Goal: Task Accomplishment & Management: Complete application form

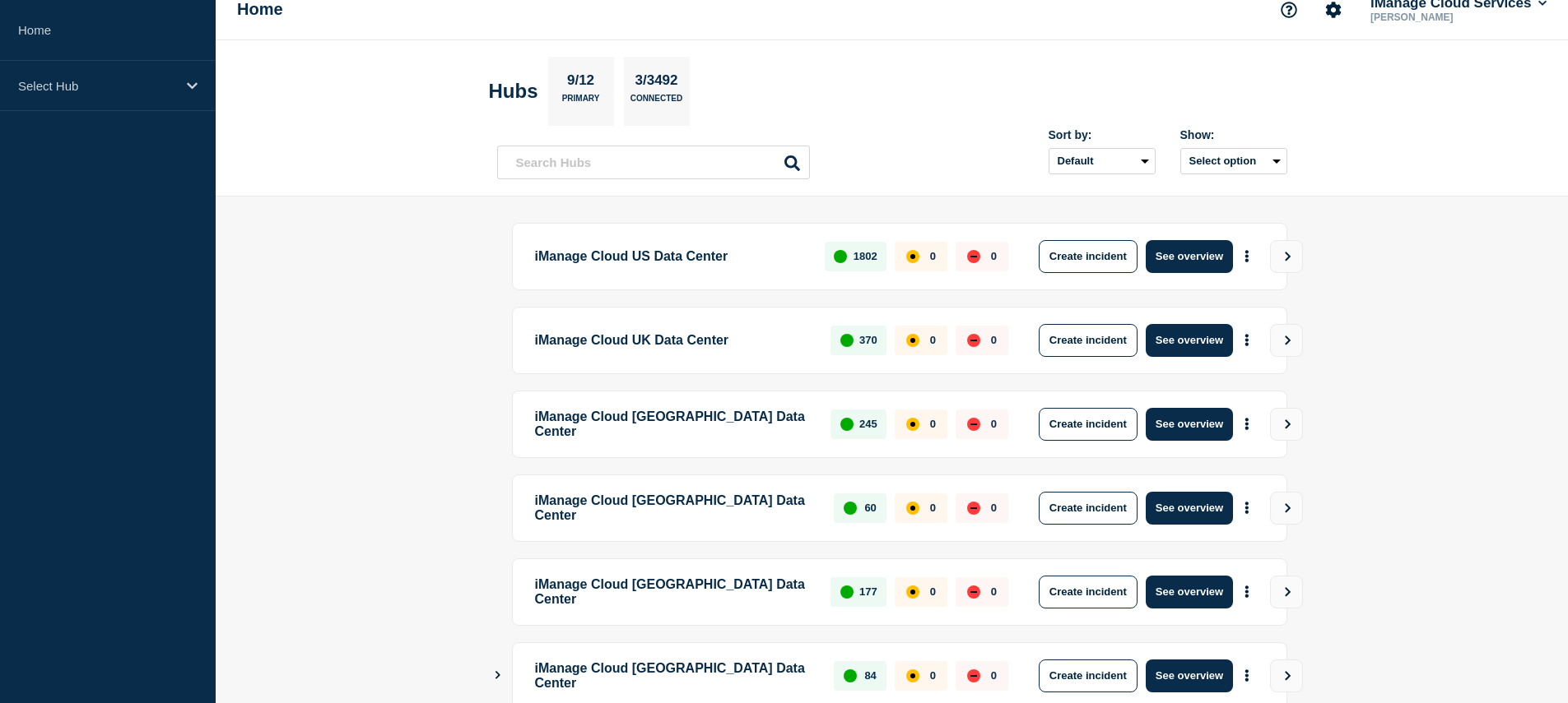
scroll to position [31, 0]
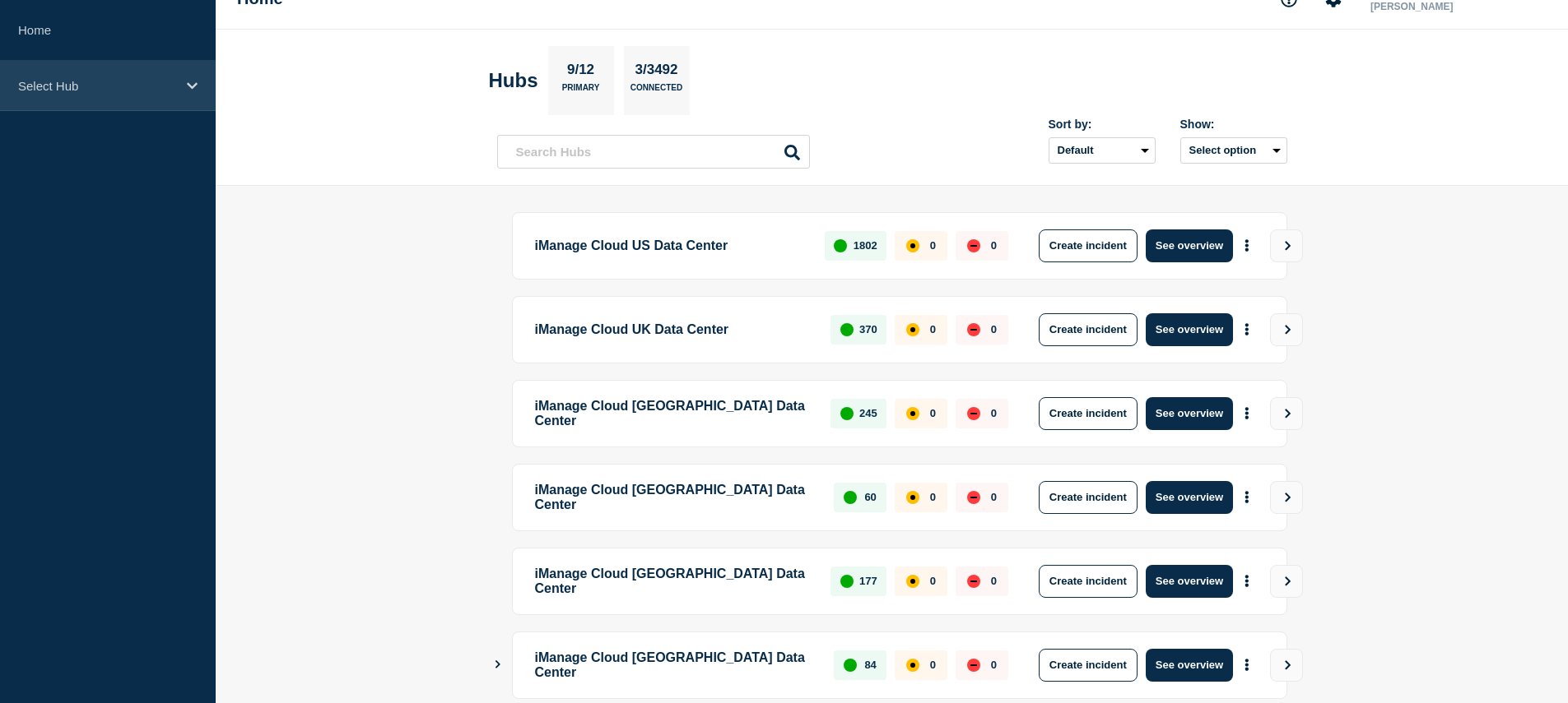
click at [111, 85] on p "Select Hub" at bounding box center [97, 85] width 158 height 14
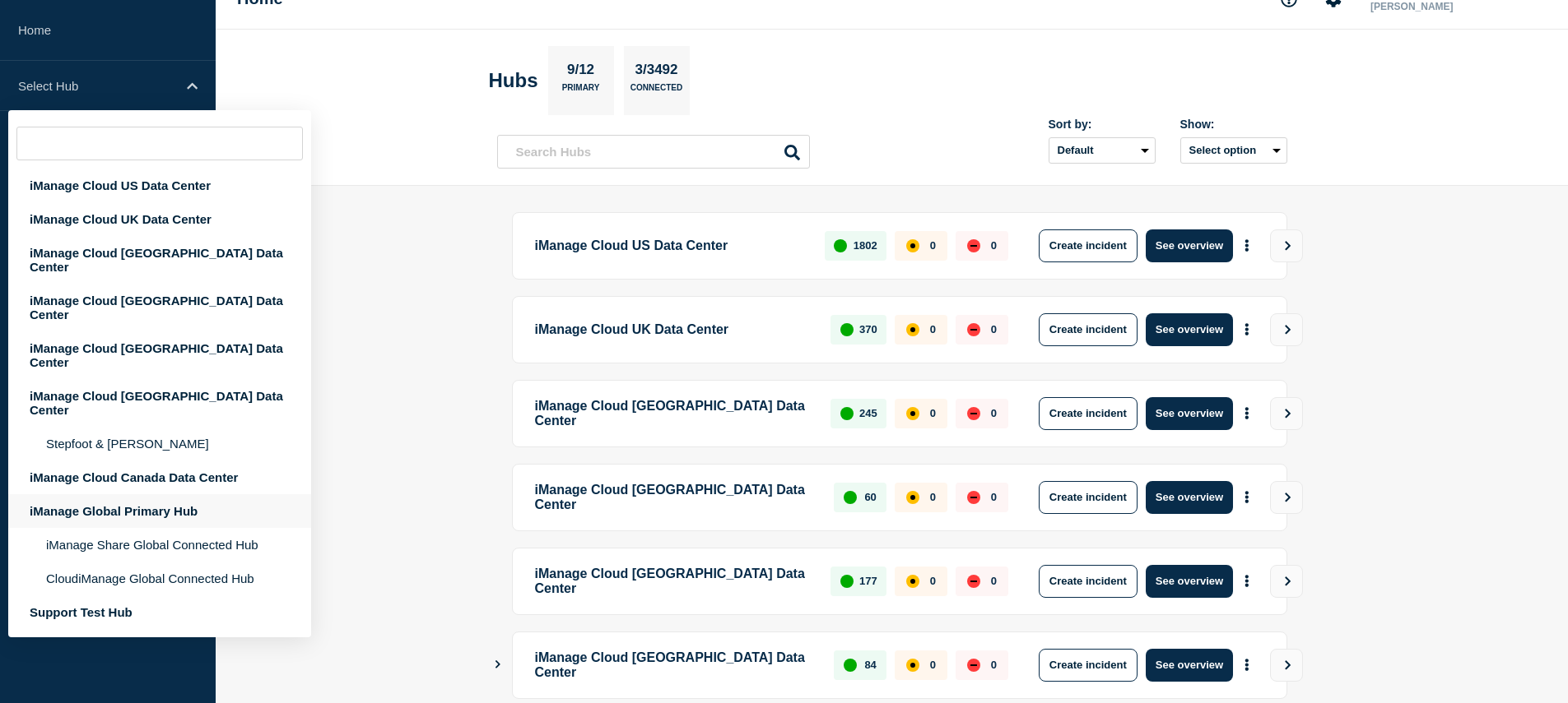
click at [139, 494] on div "iManage Global Primary Hub" at bounding box center [159, 511] width 303 height 34
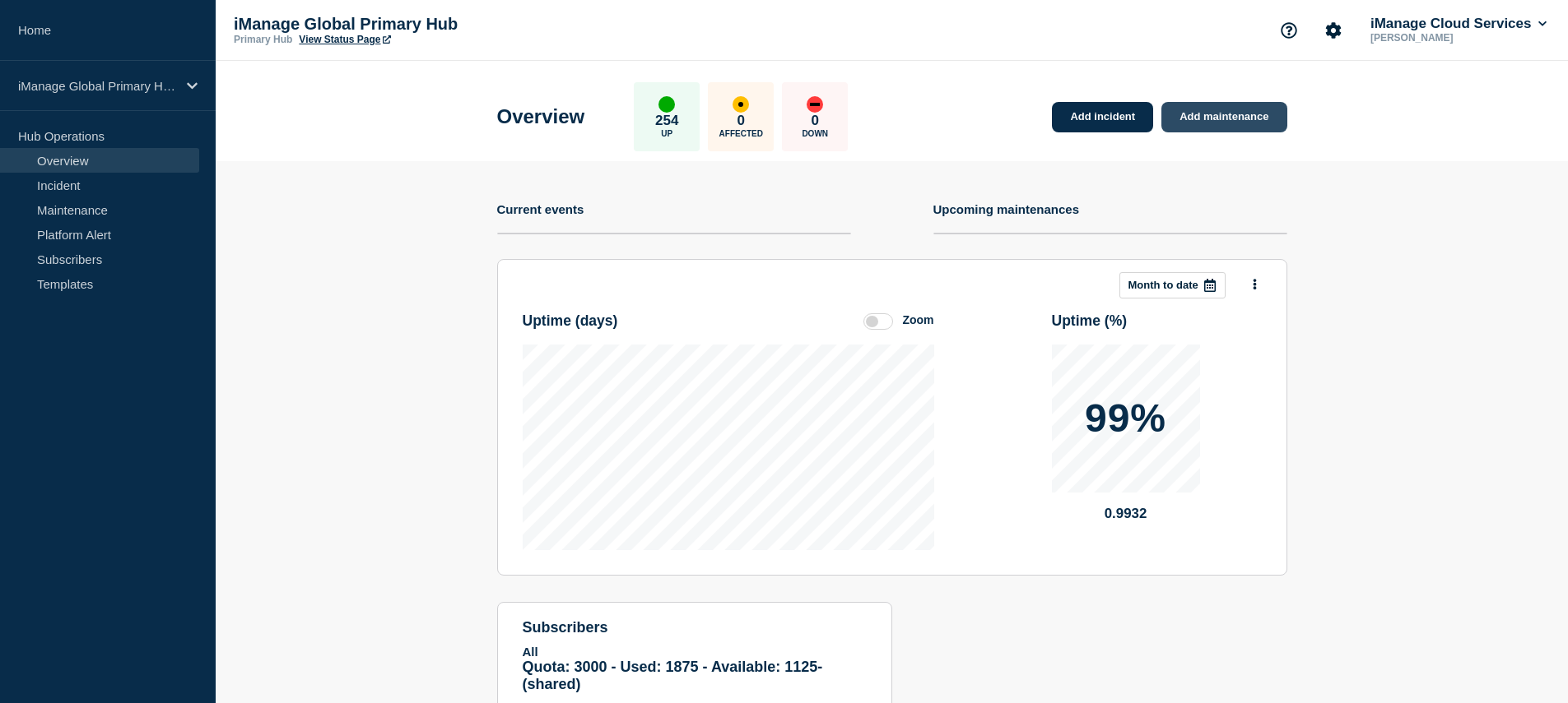
click at [1263, 119] on link "Add maintenance" at bounding box center [1223, 117] width 125 height 30
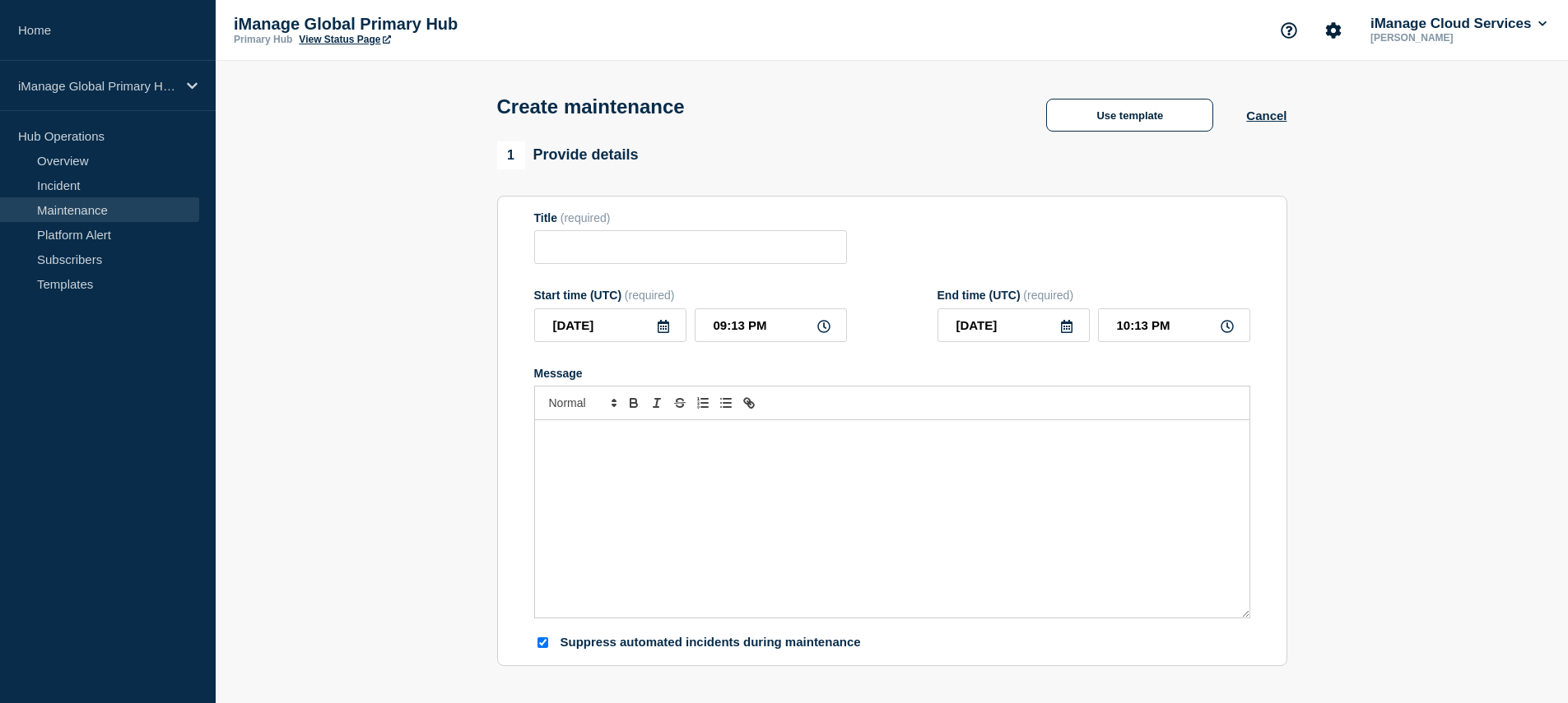
checkbox input "true"
click at [738, 257] on input "Title" at bounding box center [689, 247] width 312 height 34
click at [1138, 124] on button "Use template" at bounding box center [1129, 114] width 167 height 33
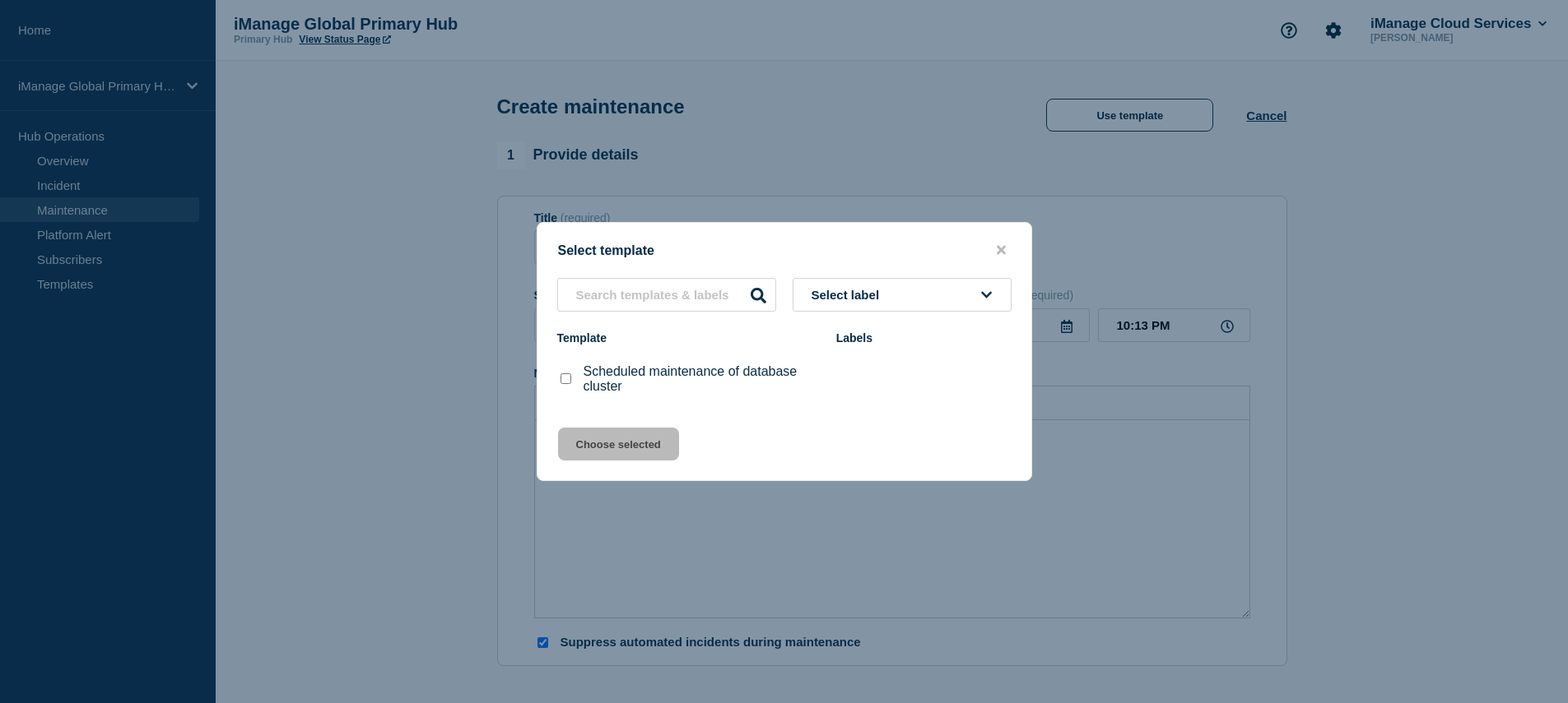
drag, startPoint x: 924, startPoint y: 293, endPoint x: 924, endPoint y: 303, distance: 10.0
click at [923, 306] on button "Select label" at bounding box center [901, 295] width 219 height 34
click at [1004, 247] on icon "close button" at bounding box center [1002, 250] width 9 height 9
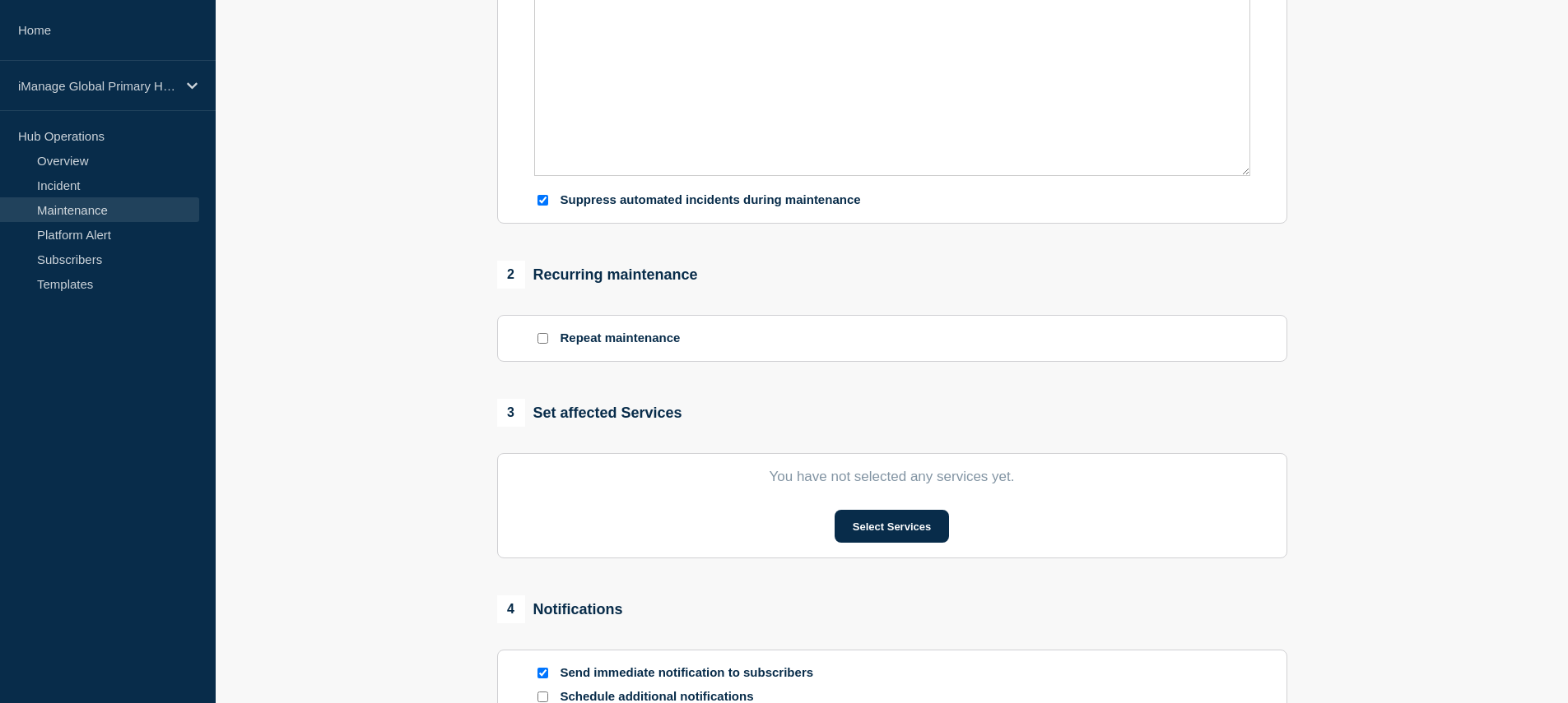
scroll to position [37, 0]
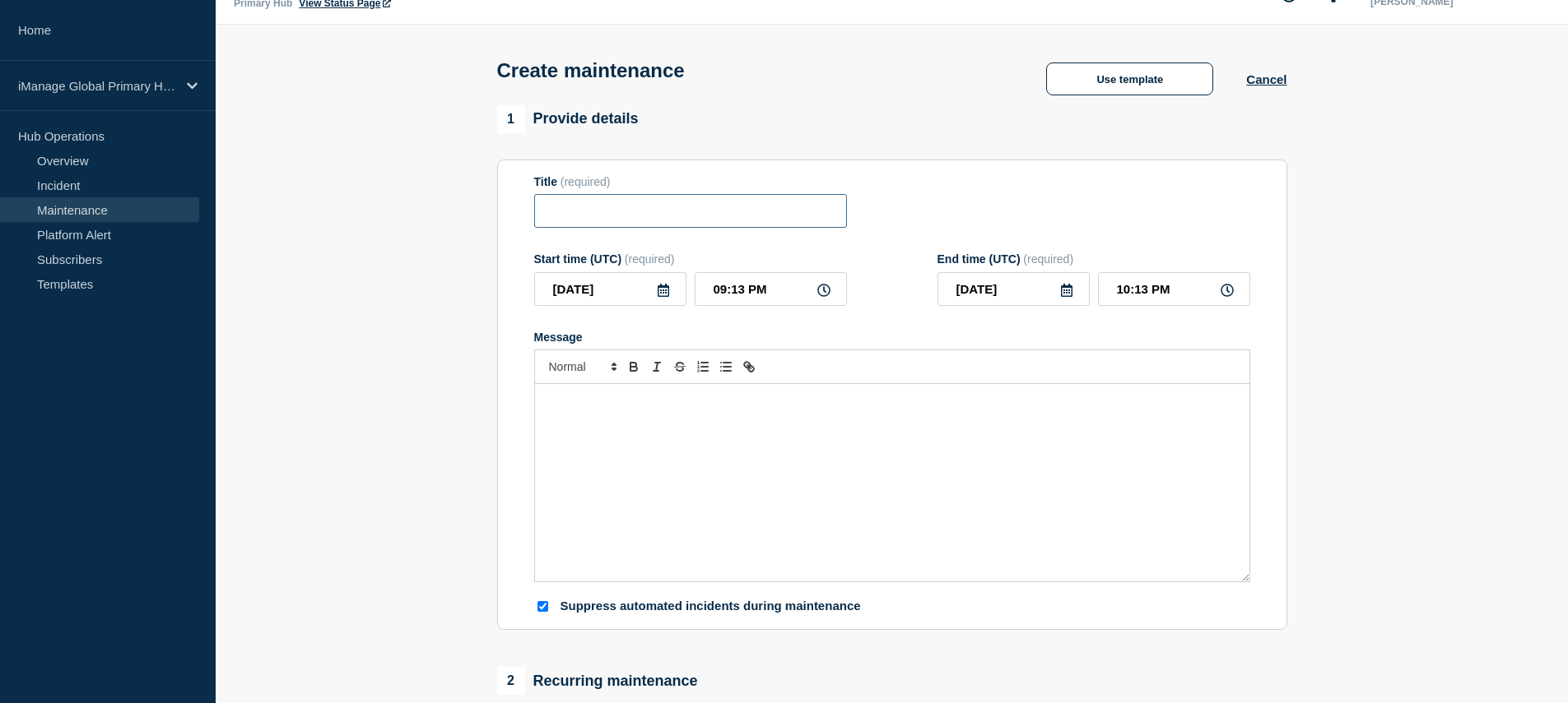
click at [723, 204] on input "Title" at bounding box center [689, 211] width 312 height 34
paste input "Maintenance: iManage Work at [DOMAIN_NAME]"
type input "Maintenance: iManage Work at [DOMAIN_NAME]"
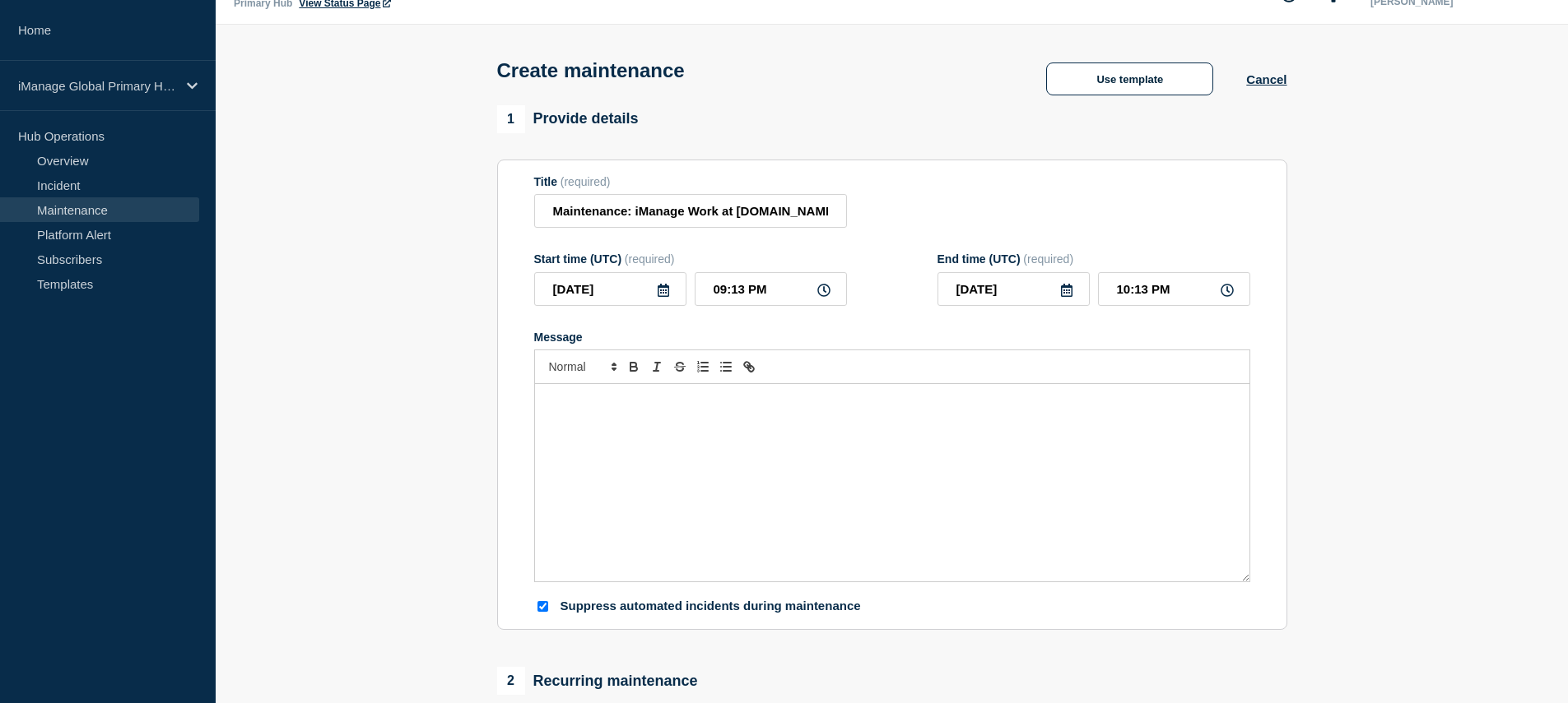
click at [731, 485] on div "Message" at bounding box center [892, 483] width 715 height 198
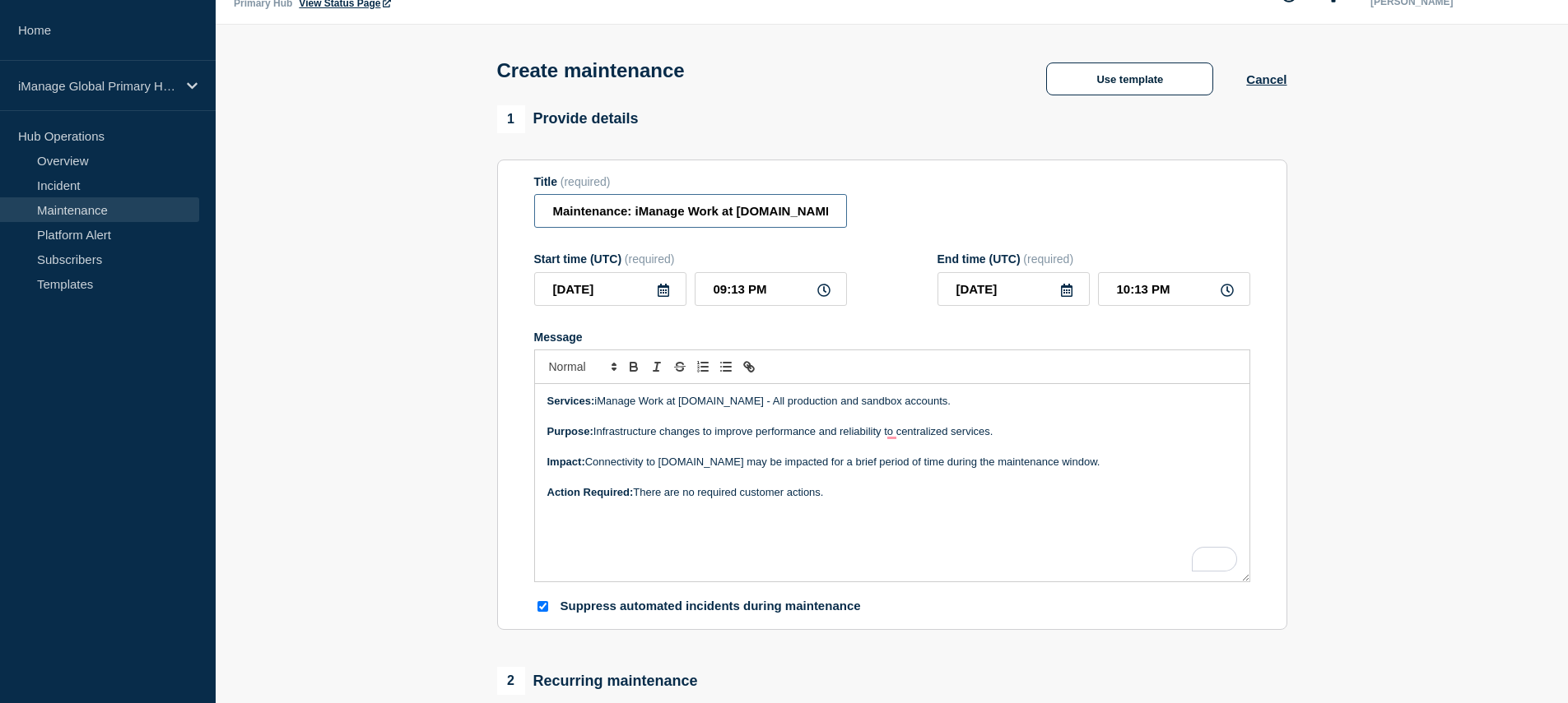
click at [653, 225] on input "Maintenance: iManage Work at [DOMAIN_NAME]" at bounding box center [689, 211] width 312 height 34
drag, startPoint x: 727, startPoint y: 226, endPoint x: 500, endPoint y: 217, distance: 227.2
click at [500, 217] on section "Title (required) Maintenance: iManage Work at cloudimanage.com Start time (UTC)…" at bounding box center [892, 395] width 790 height 471
click at [614, 214] on input "Maintenance: iManage Work at [DOMAIN_NAME]" at bounding box center [689, 211] width 312 height 34
click at [598, 221] on input "Maintenance: iManage Work at [DOMAIN_NAME]" at bounding box center [689, 211] width 312 height 34
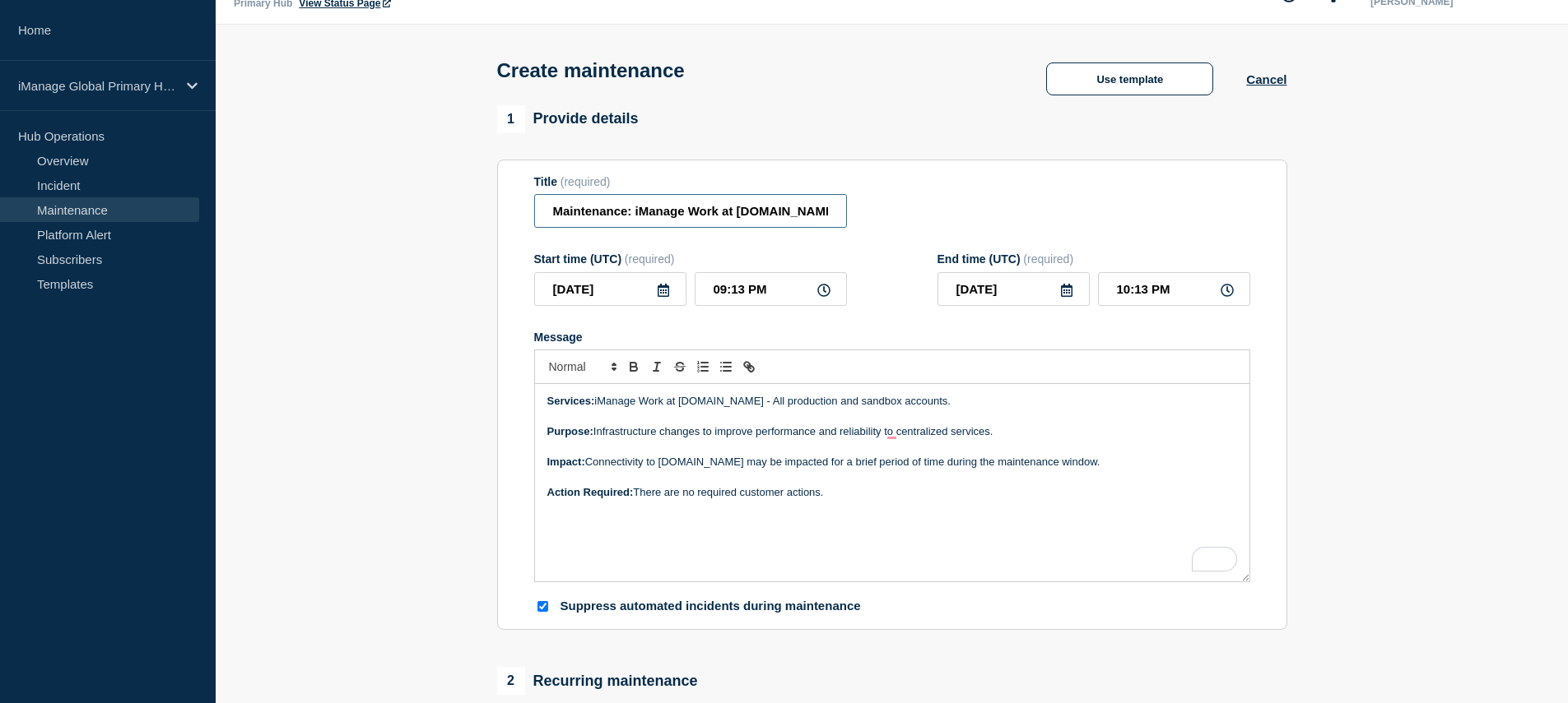
scroll to position [0, 18]
drag, startPoint x: 706, startPoint y: 215, endPoint x: 868, endPoint y: 218, distance: 162.0
click at [868, 218] on div "Title (required) Maintenance: iManage Work at cloudimanage.com" at bounding box center [891, 202] width 716 height 53
click at [912, 229] on div "Title (required) Maintenance: iManage Work at cloudimanage.com" at bounding box center [891, 202] width 716 height 53
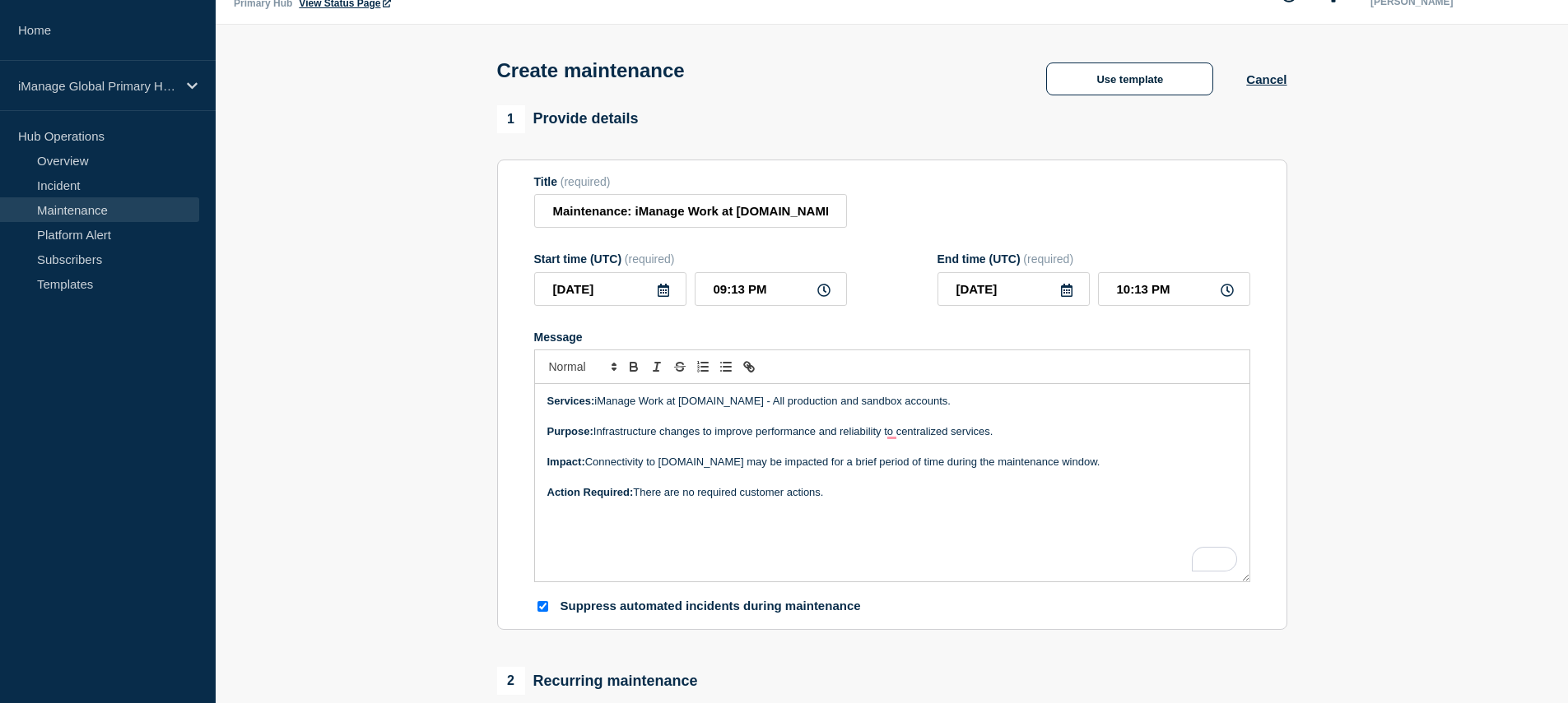
click at [658, 297] on icon at bounding box center [663, 291] width 11 height 13
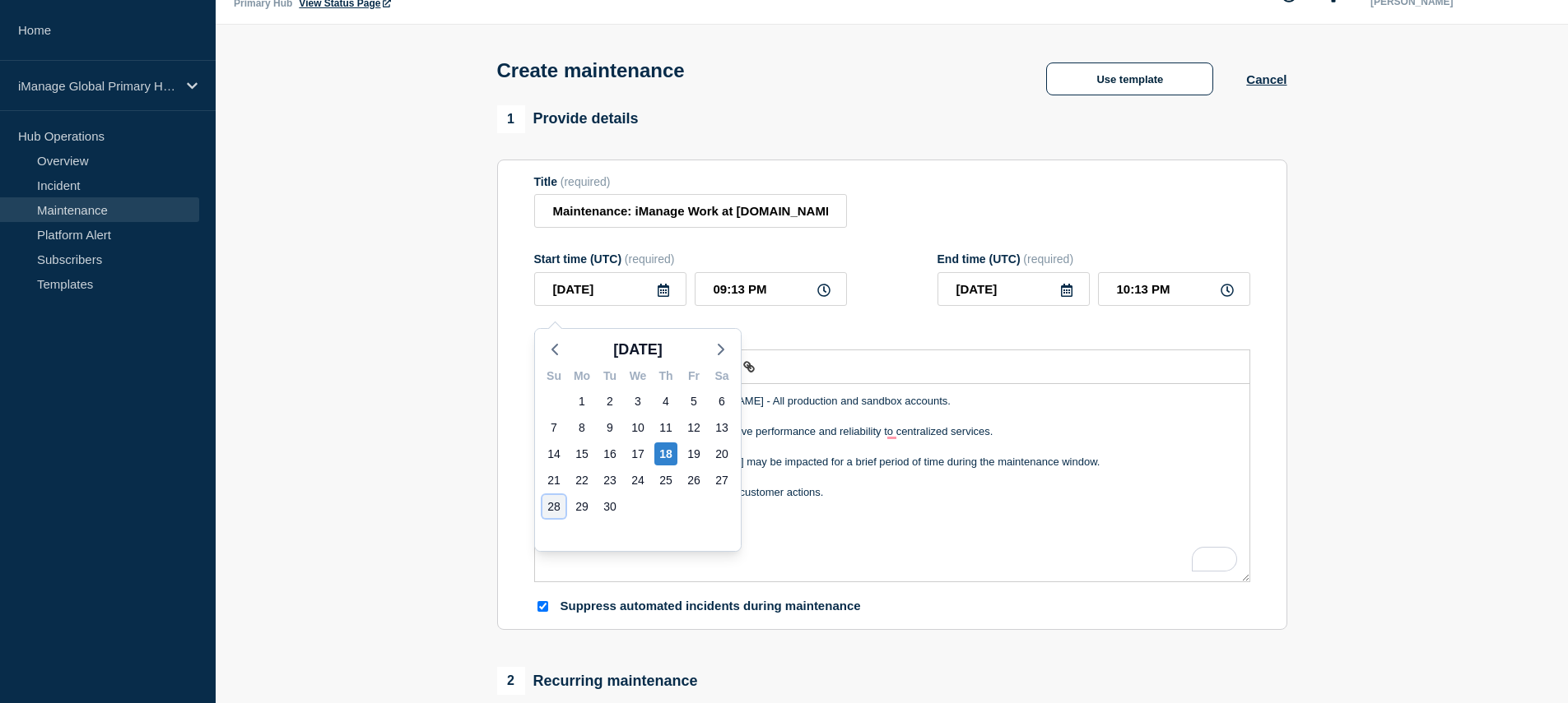
click at [555, 507] on div "28" at bounding box center [553, 506] width 23 height 23
type input "2025-09-28"
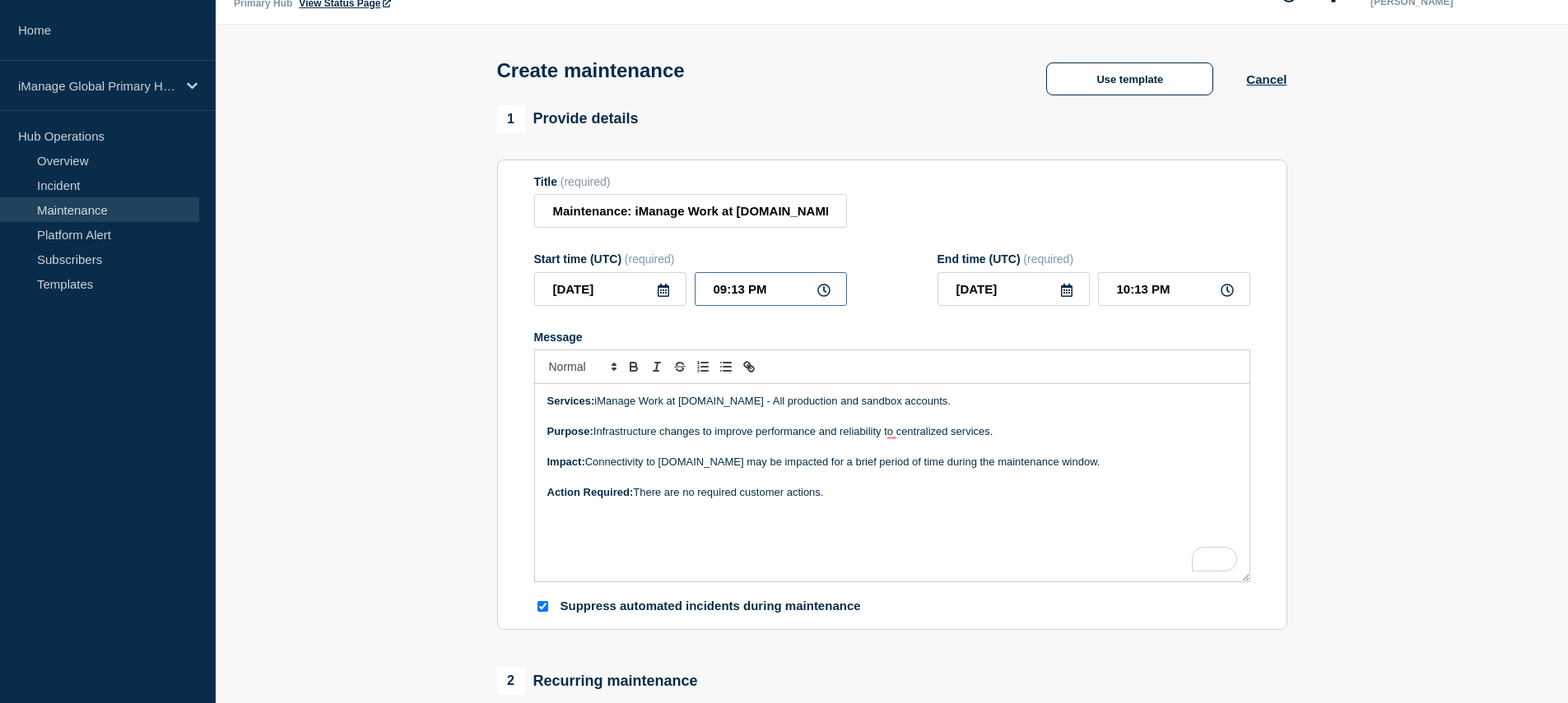
click at [737, 306] on input "09:13 PM" at bounding box center [771, 289] width 152 height 34
click at [727, 302] on input "09:13 PM" at bounding box center [771, 289] width 152 height 34
type input "03:13 PM"
type input "04:13 PM"
type input "03:00 PM"
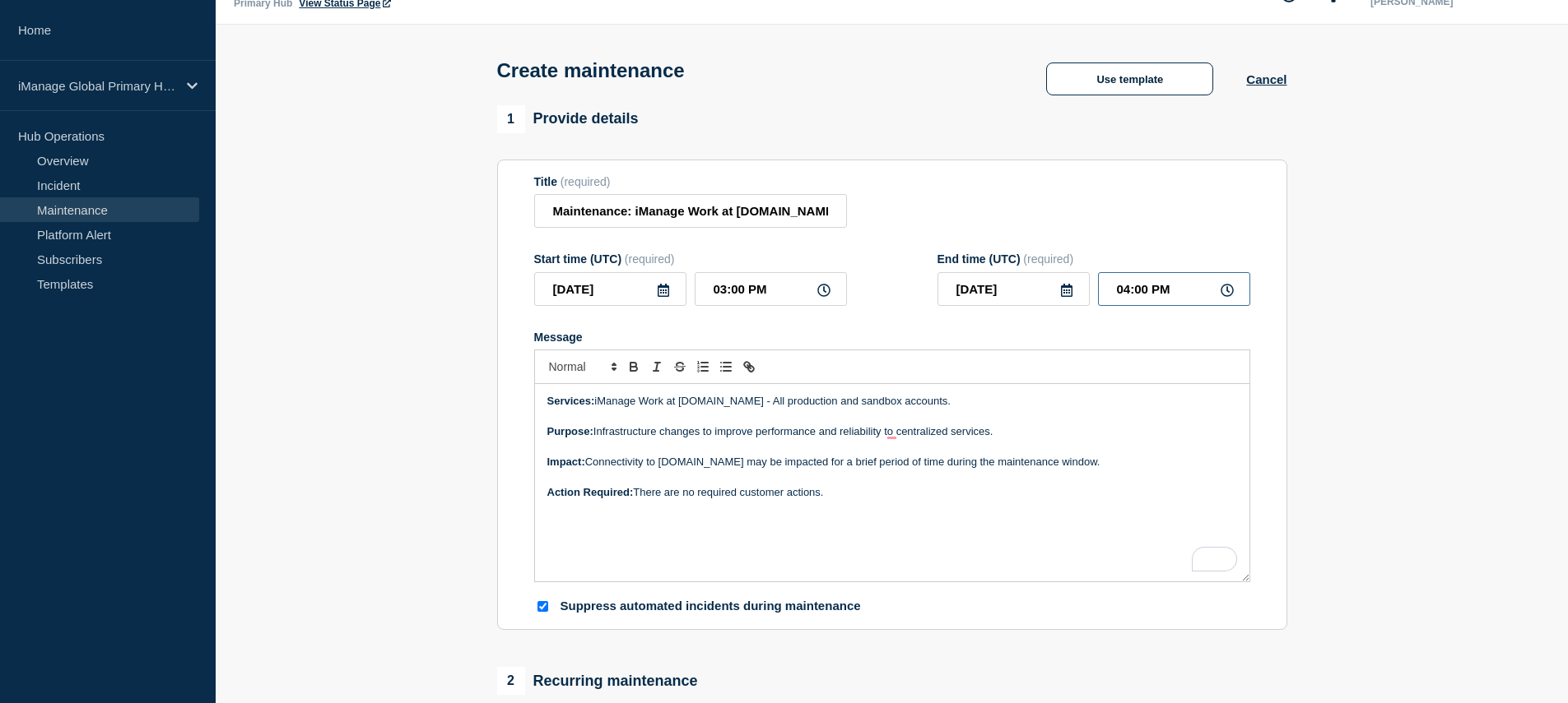
click at [1128, 302] on input "04:00 PM" at bounding box center [1174, 289] width 152 height 34
type input "05:00 PM"
click at [828, 485] on p "To enrich screen reader interactions, please activate Accessibility in Grammarl…" at bounding box center [892, 477] width 689 height 15
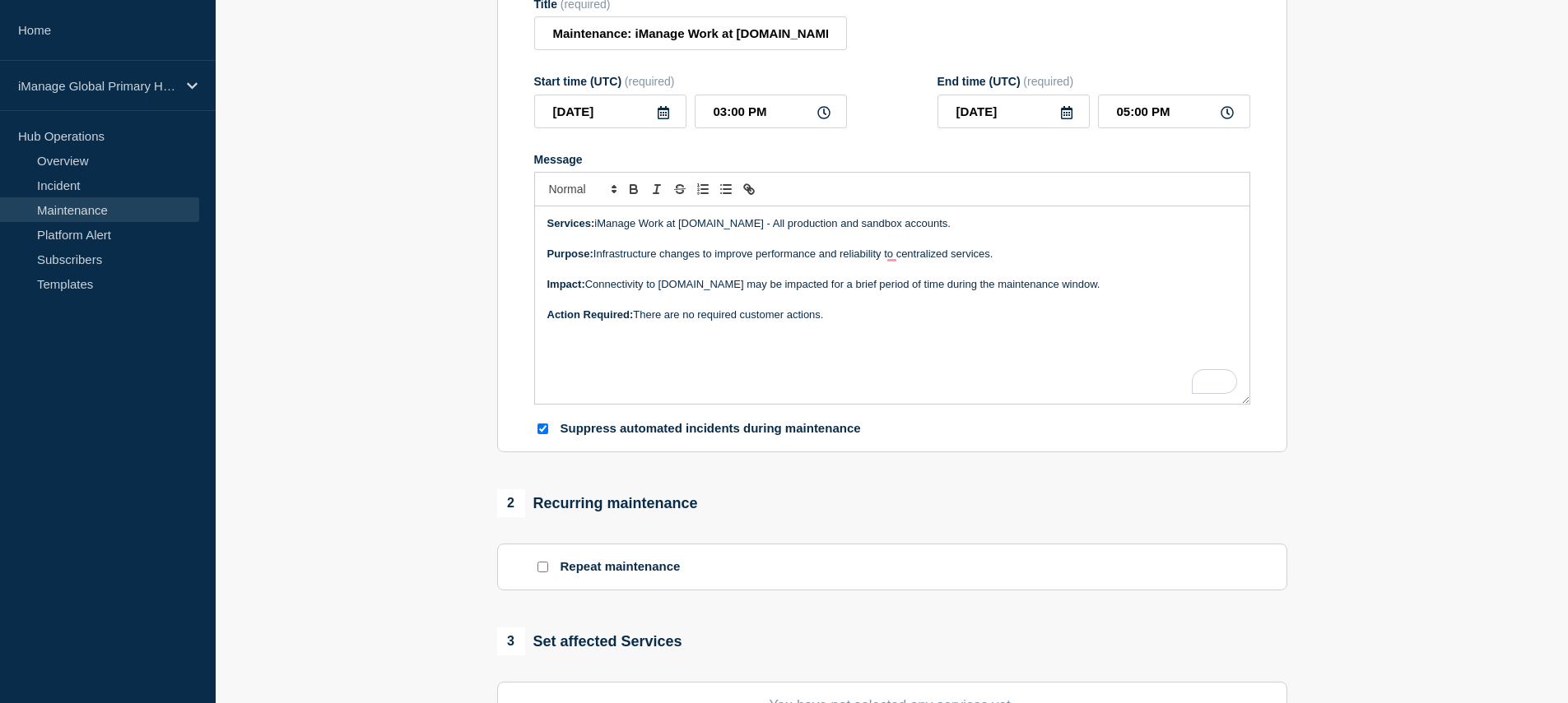
scroll to position [482, 0]
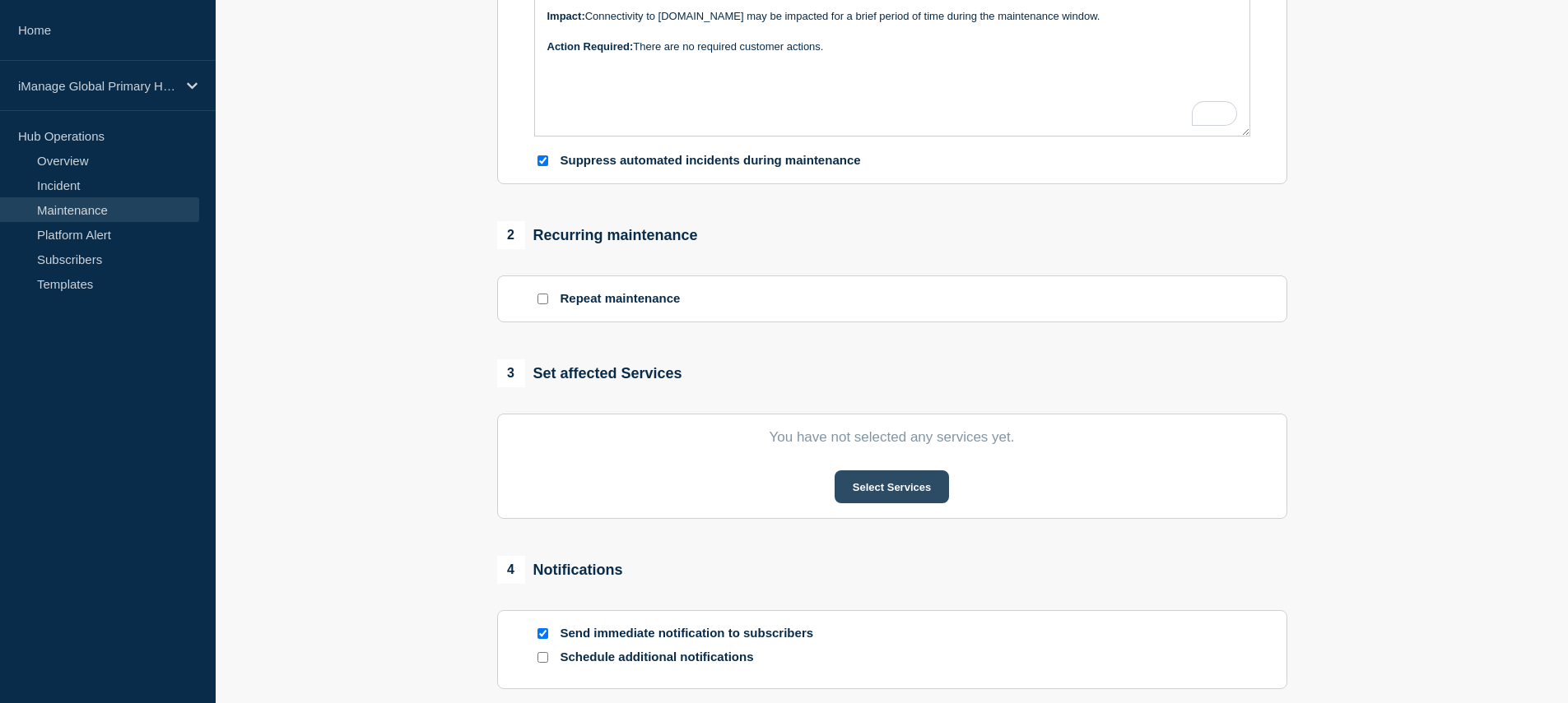
click at [902, 503] on button "Select Services" at bounding box center [892, 486] width 114 height 33
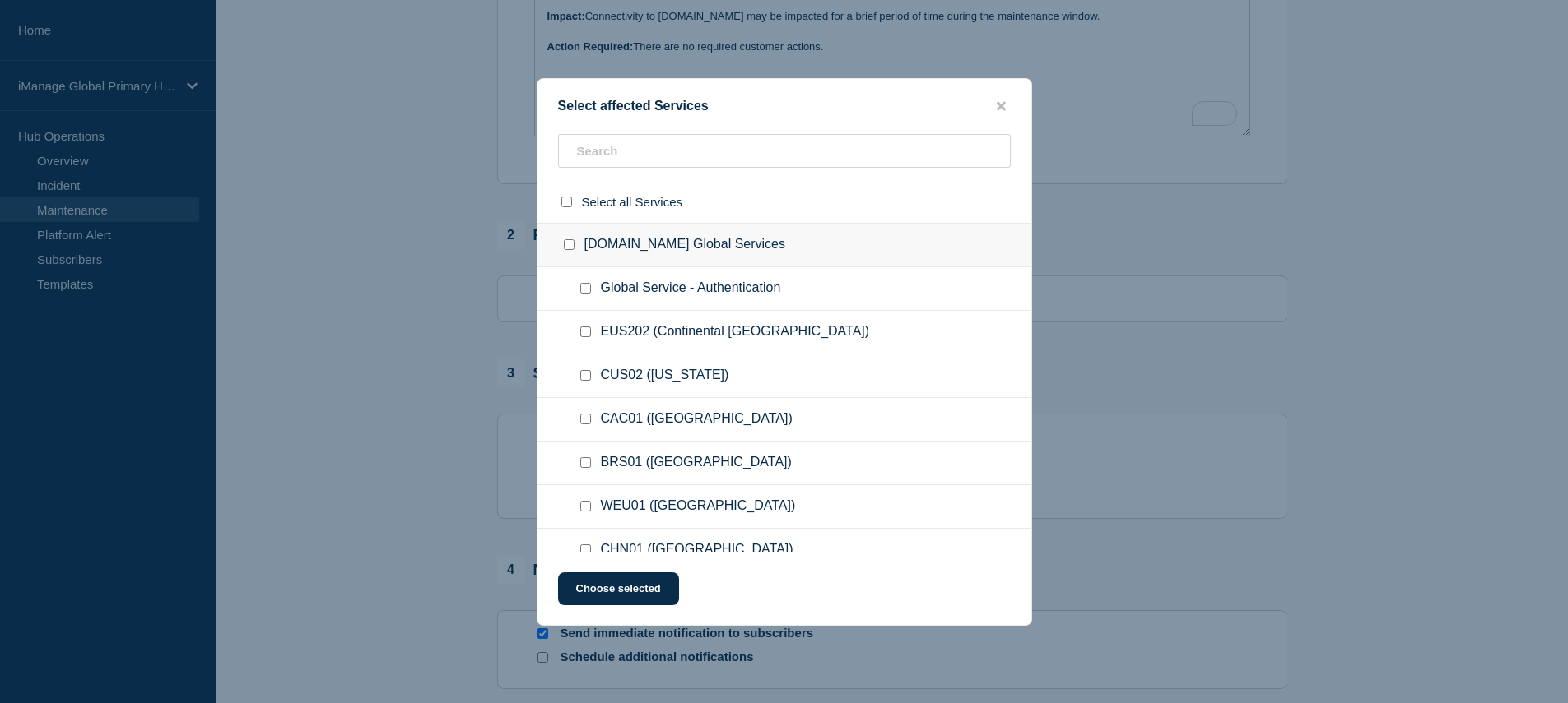
click at [566, 246] on input "CloudiManage.com Global Services checkbox" at bounding box center [568, 244] width 10 height 10
checkbox input "true"
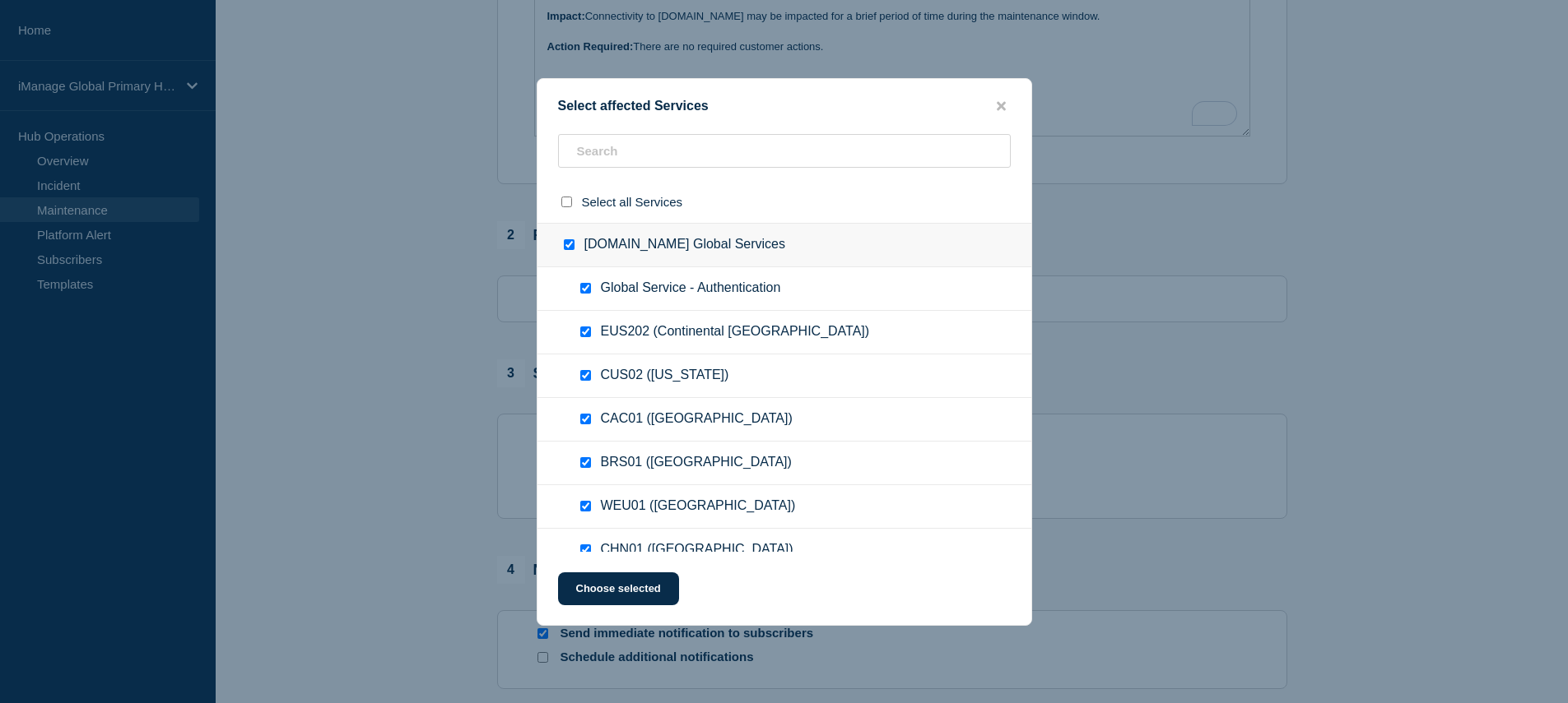
checkbox input "true"
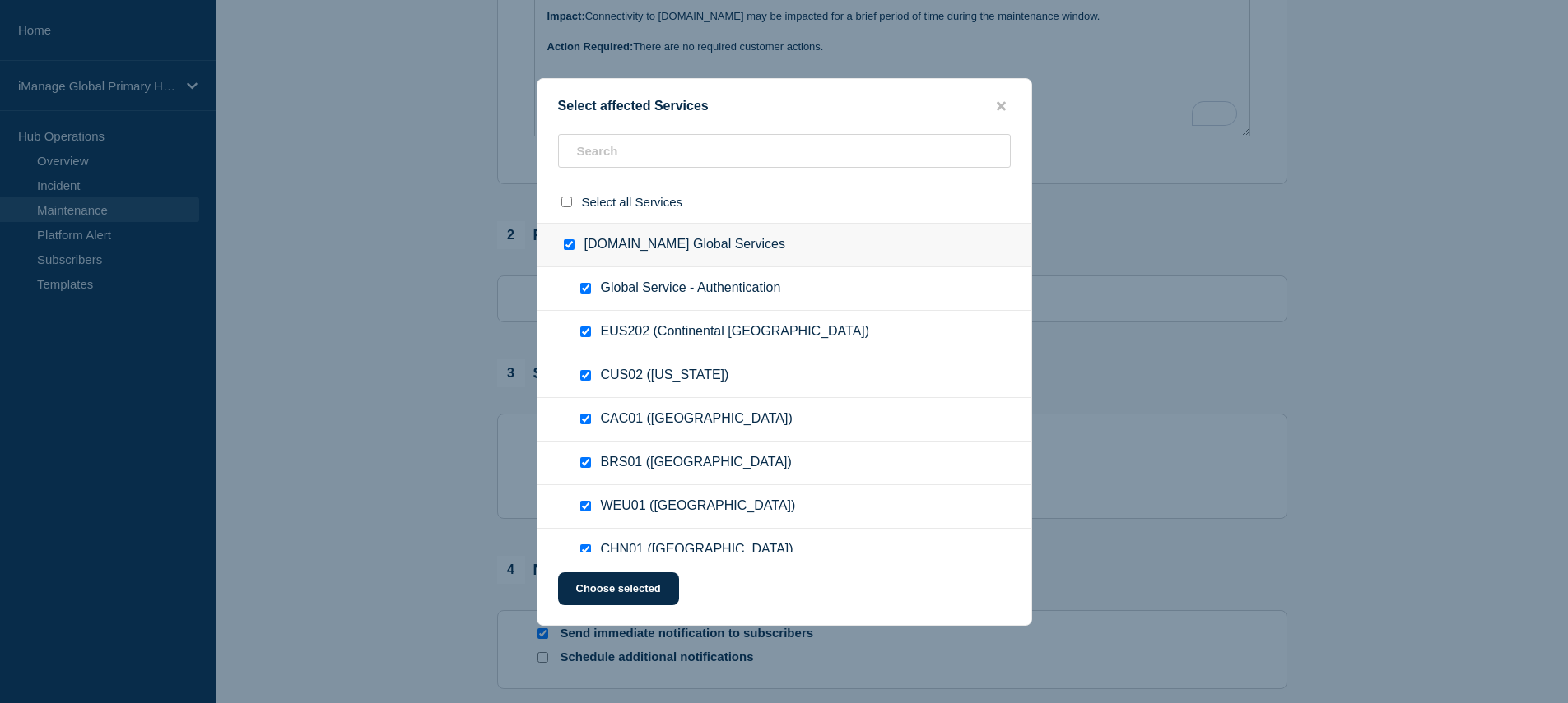
checkbox input "true"
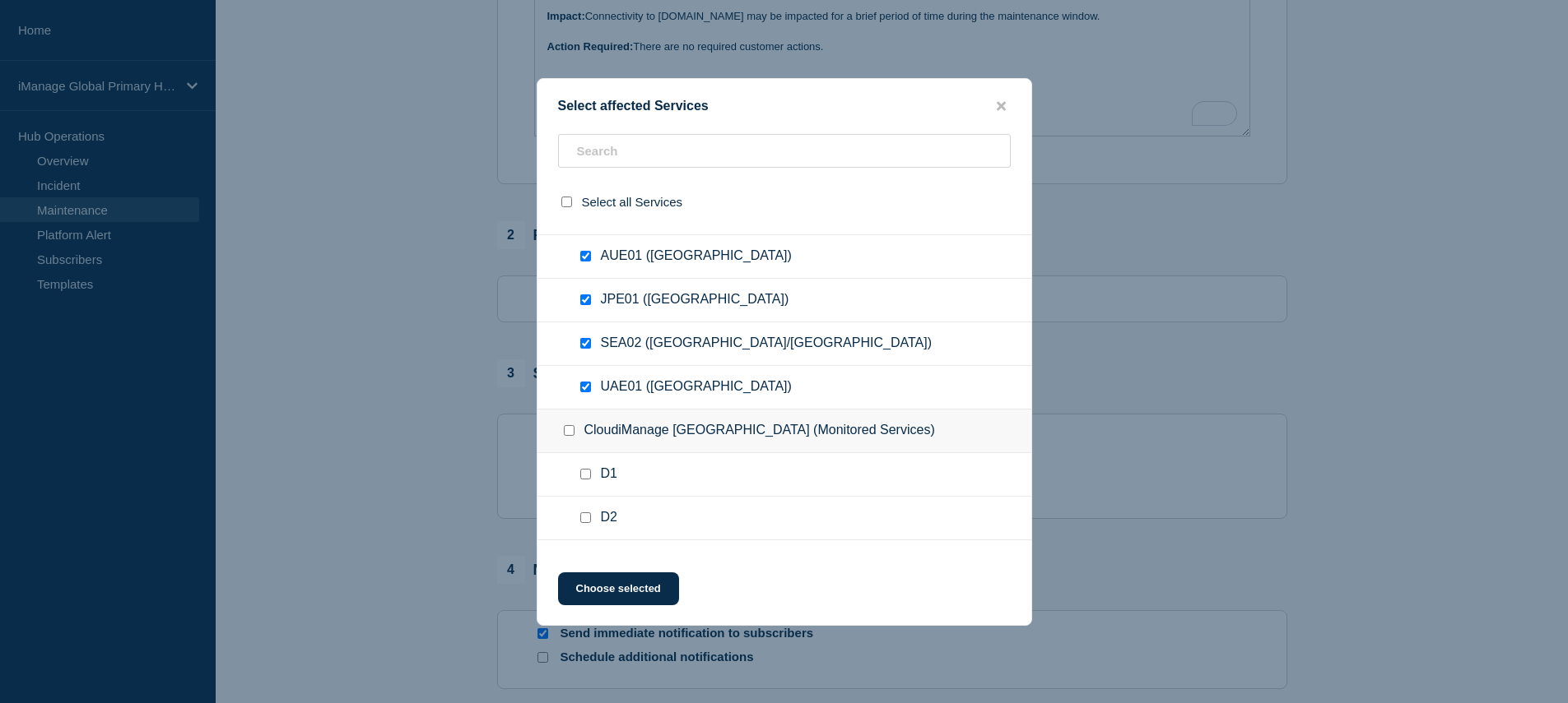
scroll to position [446, 0]
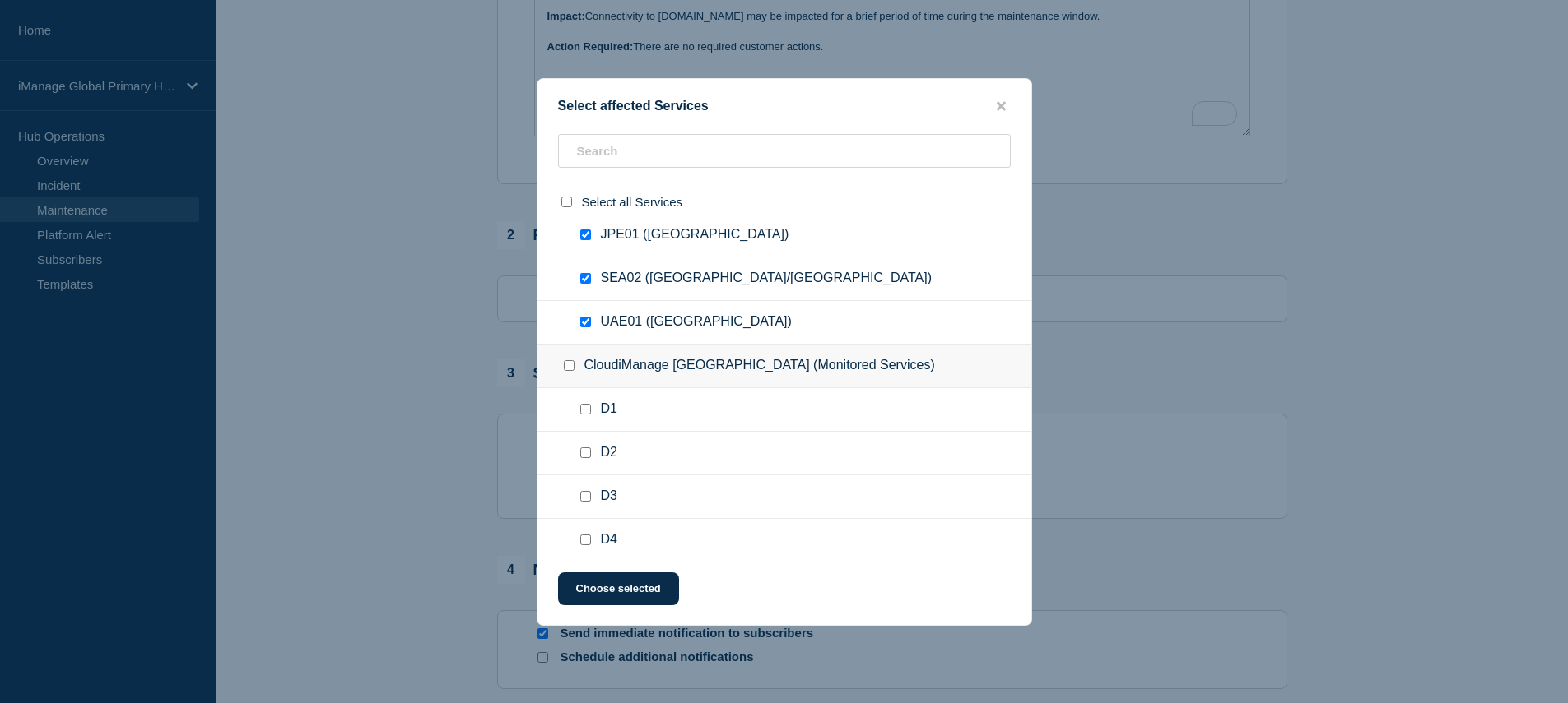
click at [573, 371] on input "CloudiManage United States (Monitored Services) checkbox" at bounding box center [568, 365] width 10 height 10
checkbox input "true"
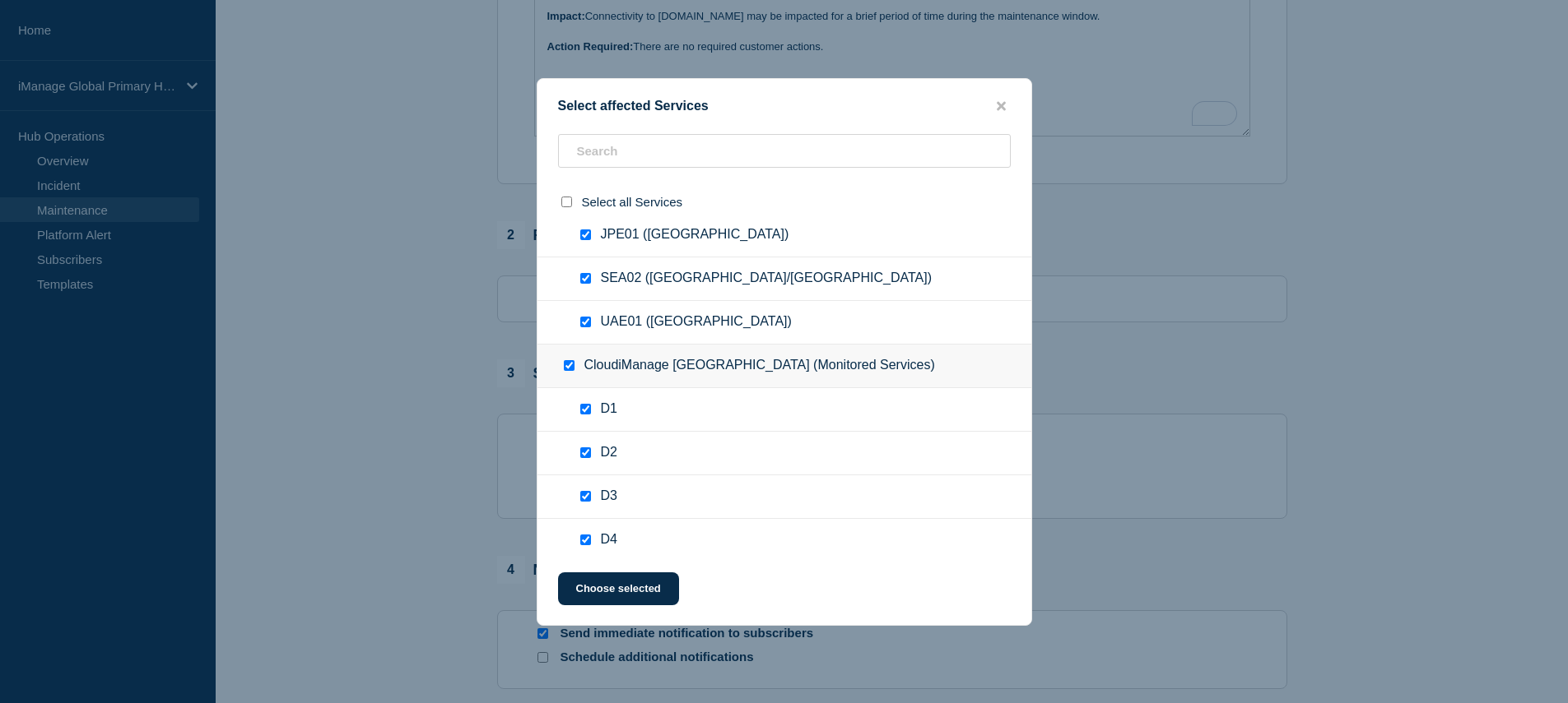
checkbox input "true"
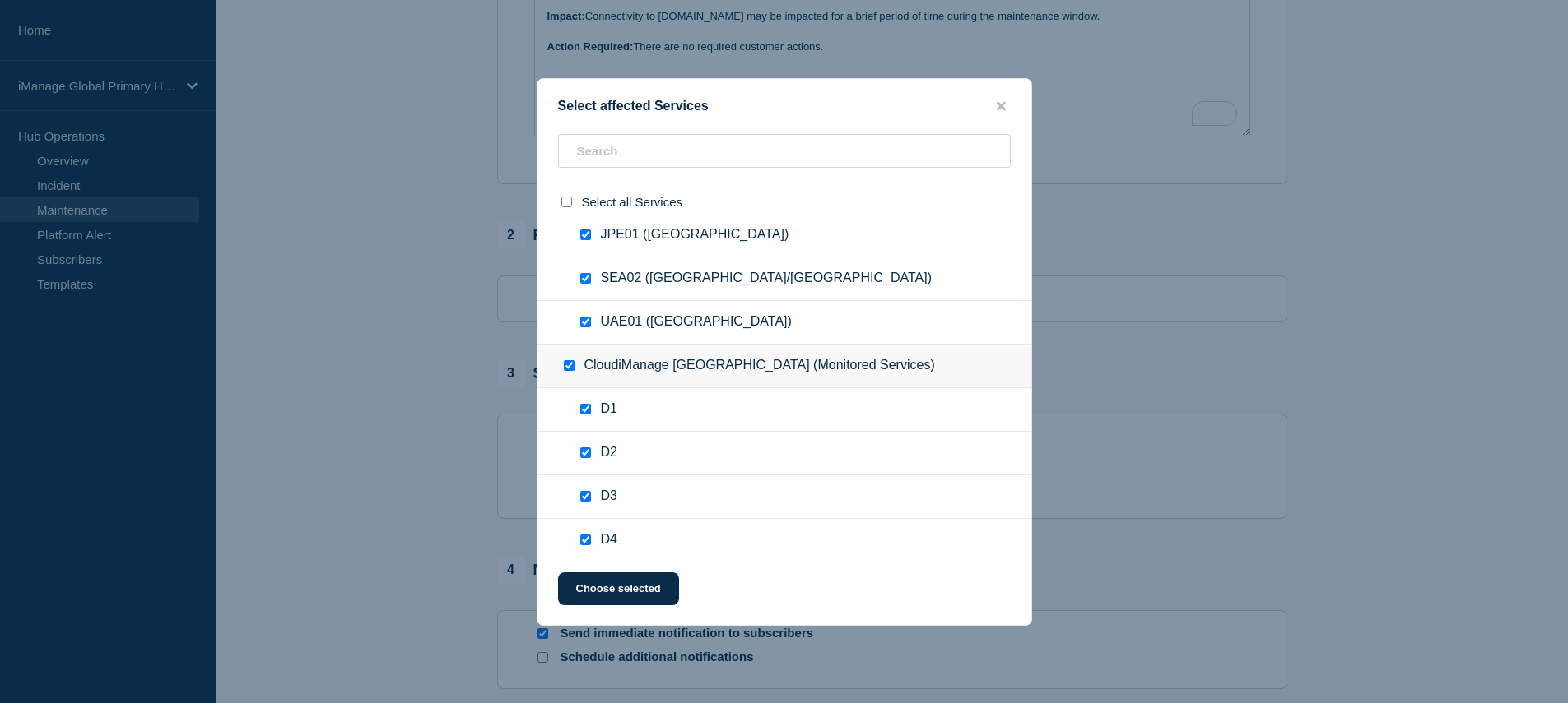
checkbox input "true"
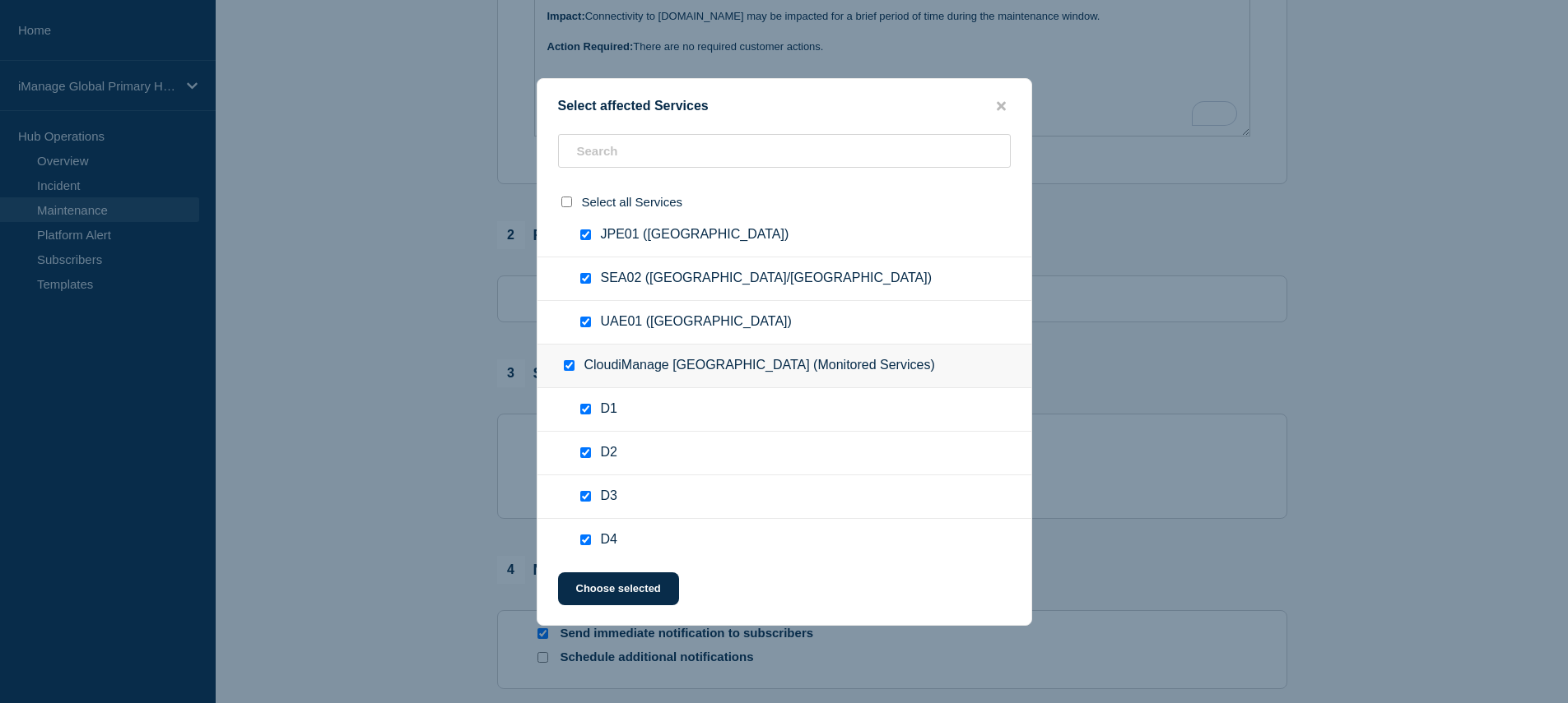
checkbox input "true"
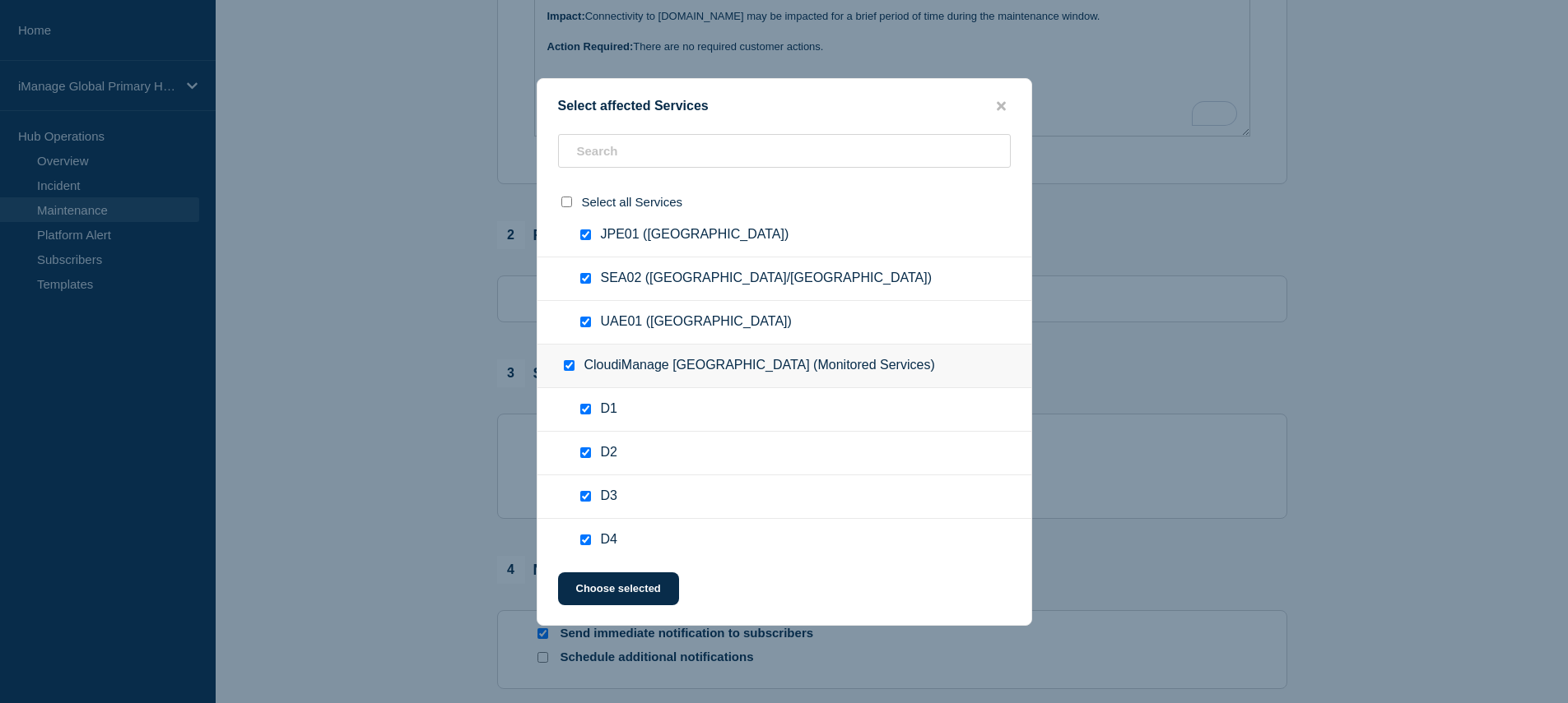
checkbox input "true"
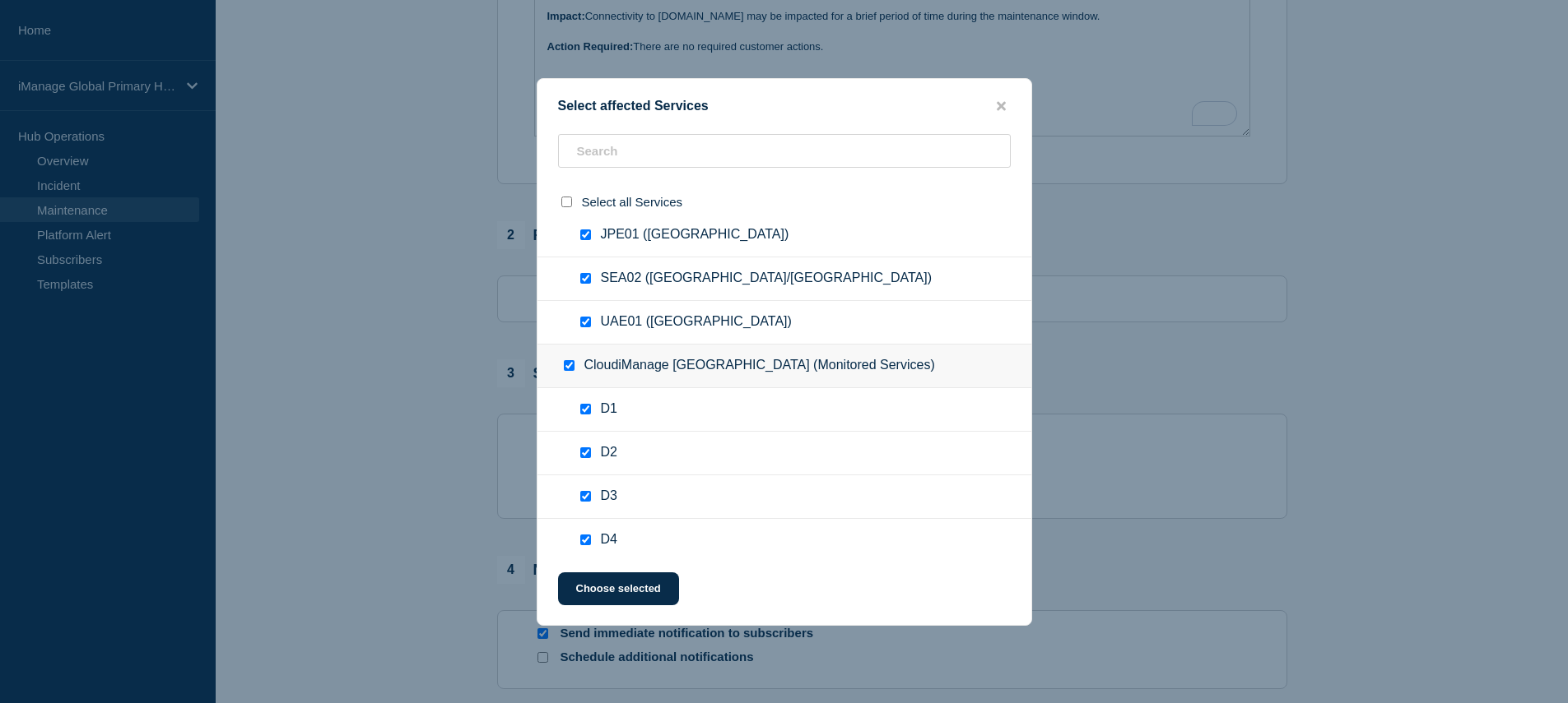
checkbox input "true"
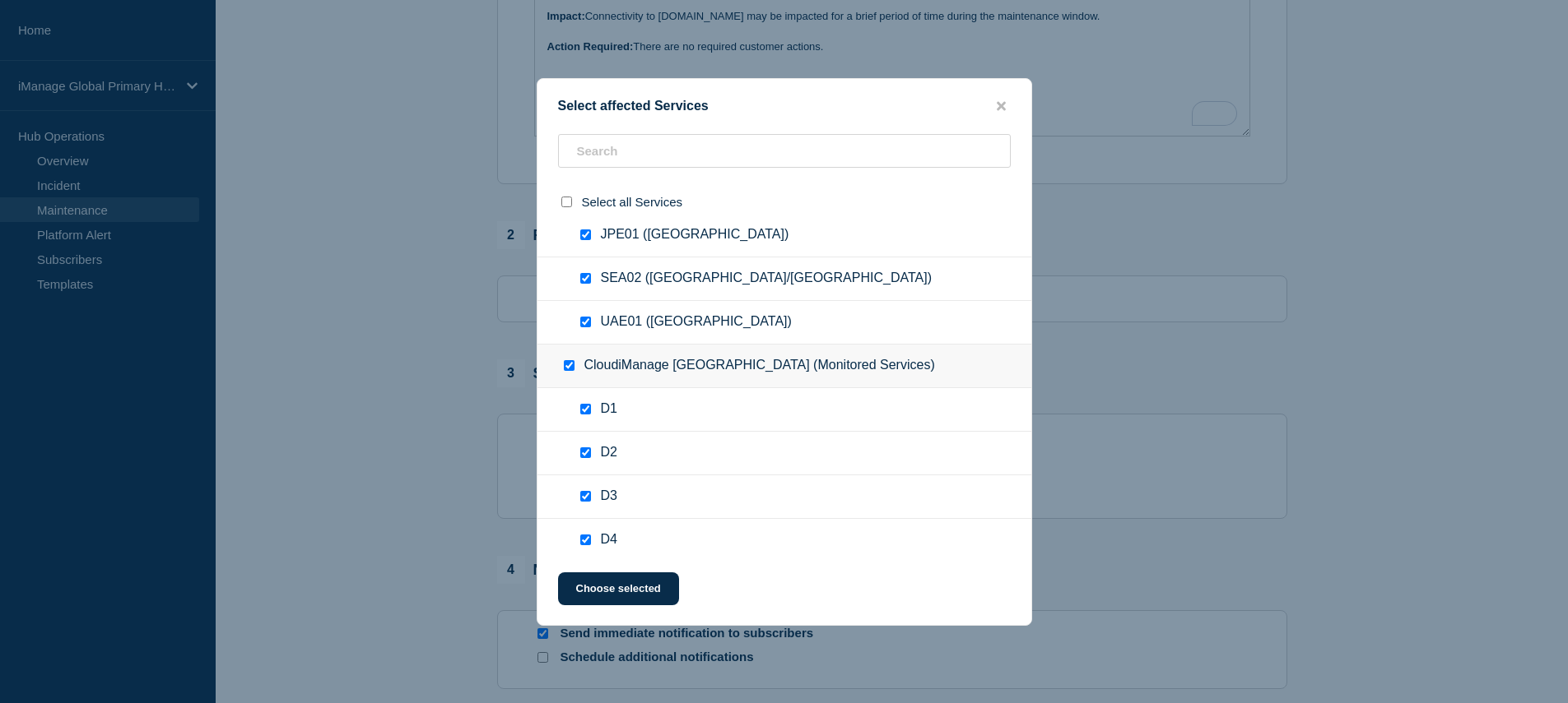
checkbox input "true"
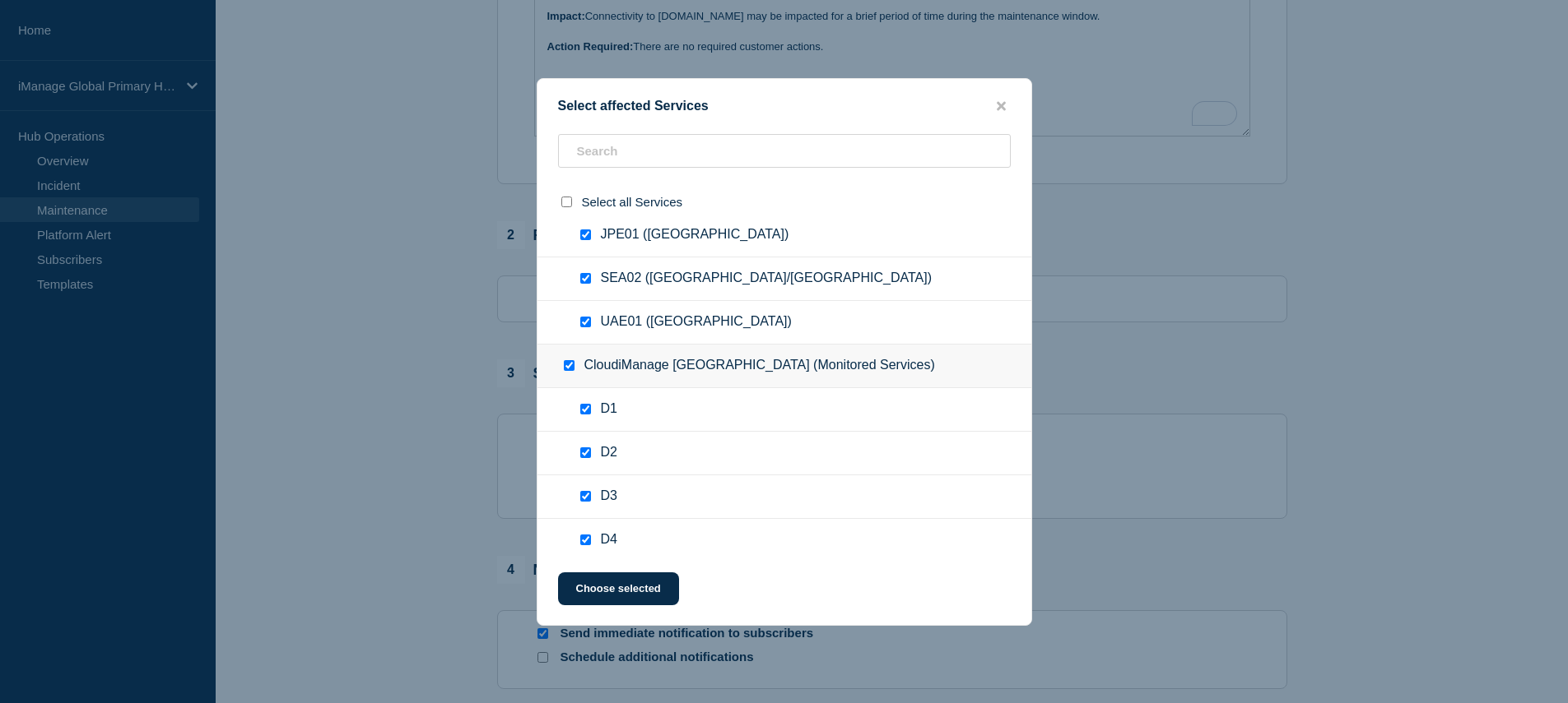
checkbox input "true"
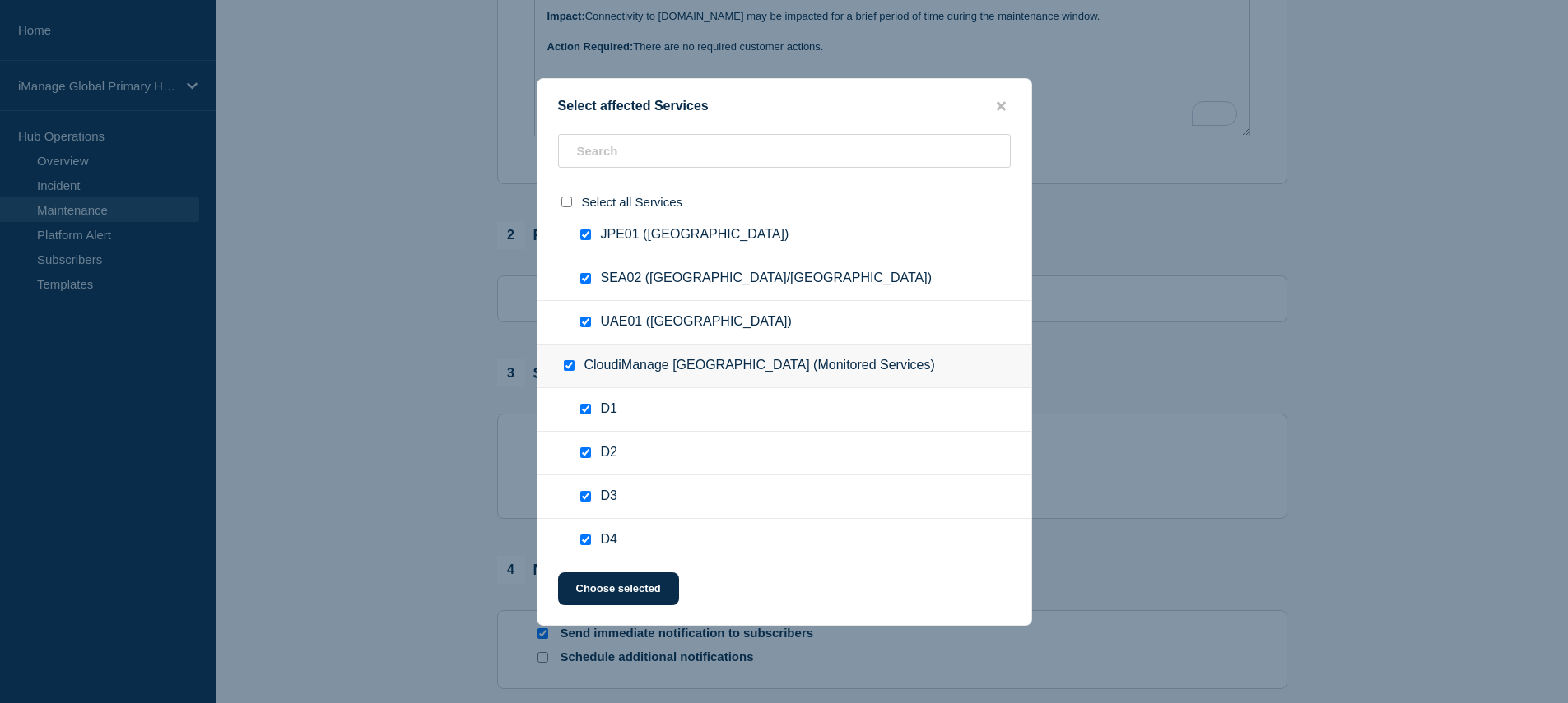
checkbox input "true"
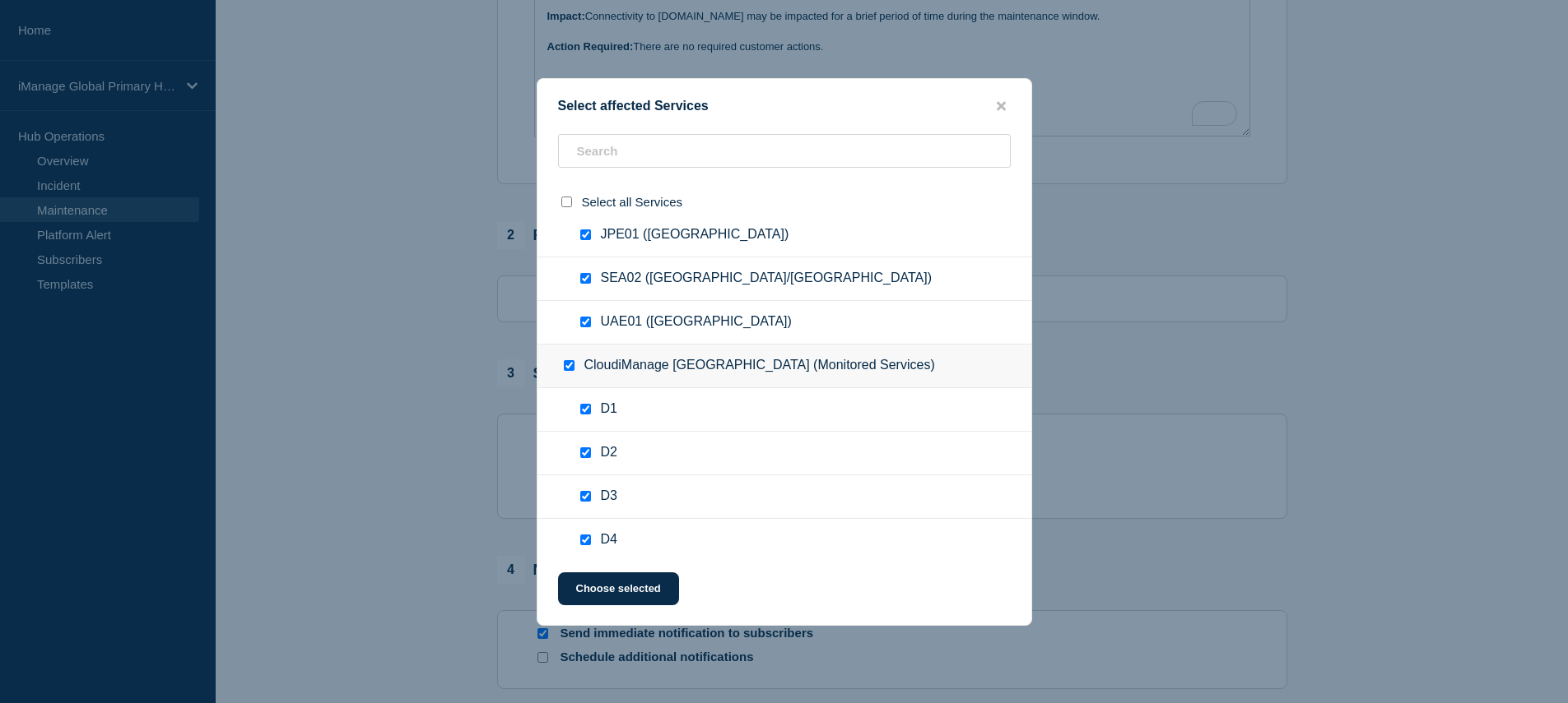
checkbox input "true"
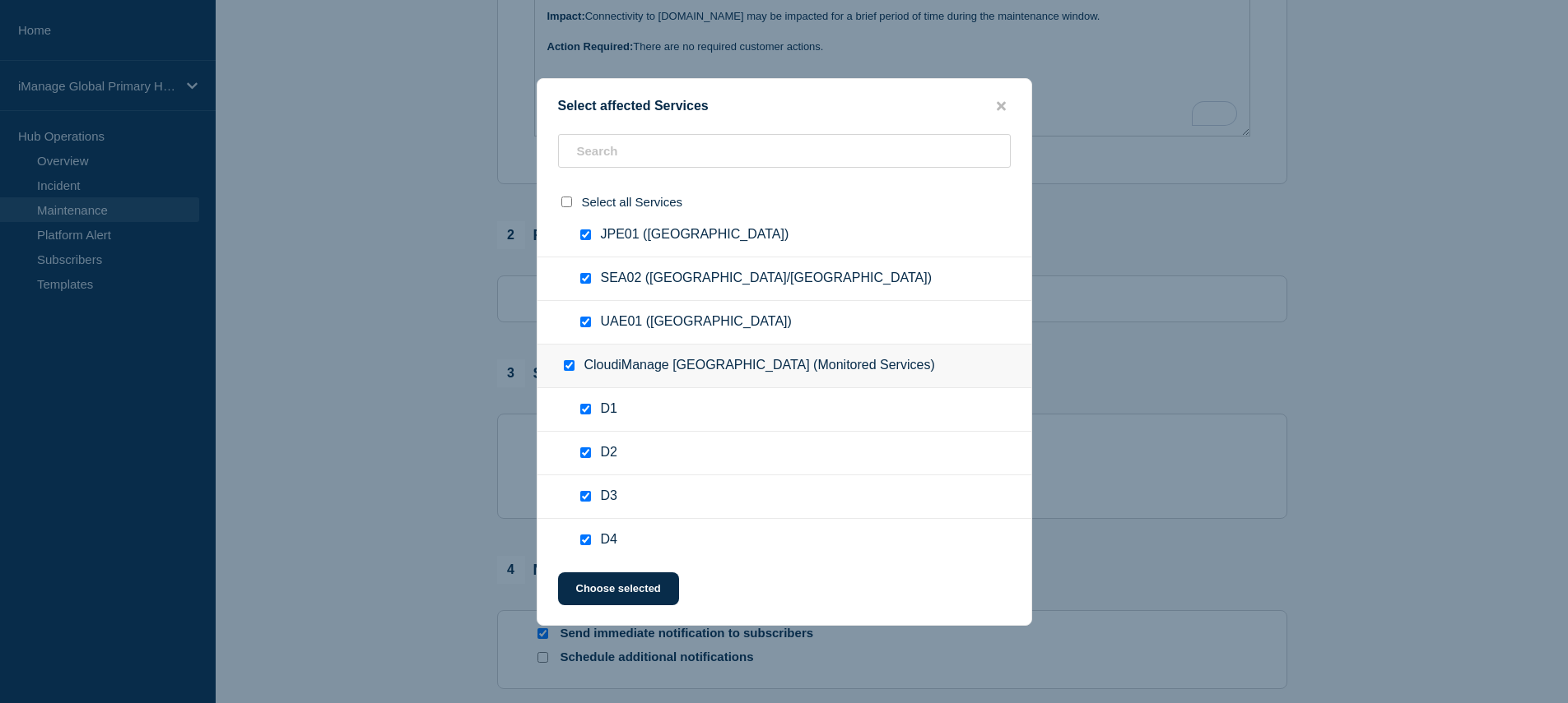
checkbox input "true"
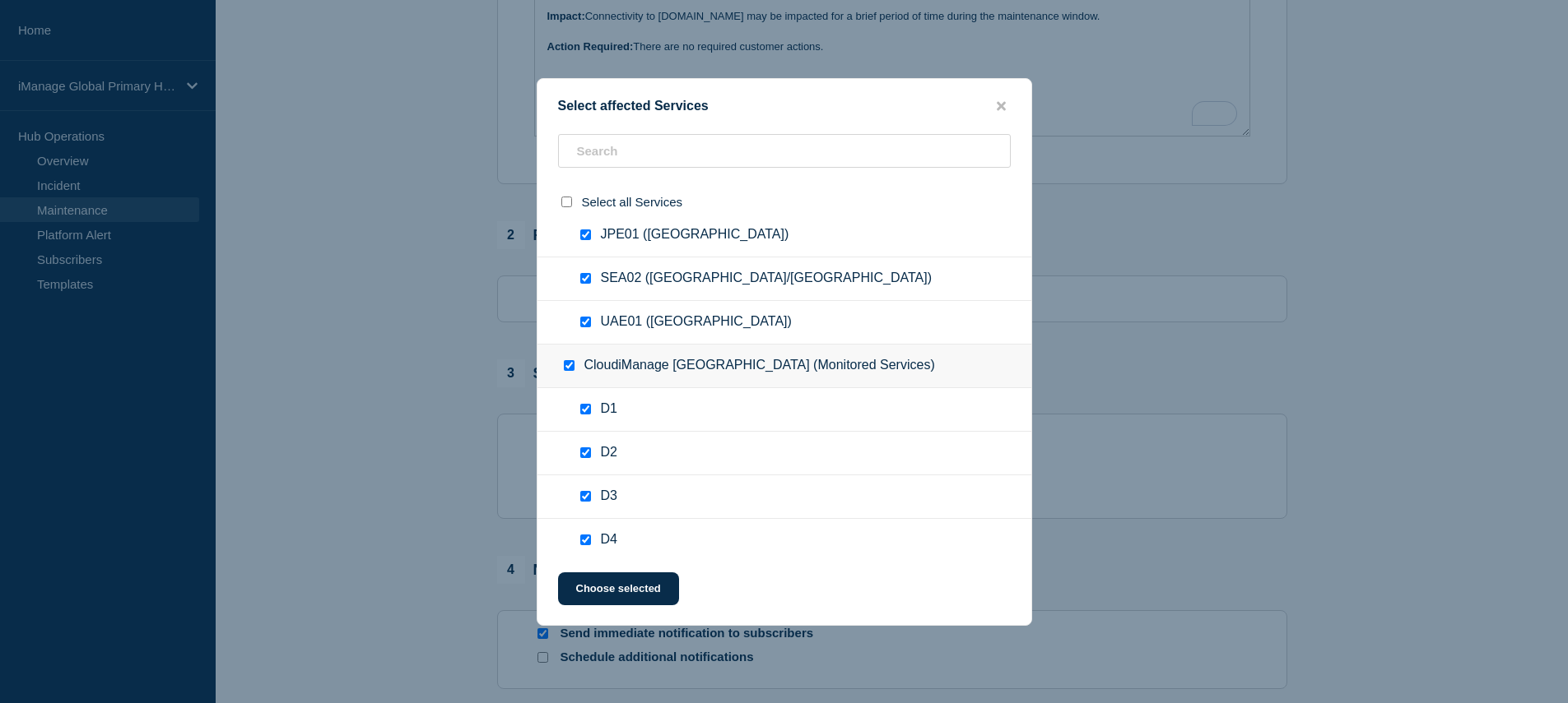
checkbox input "true"
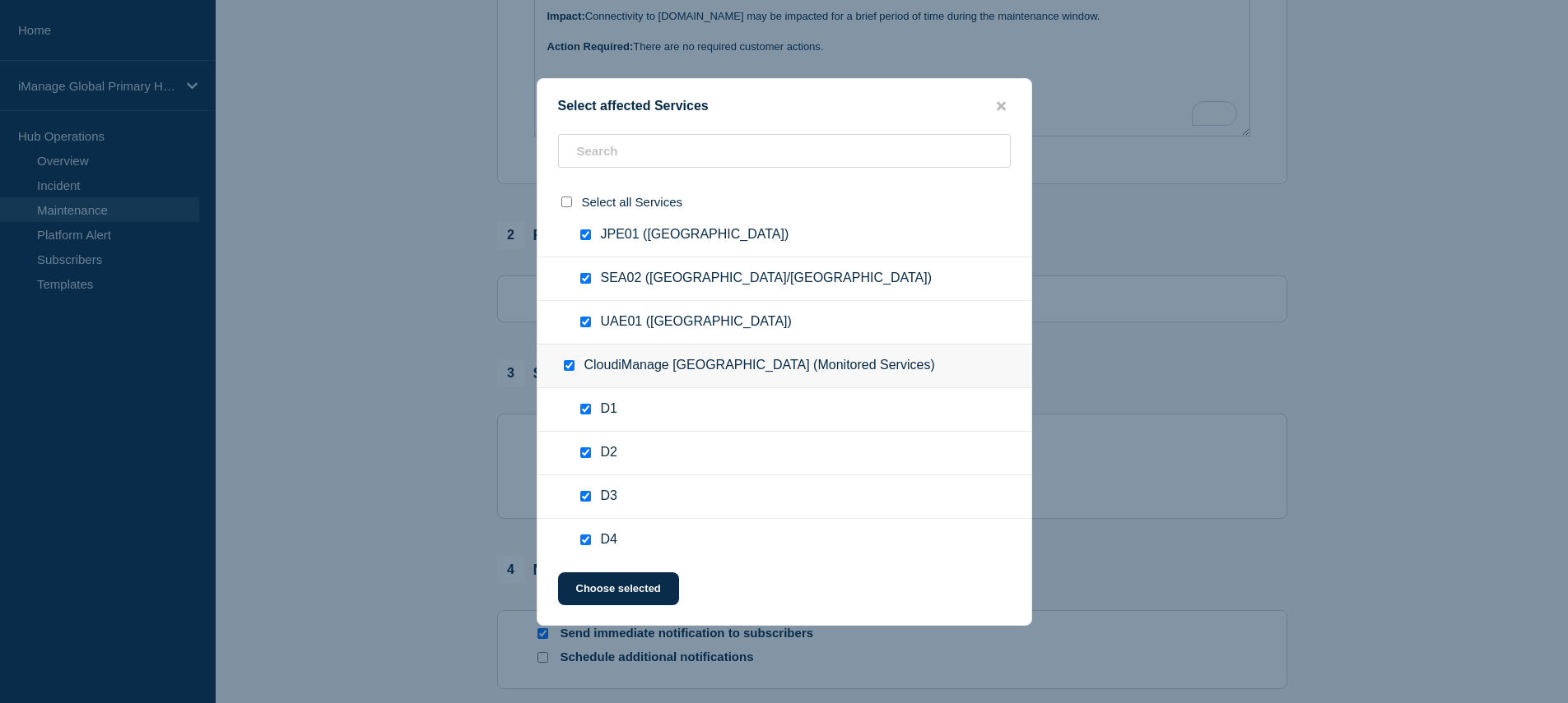
checkbox input "true"
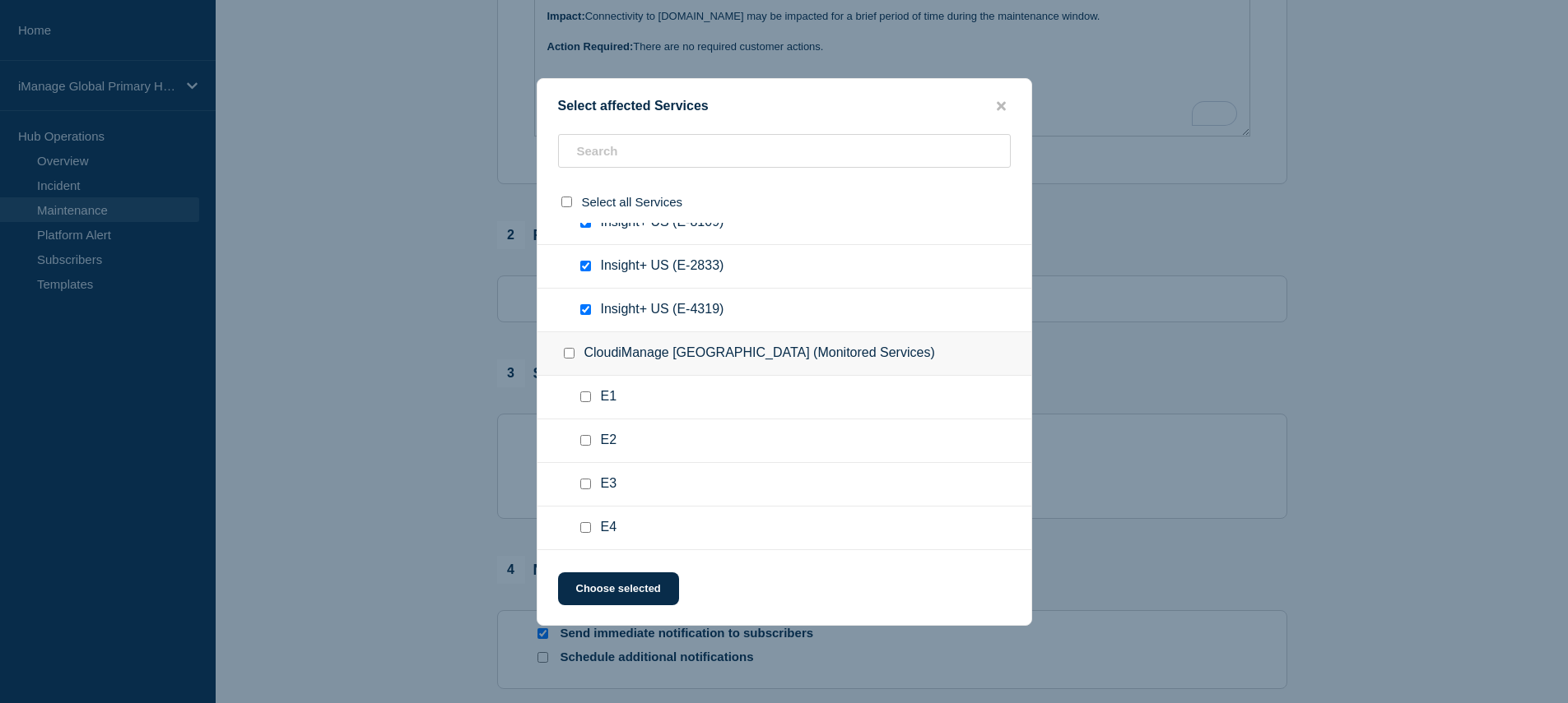
scroll to position [3238, 0]
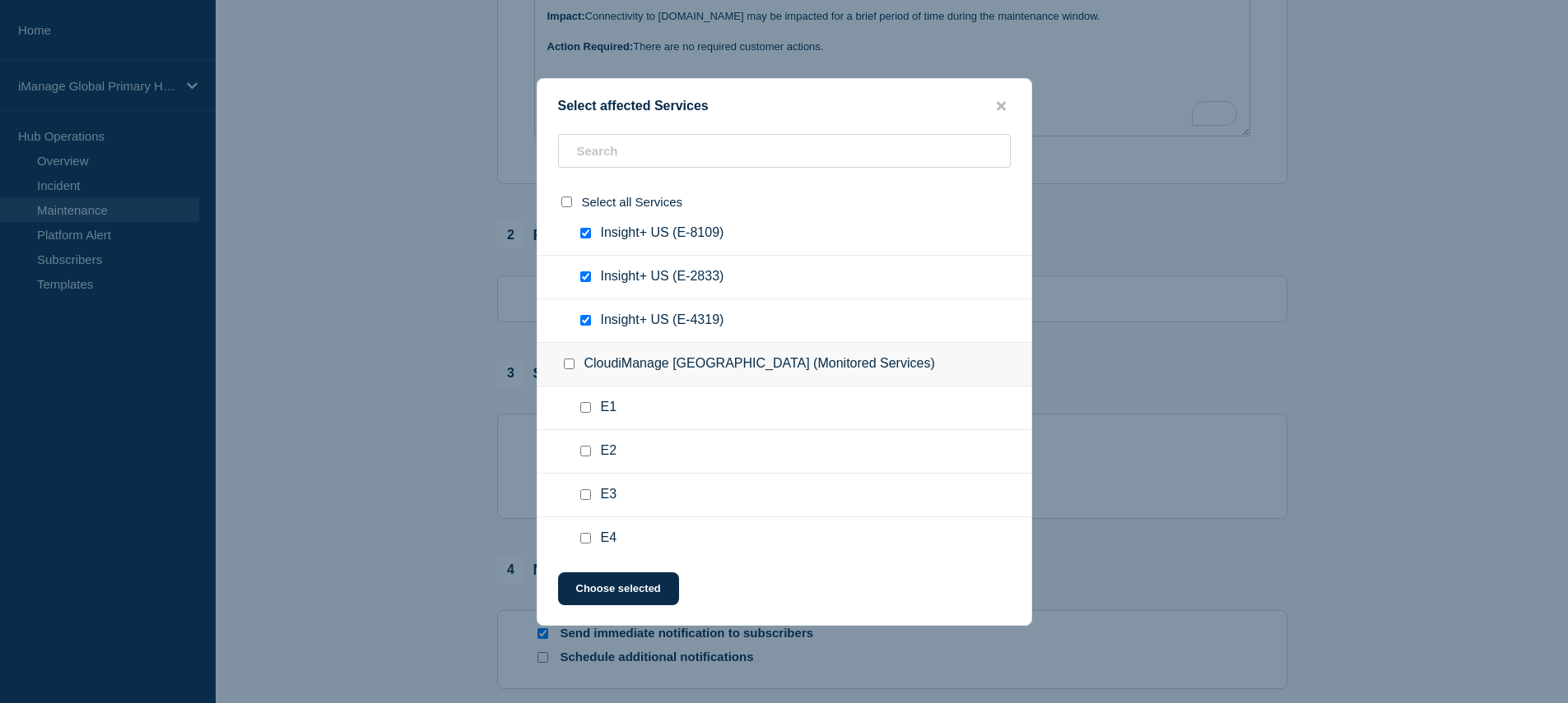
click at [587, 195] on input "Insight+ US (E-1416) checkbox" at bounding box center [585, 189] width 10 height 10
checkbox input "false"
click at [583, 238] on input "Insight+ US (E-8109) checkbox" at bounding box center [585, 232] width 10 height 10
checkbox input "false"
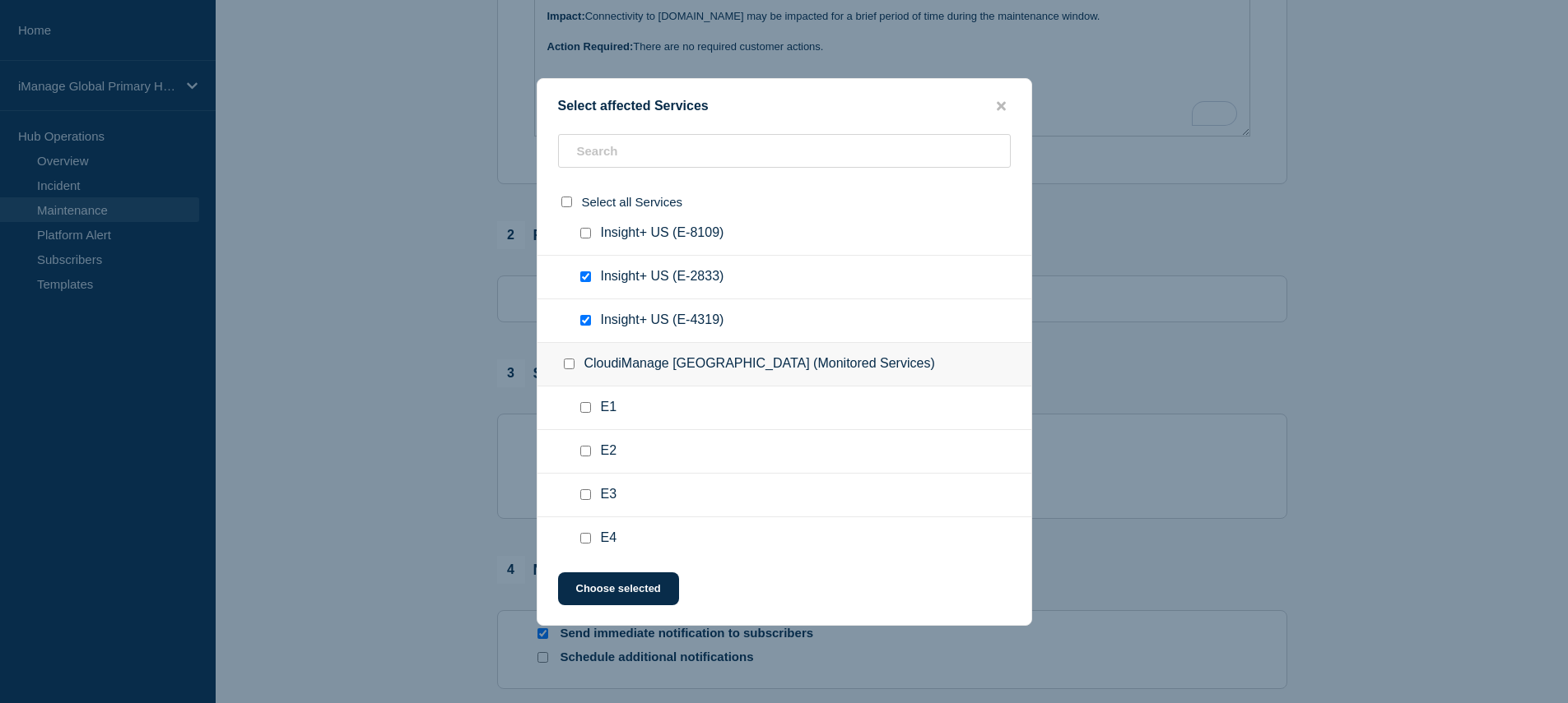
click at [587, 285] on div at bounding box center [588, 277] width 23 height 17
click at [587, 282] on input "Insight+ US (E-2833) checkbox" at bounding box center [585, 277] width 10 height 10
checkbox input "false"
click at [587, 325] on input "Insight+ US (E-4319) checkbox" at bounding box center [585, 320] width 10 height 10
checkbox input "false"
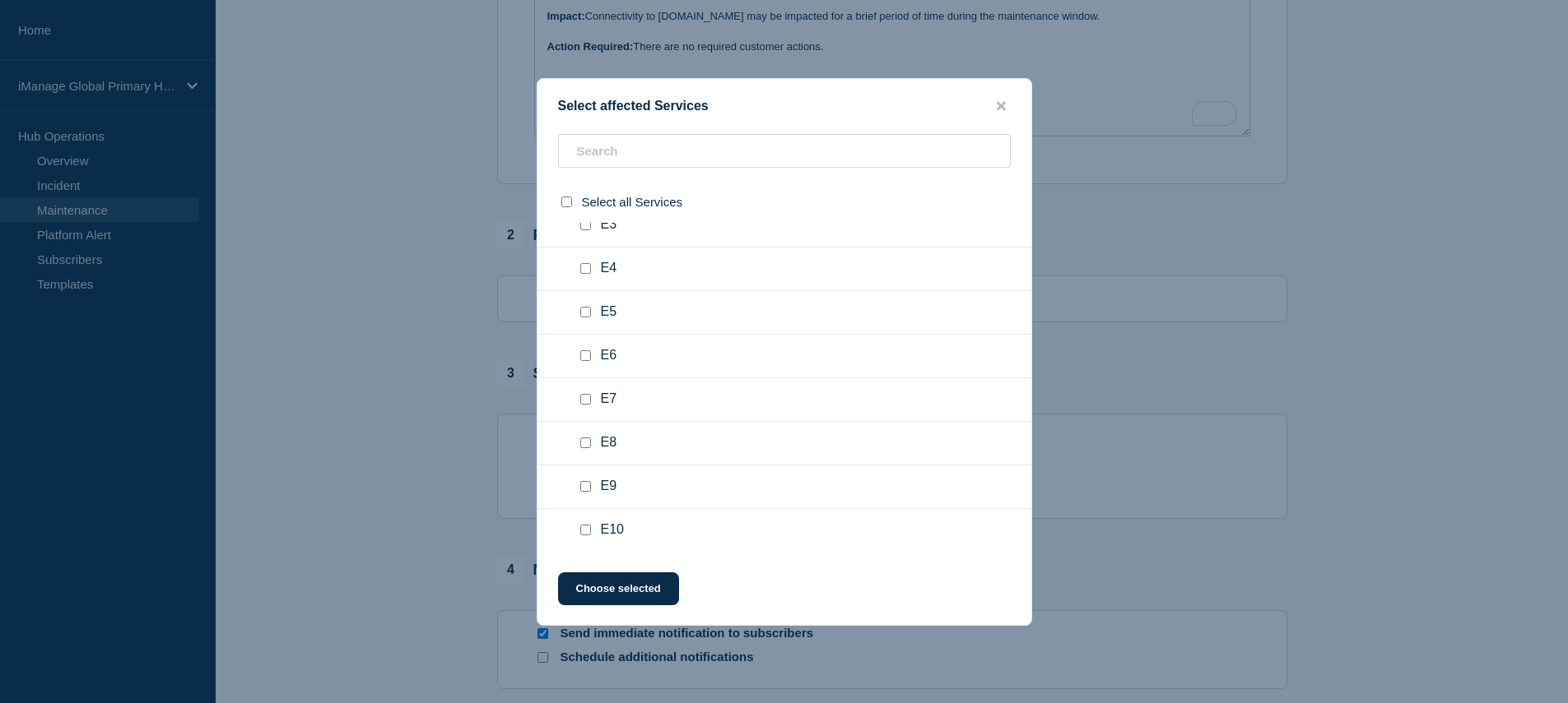
scroll to position [3478, 0]
click at [565, 128] on input "CloudiManage United Kingdom (Monitored Services) checkbox" at bounding box center [568, 122] width 10 height 10
checkbox input "true"
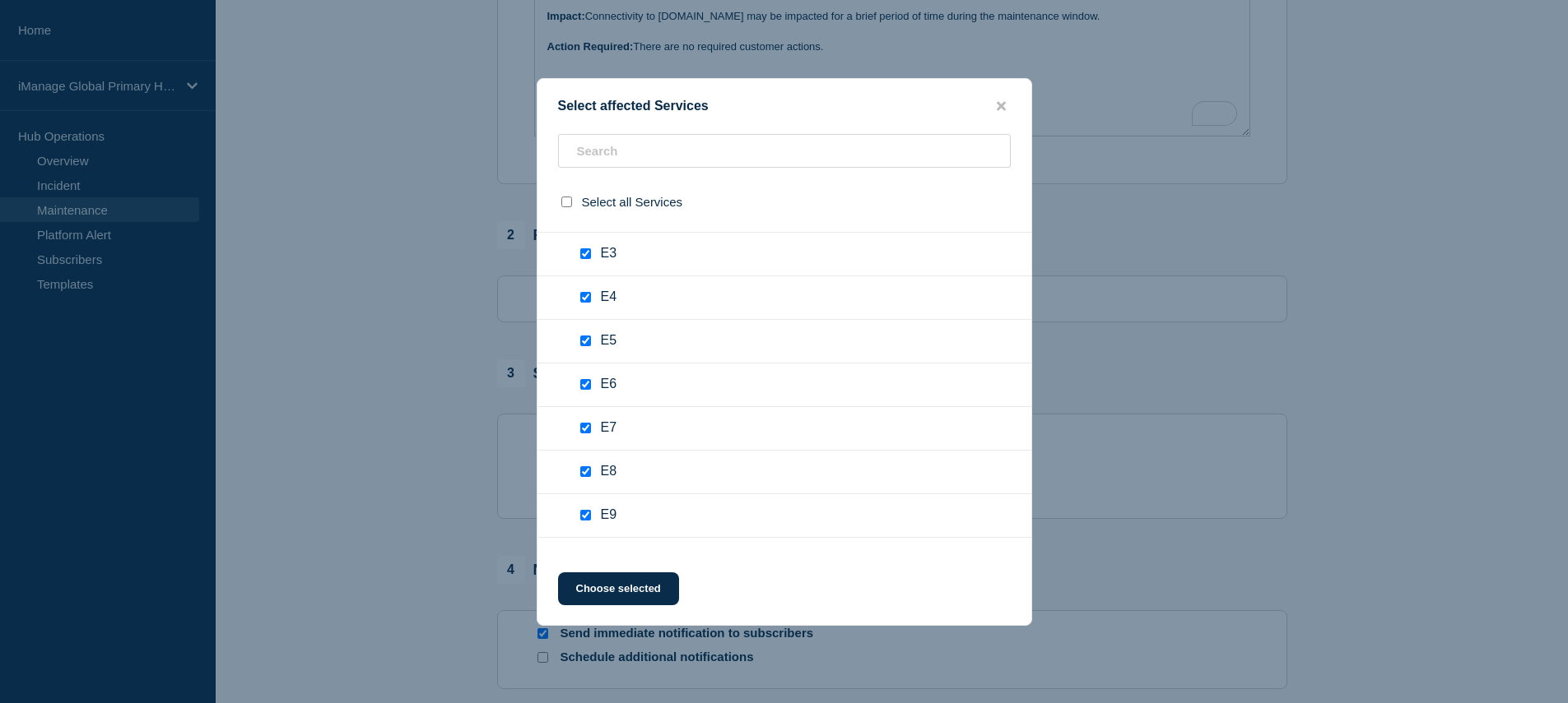
checkbox input "true"
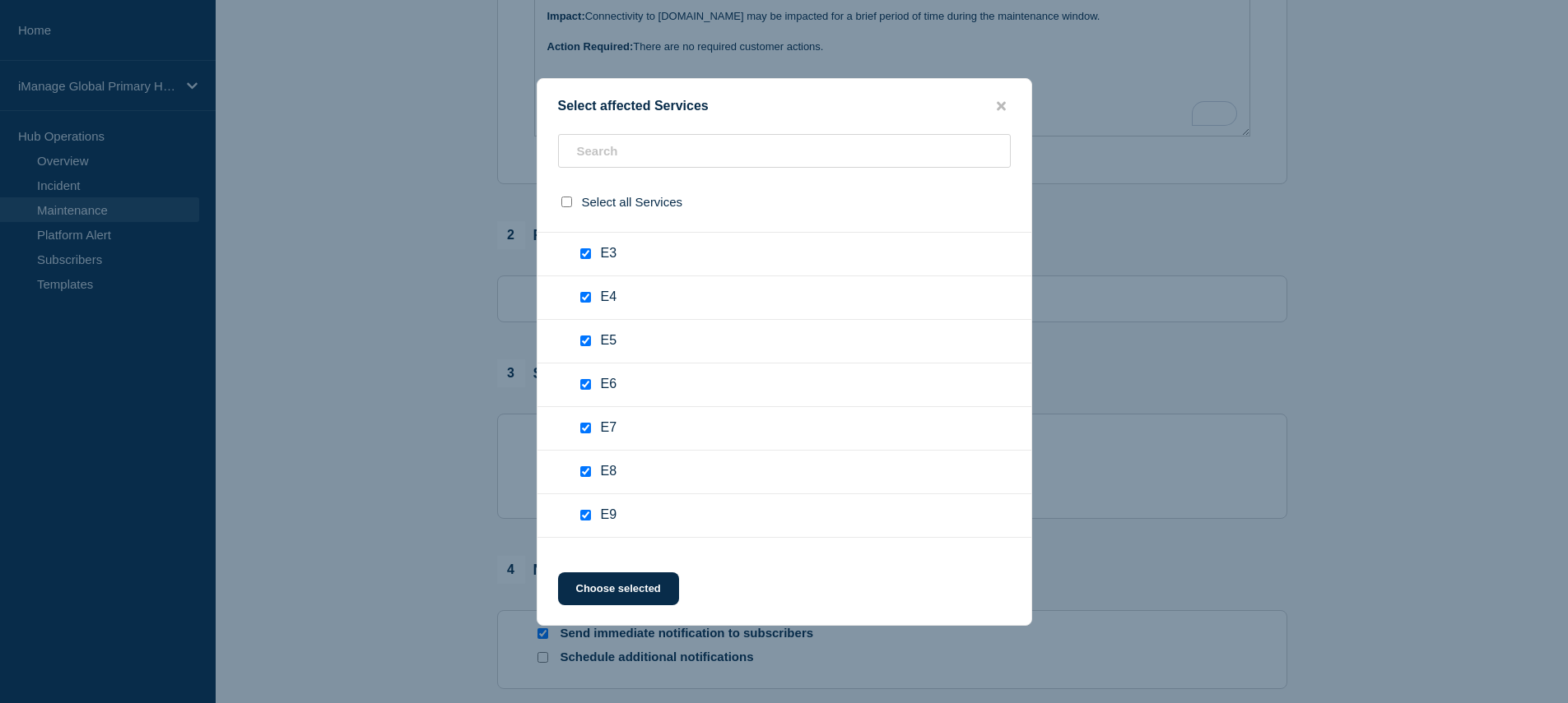
checkbox input "true"
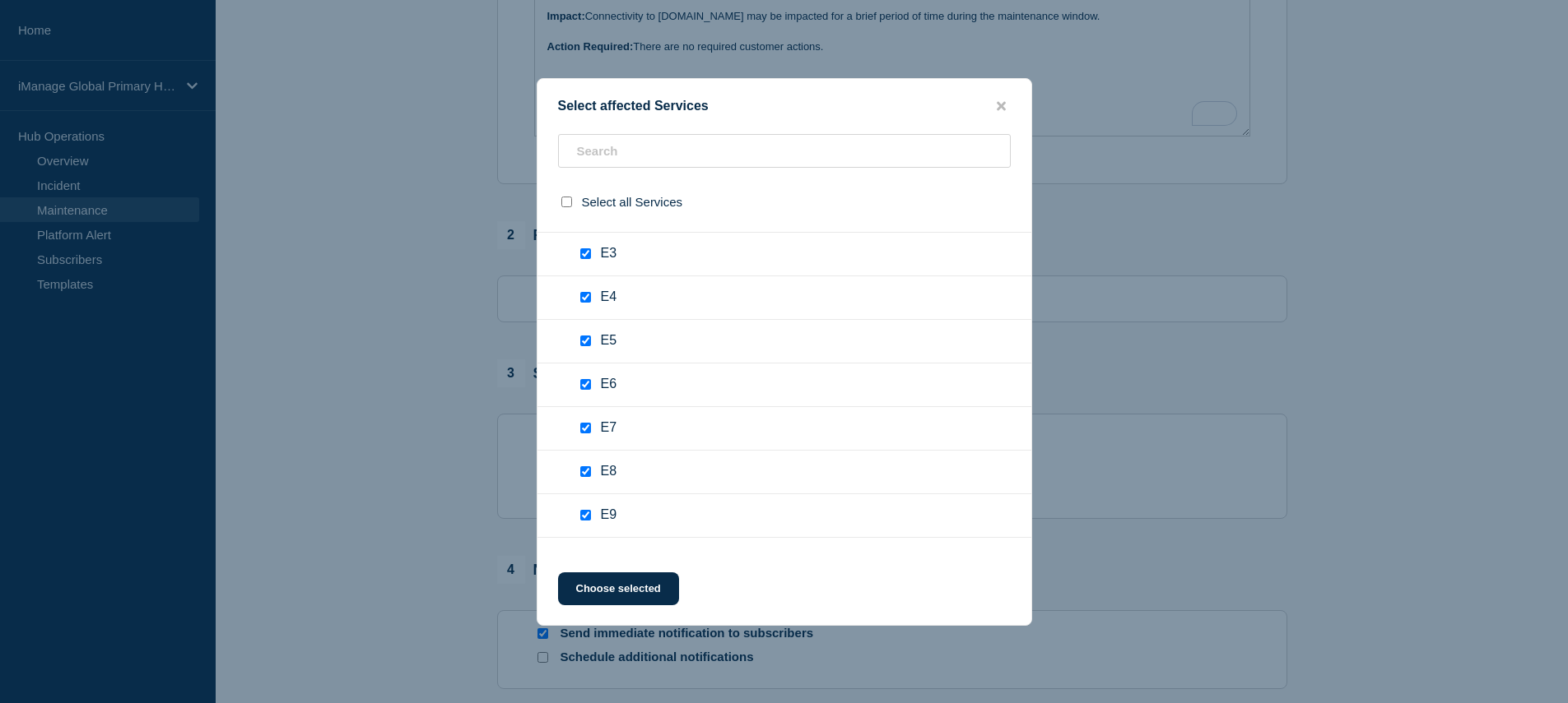
checkbox input "true"
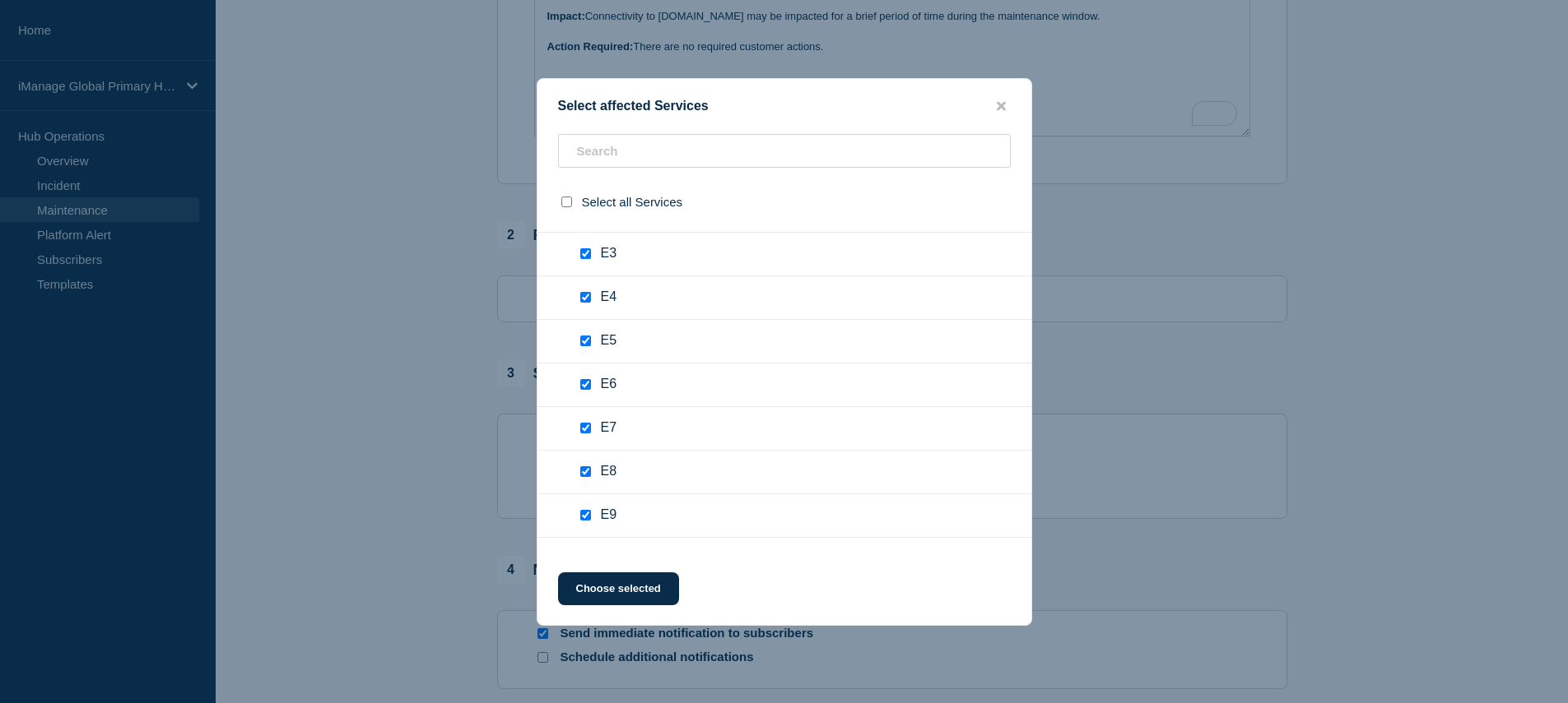
checkbox input "true"
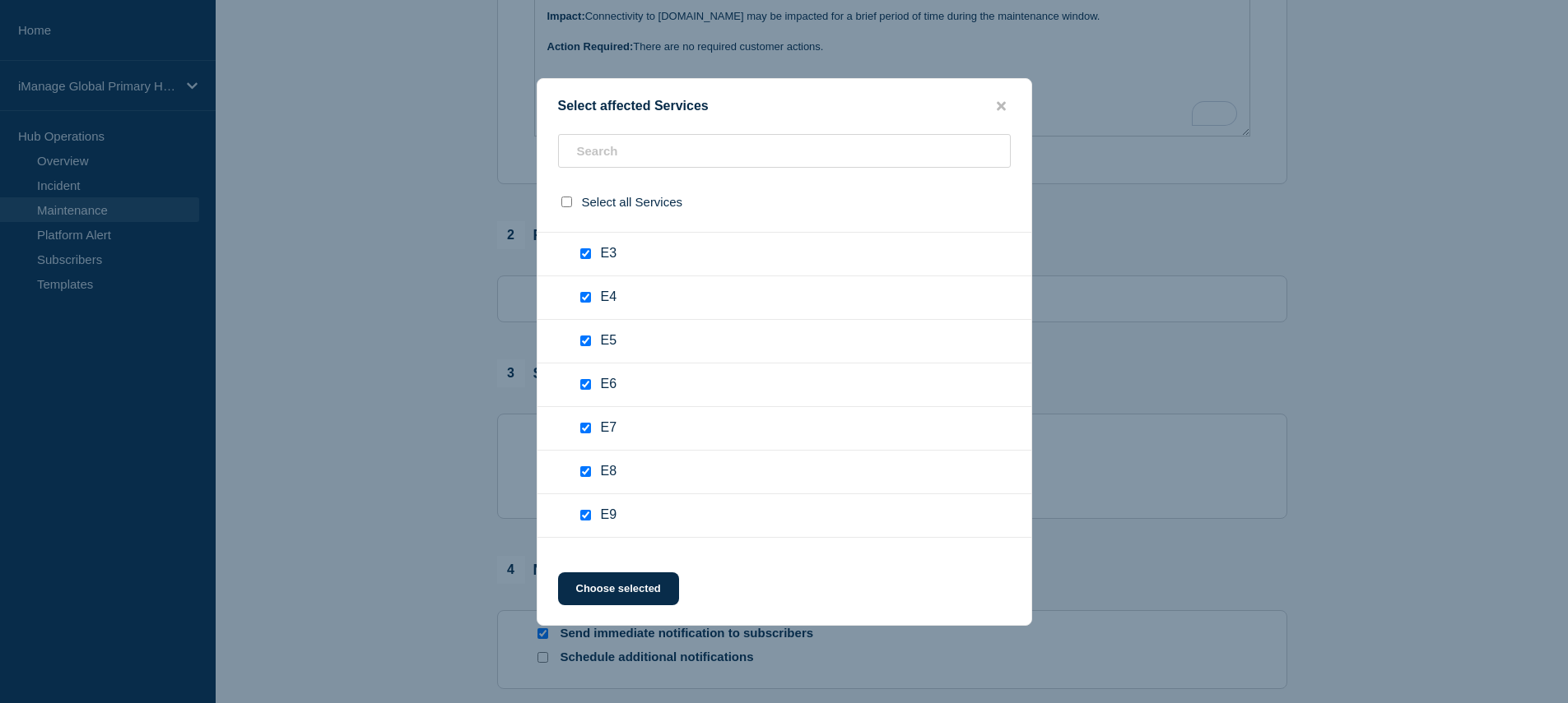
checkbox input "true"
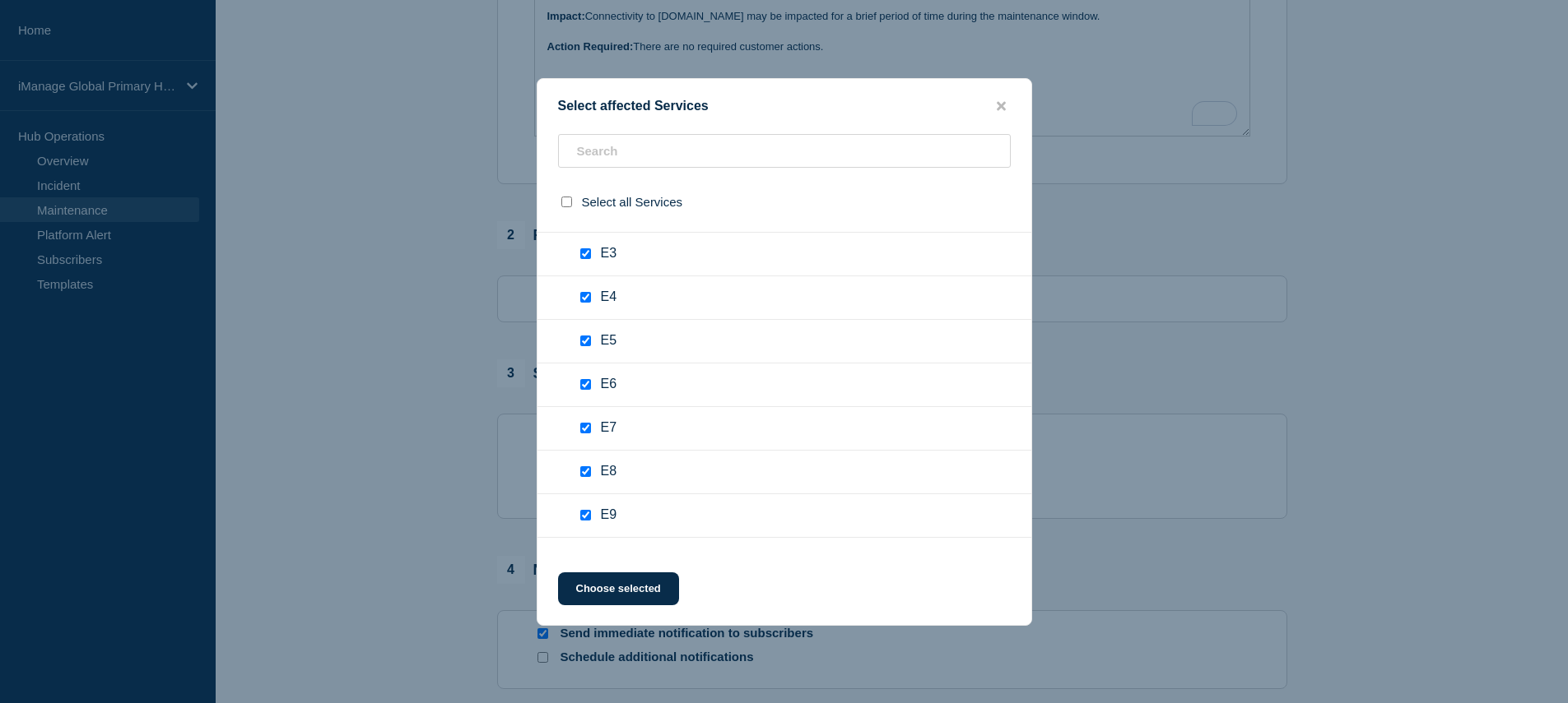
checkbox input "true"
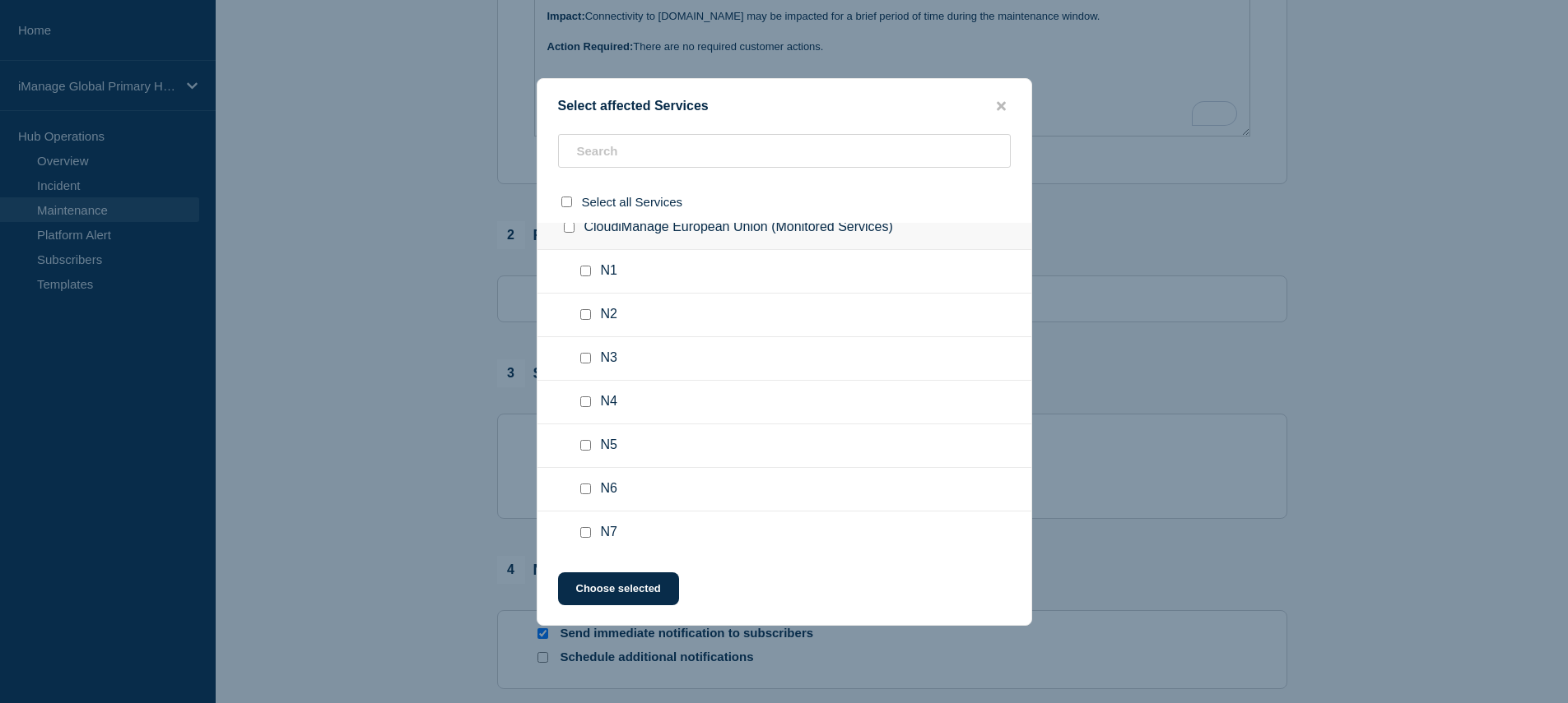
scroll to position [4704, 0]
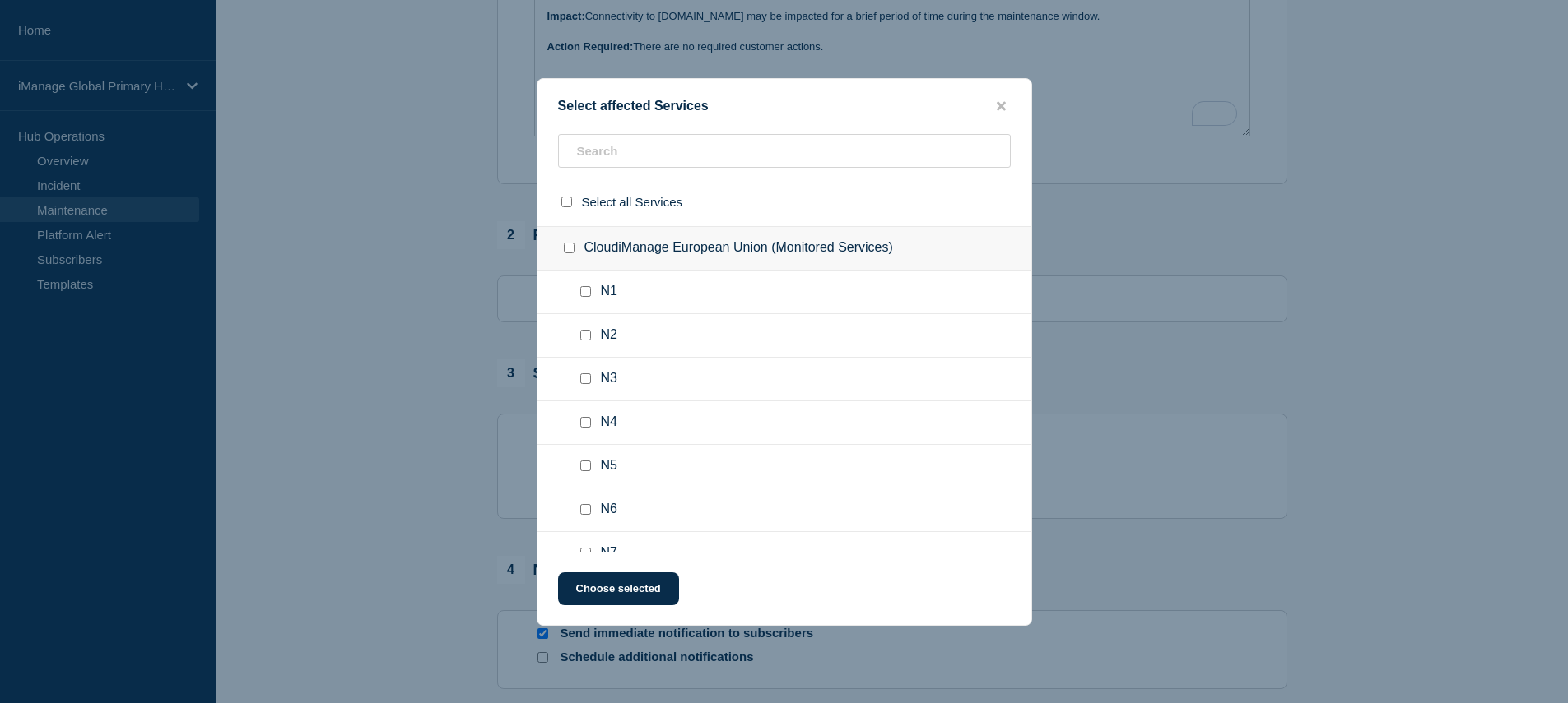
click at [585, 210] on input "Insight+ UK (E-906) checkbox" at bounding box center [585, 203] width 10 height 10
checkbox input "false"
click at [591, 170] on div at bounding box center [588, 161] width 23 height 17
click at [586, 166] on input "Insight+ UK (E-3415) checkbox" at bounding box center [585, 160] width 10 height 10
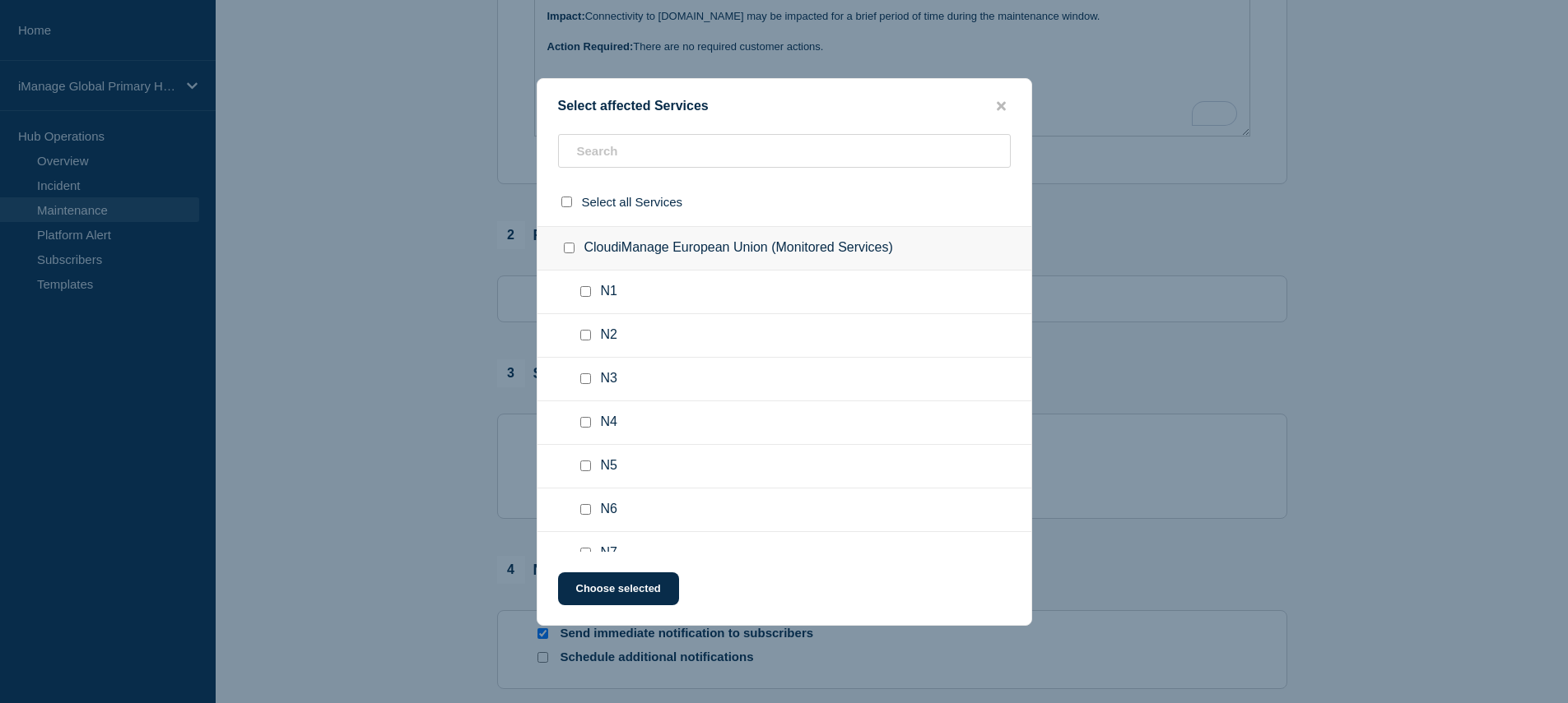
checkbox input "false"
click at [582, 123] on input "Insight+ UK (E-8496) checkbox" at bounding box center [585, 116] width 10 height 10
checkbox input "false"
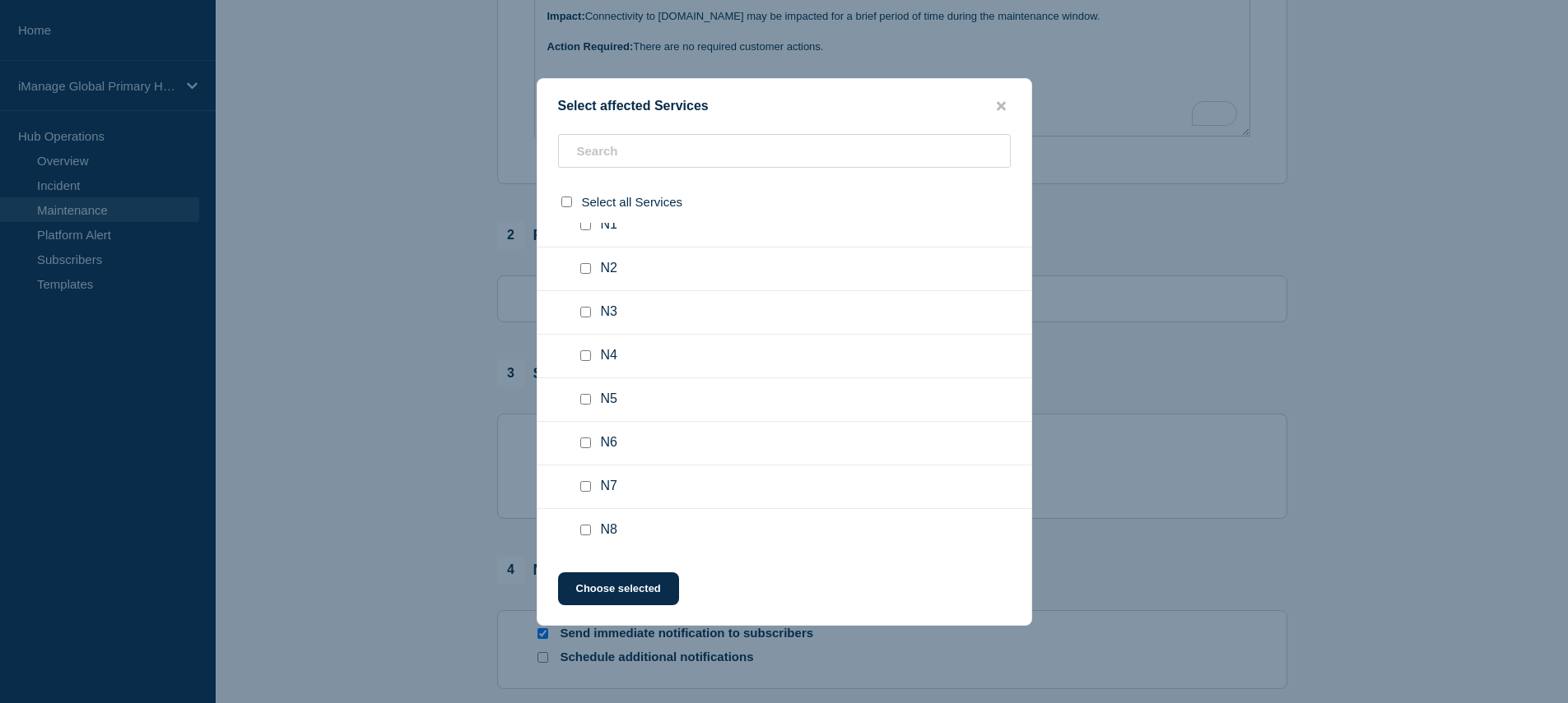
scroll to position [4831, 0]
click at [570, 127] on input "CloudiManage European Union (Monitored Services) checkbox" at bounding box center [568, 122] width 10 height 10
checkbox input "true"
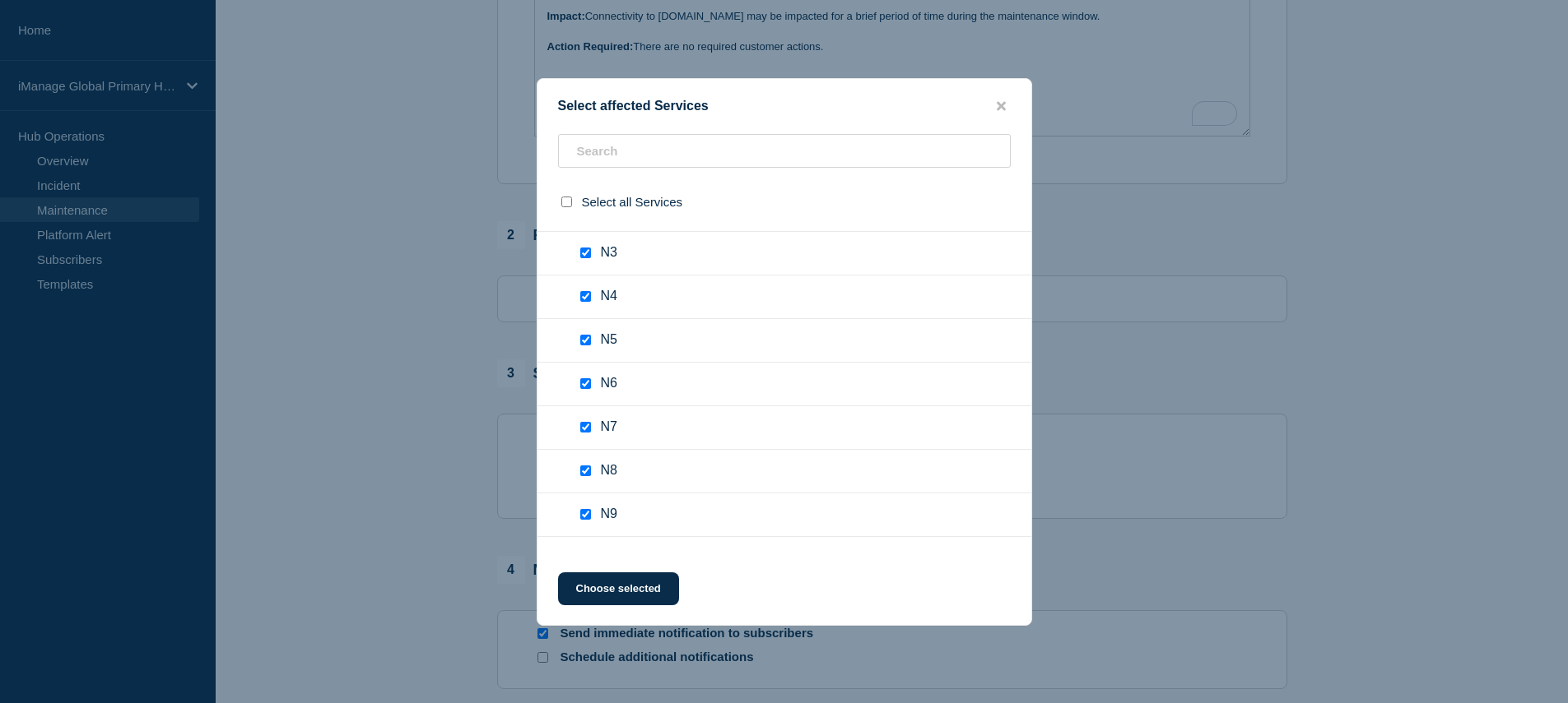
checkbox input "true"
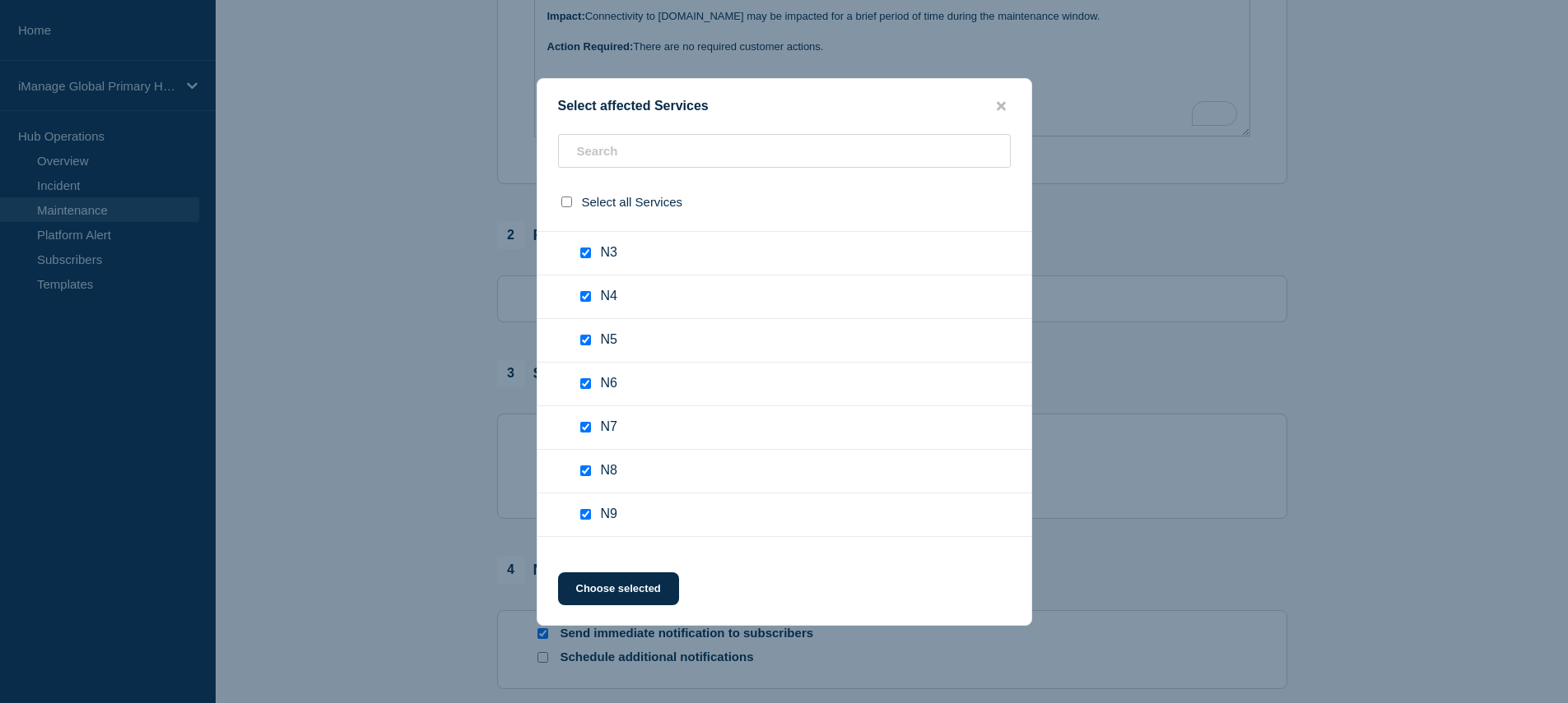
checkbox input "true"
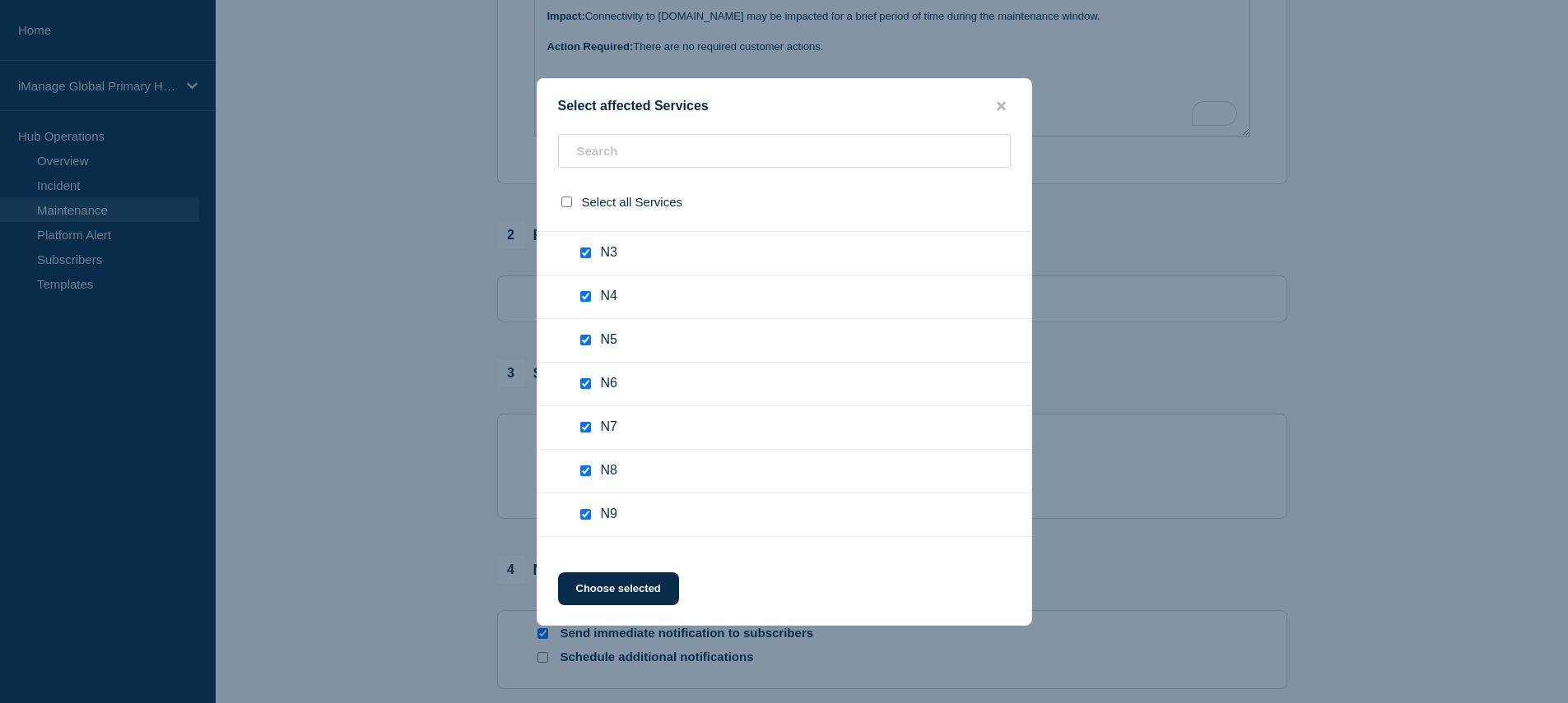
checkbox input "true"
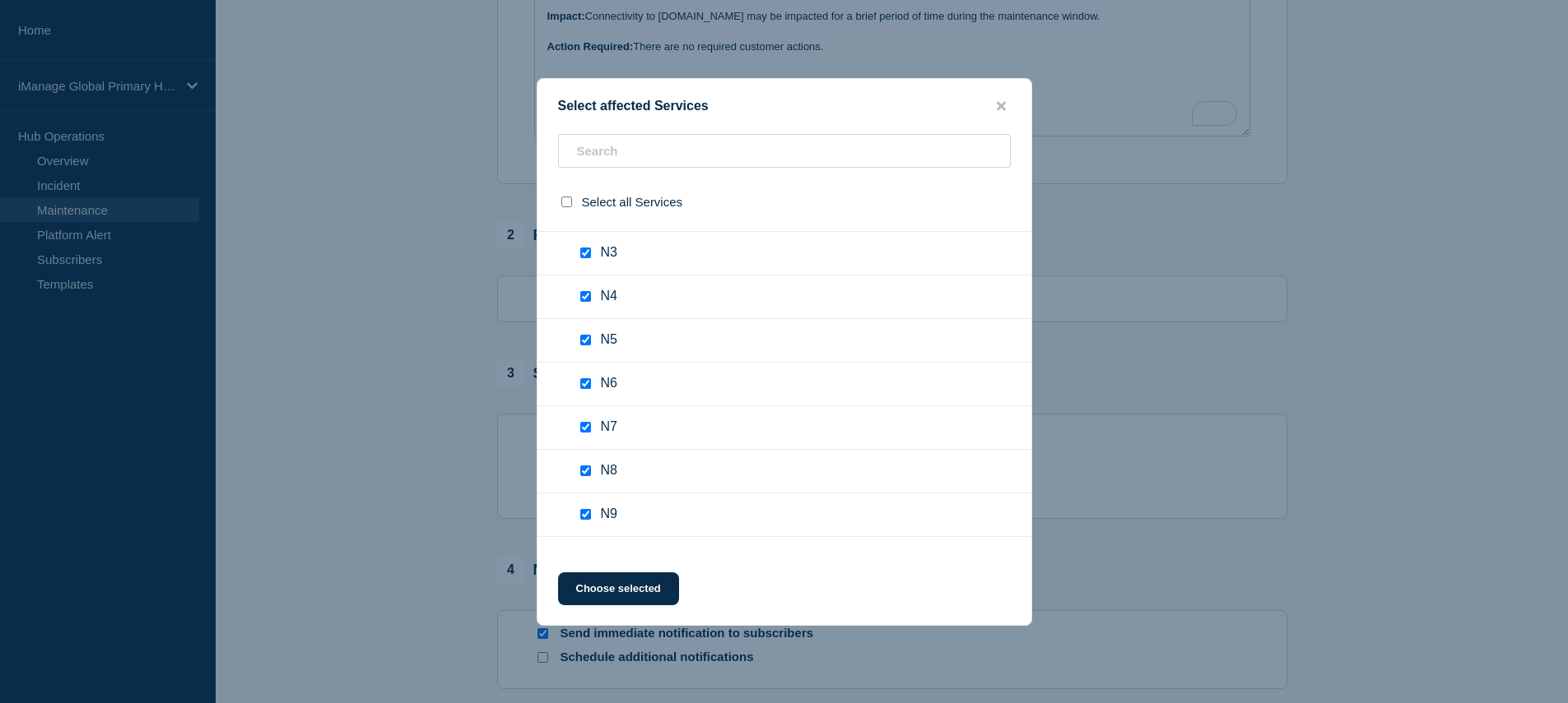
checkbox input "true"
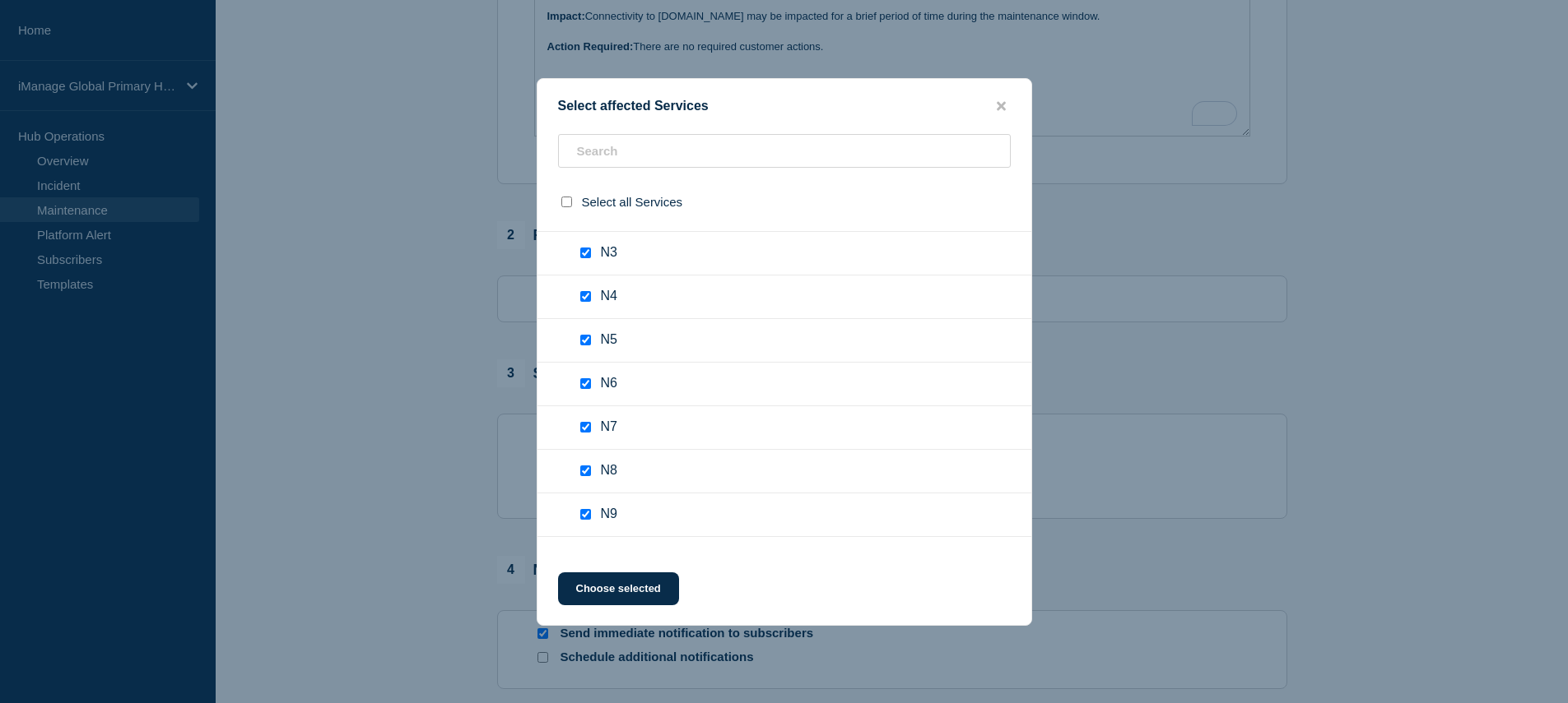
checkbox input "true"
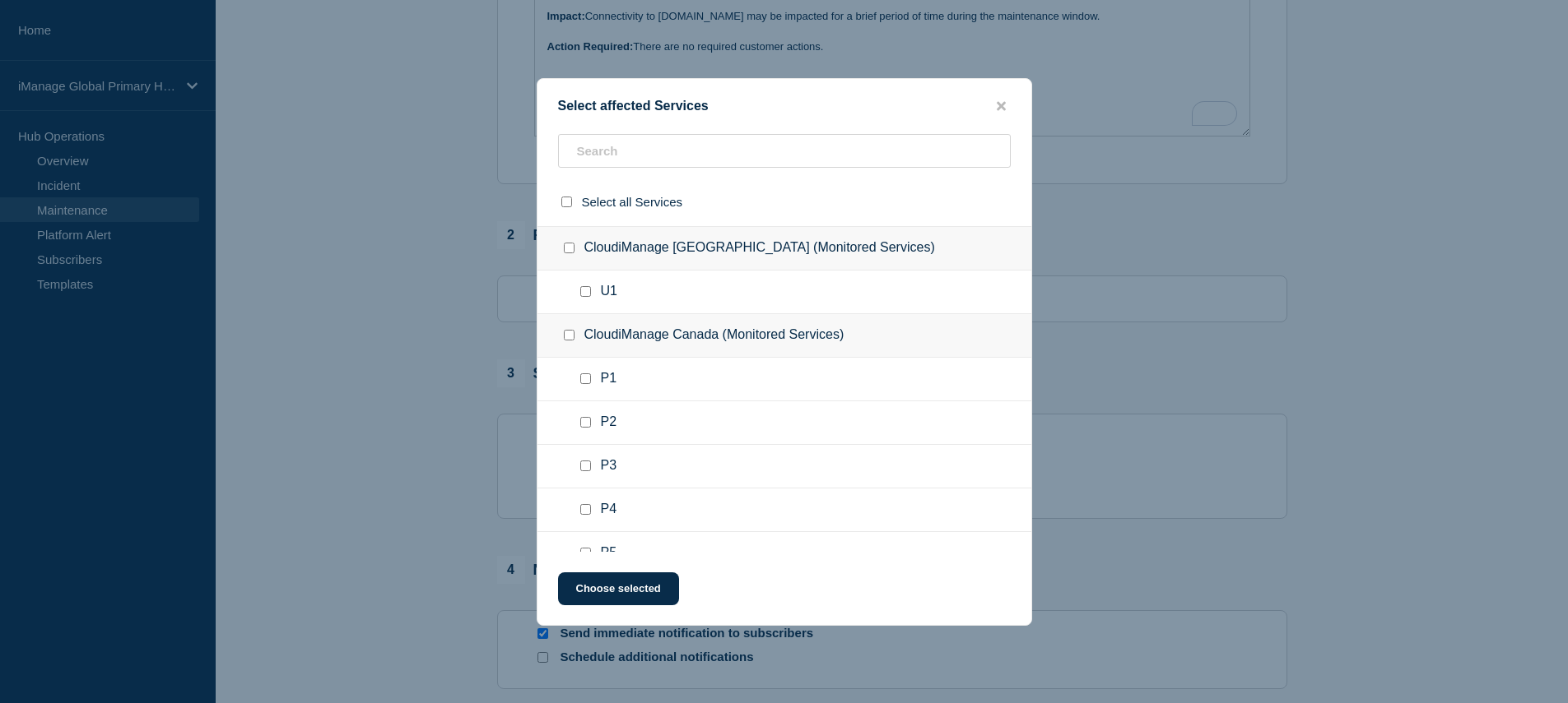
click at [583, 210] on input "Insight+ EU (E-8055) checkbox" at bounding box center [585, 203] width 10 height 10
checkbox input "false"
click at [567, 253] on input "CloudiManage Switzerland (Monitored Services) checkbox" at bounding box center [568, 247] width 10 height 10
checkbox input "true"
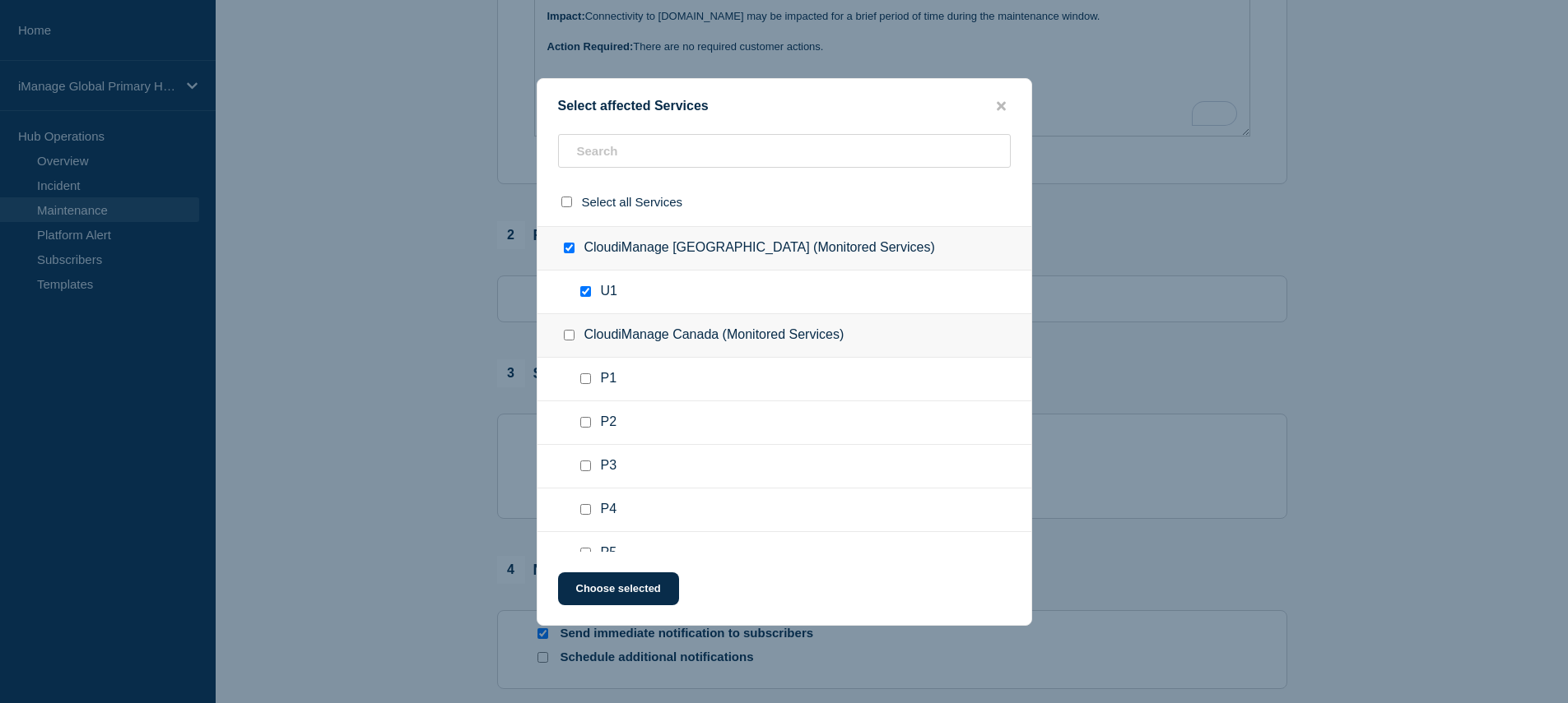
checkbox input "true"
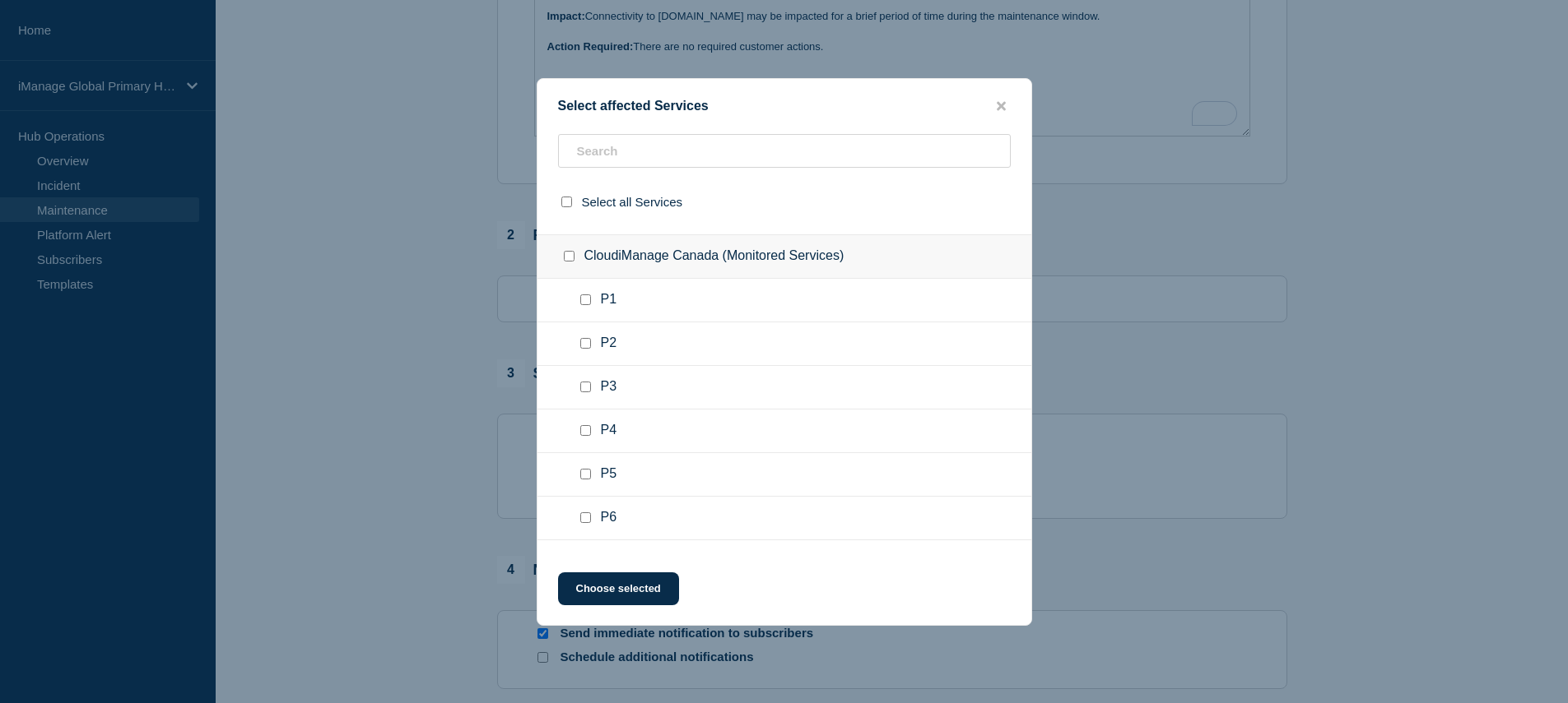
scroll to position [5948, 0]
click at [570, 187] on input "CloudiManage Canada (Monitored Services) checkbox" at bounding box center [568, 181] width 10 height 10
checkbox input "true"
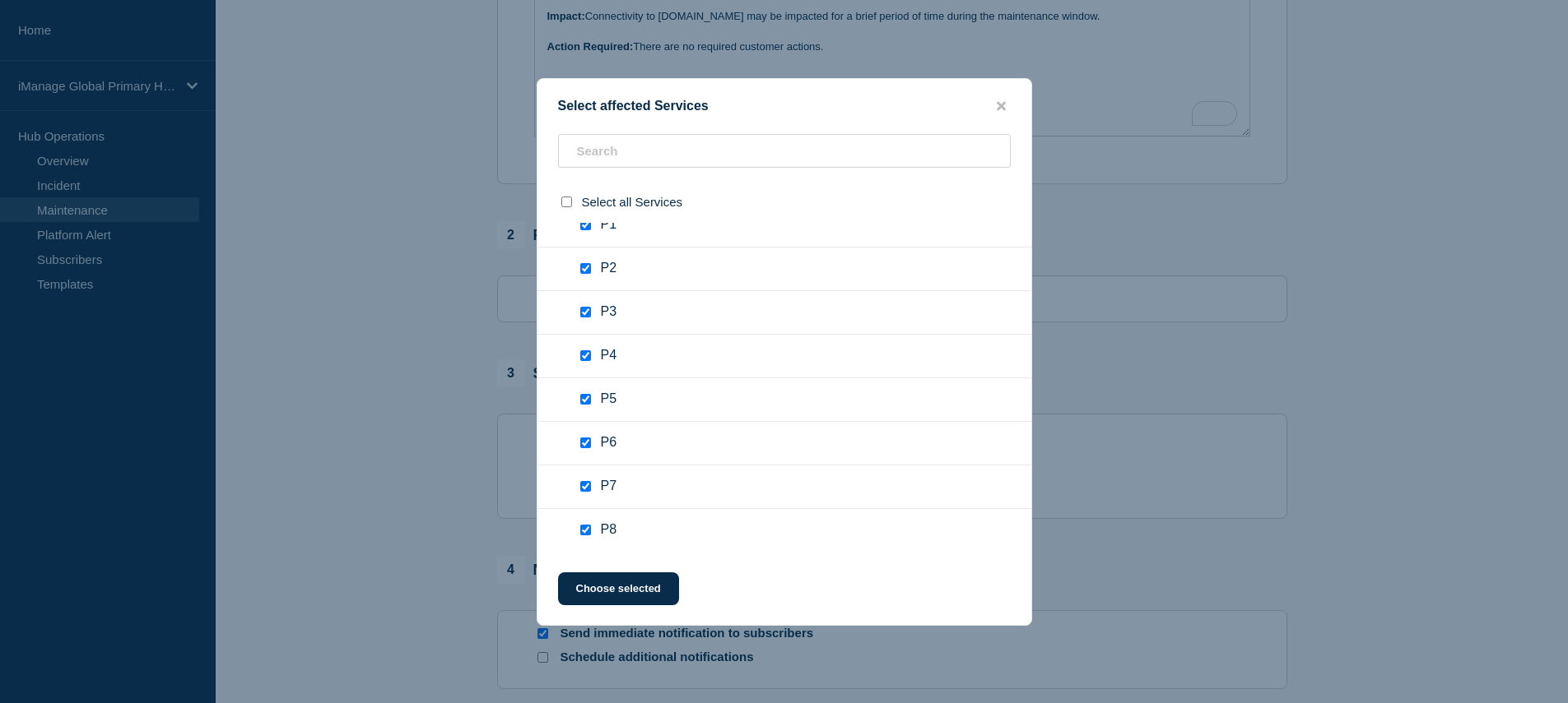
checkbox input "true"
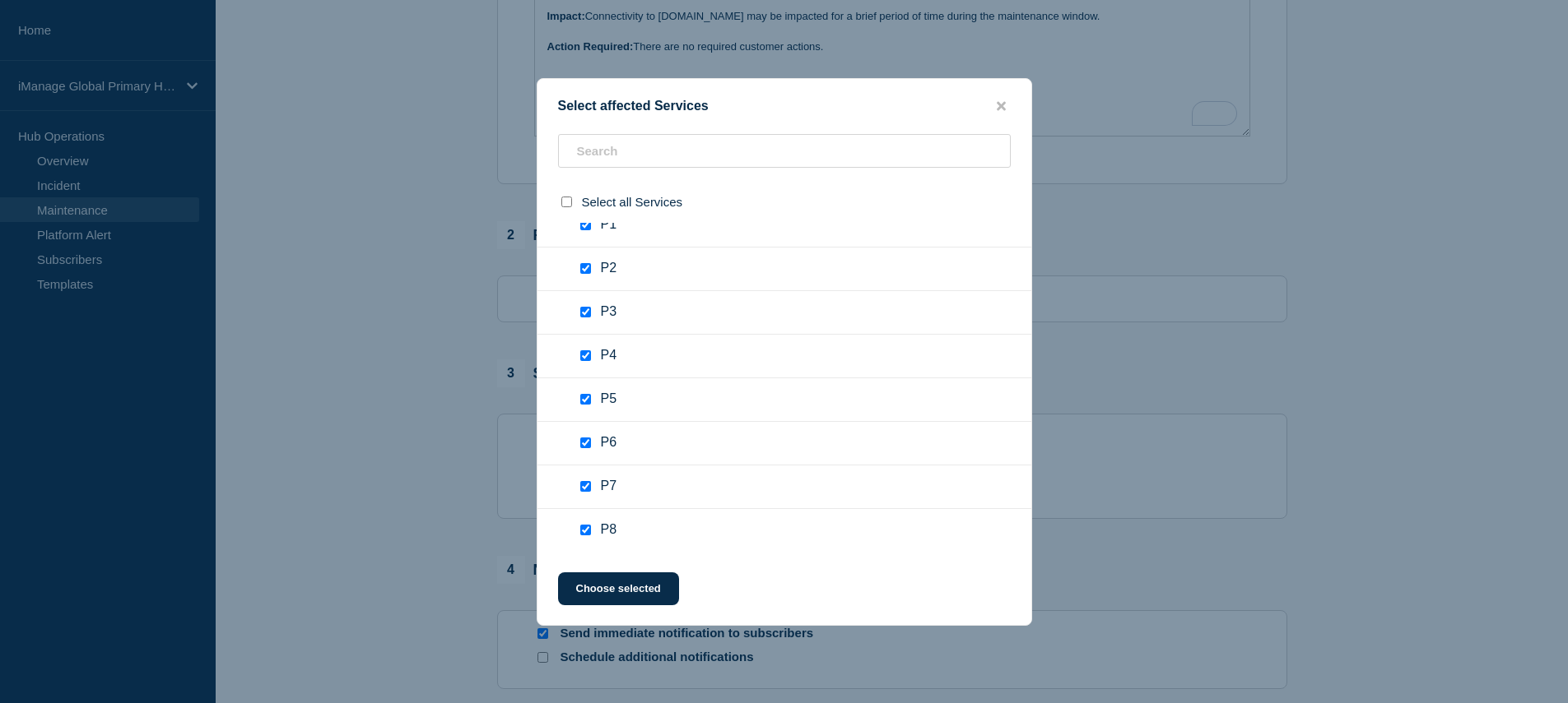
checkbox input "true"
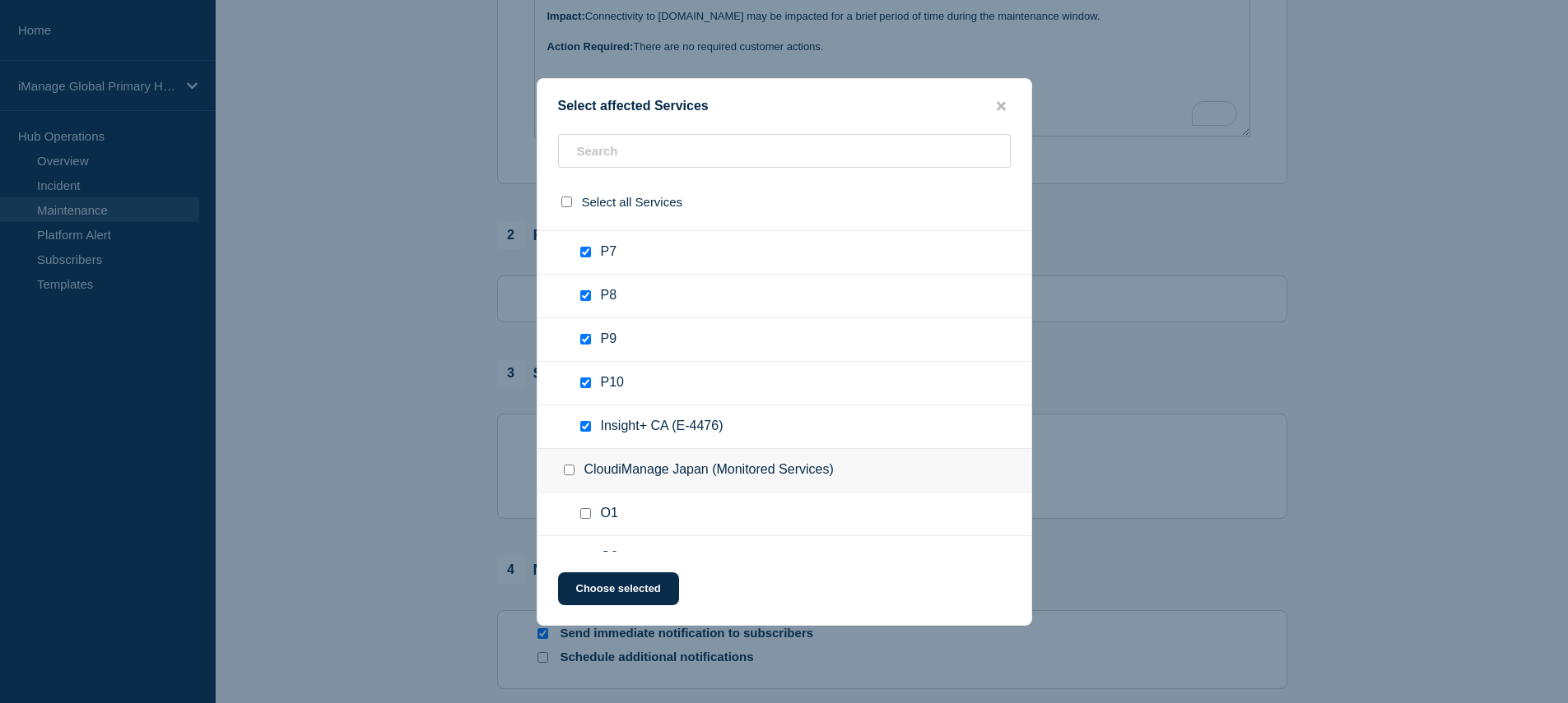
scroll to position [6457, 0]
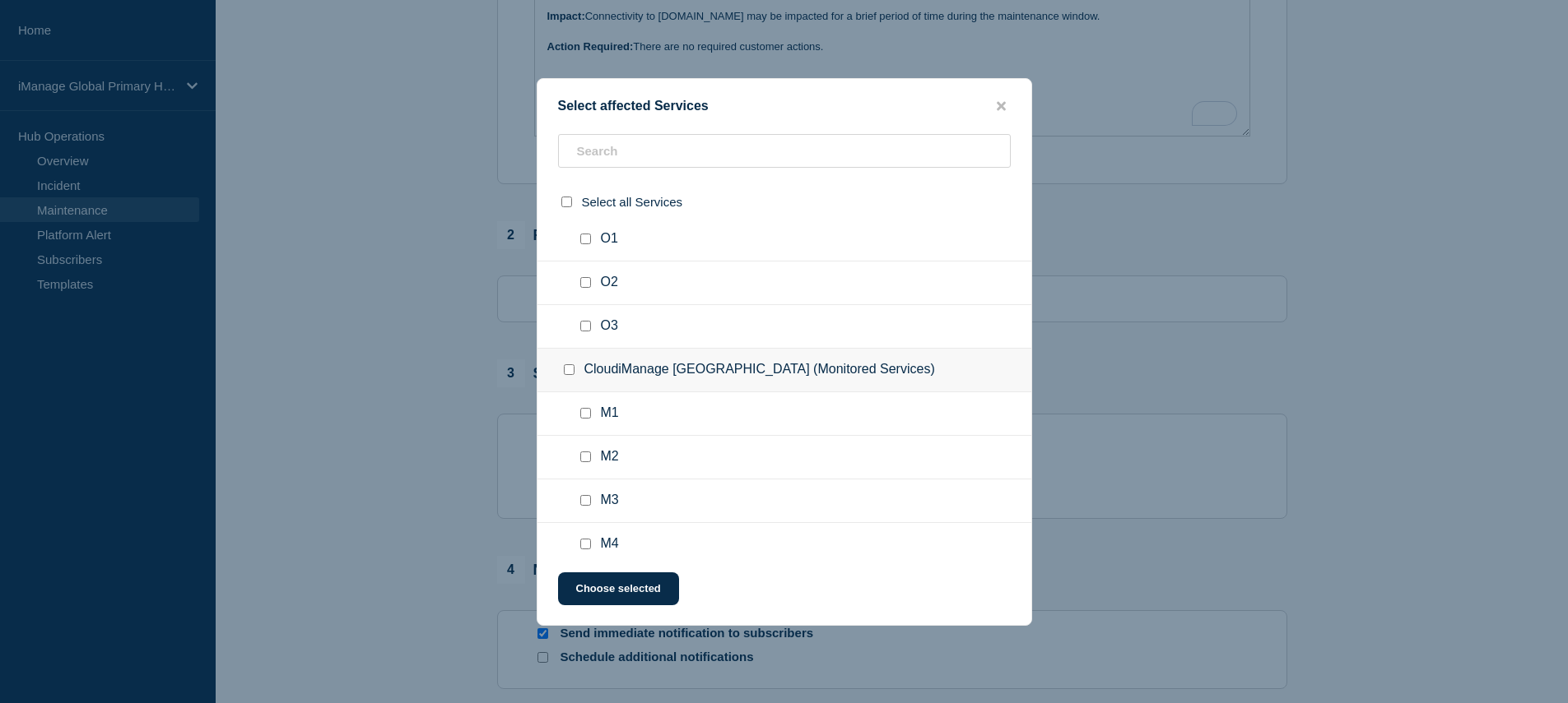
click at [584, 157] on input "Insight+ CA (E-4476) checkbox" at bounding box center [585, 151] width 10 height 10
checkbox input "false"
click at [570, 204] on div at bounding box center [572, 196] width 23 height 17
click at [567, 201] on input "CloudiManage Japan (Monitored Services) checkbox" at bounding box center [568, 195] width 10 height 10
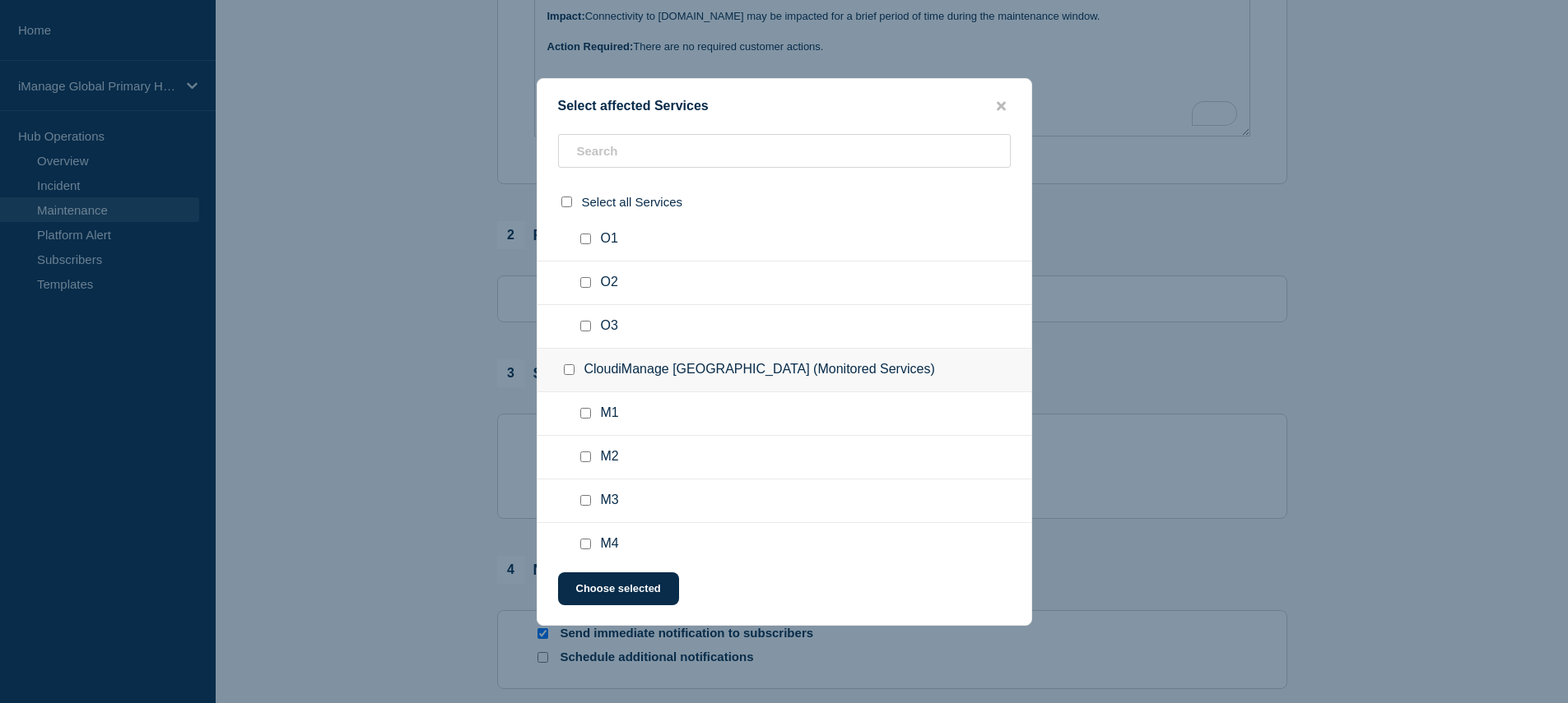
checkbox input "true"
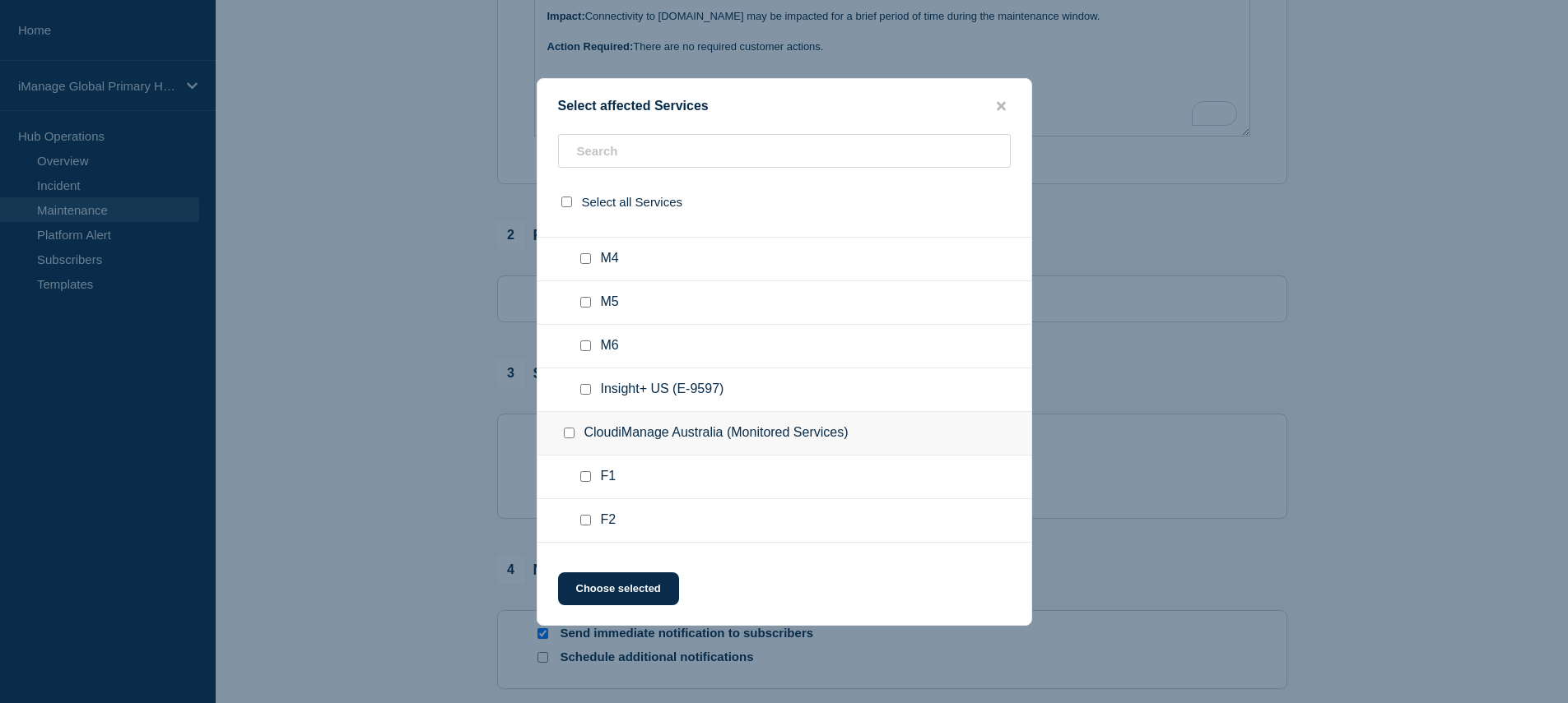
scroll to position [6705, 0]
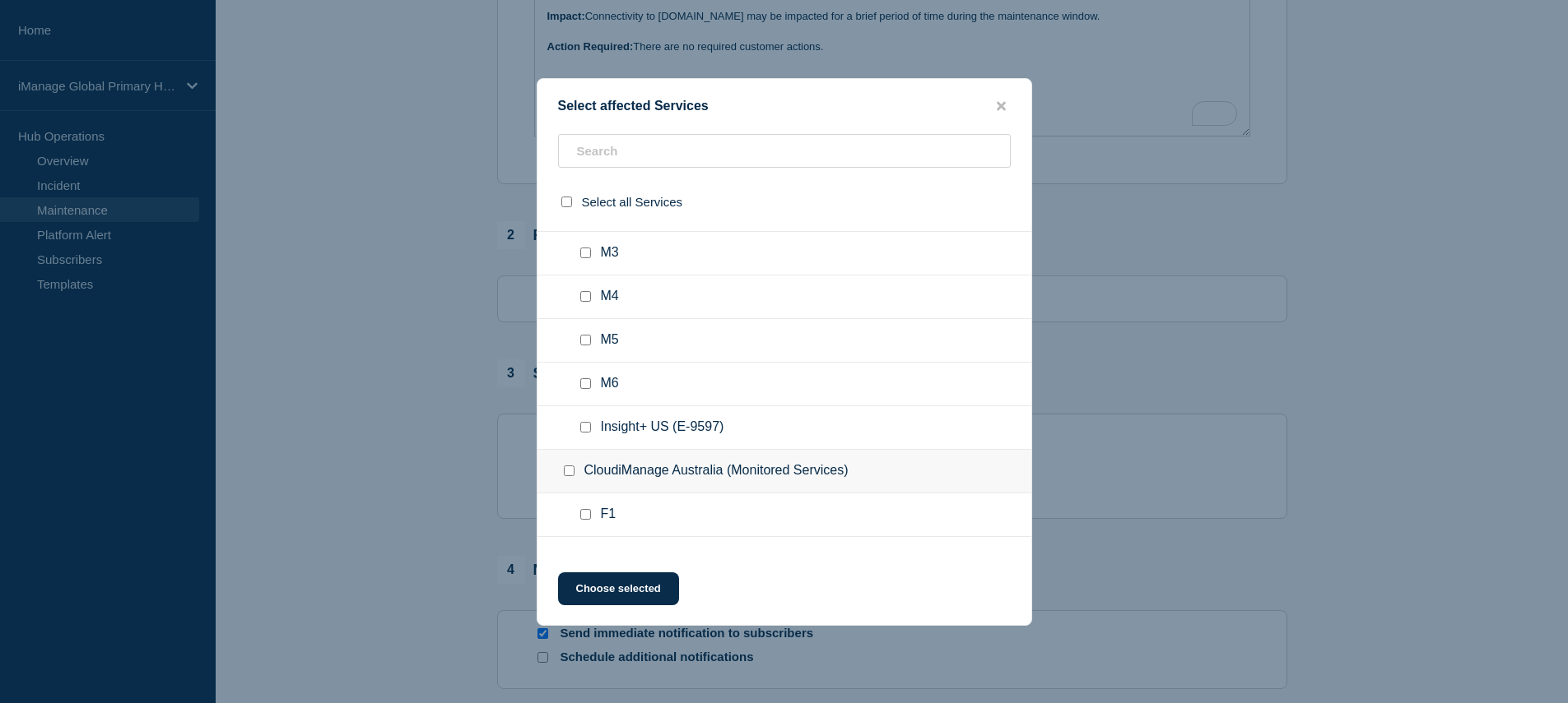
click at [570, 127] on input "CloudiManage Singapore (Monitored Services) checkbox" at bounding box center [568, 122] width 10 height 10
checkbox input "true"
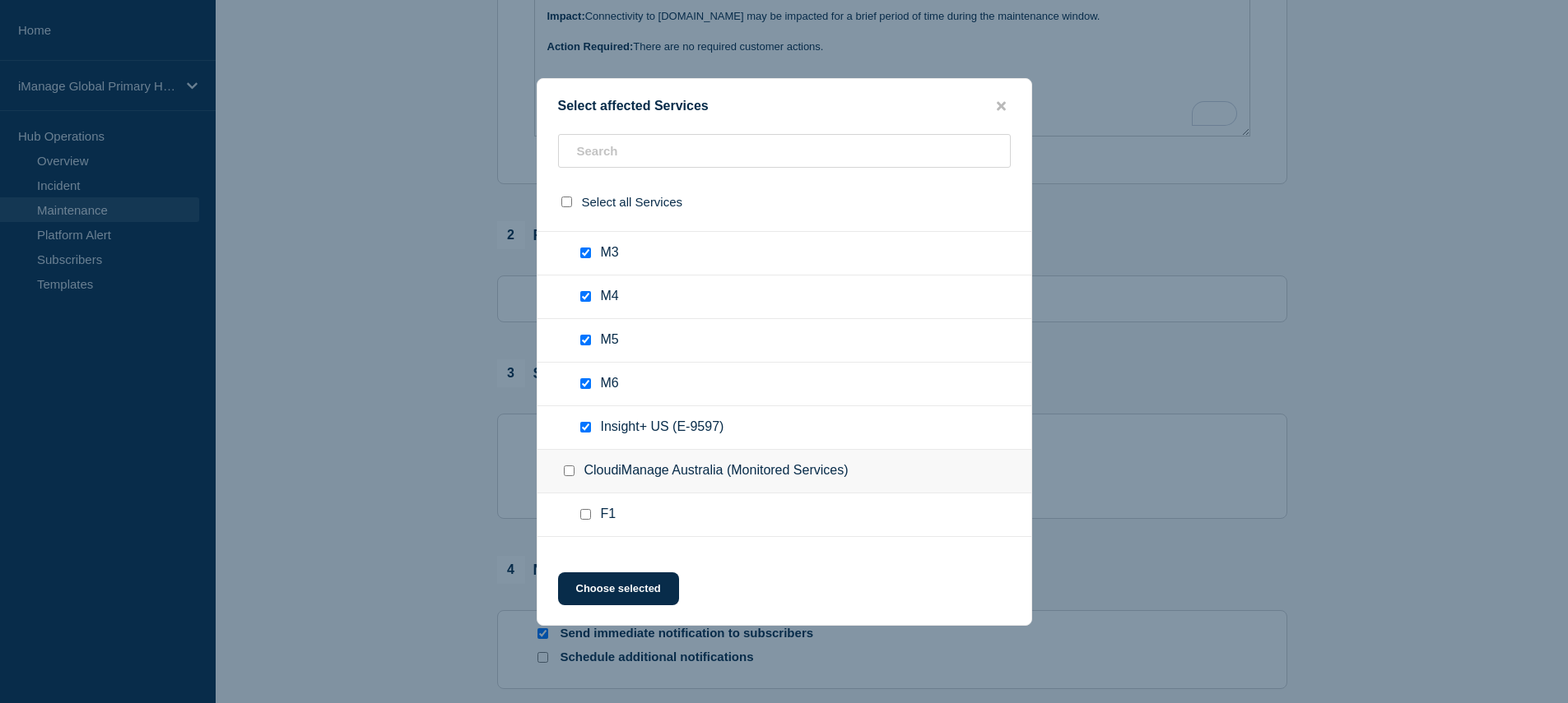
checkbox input "true"
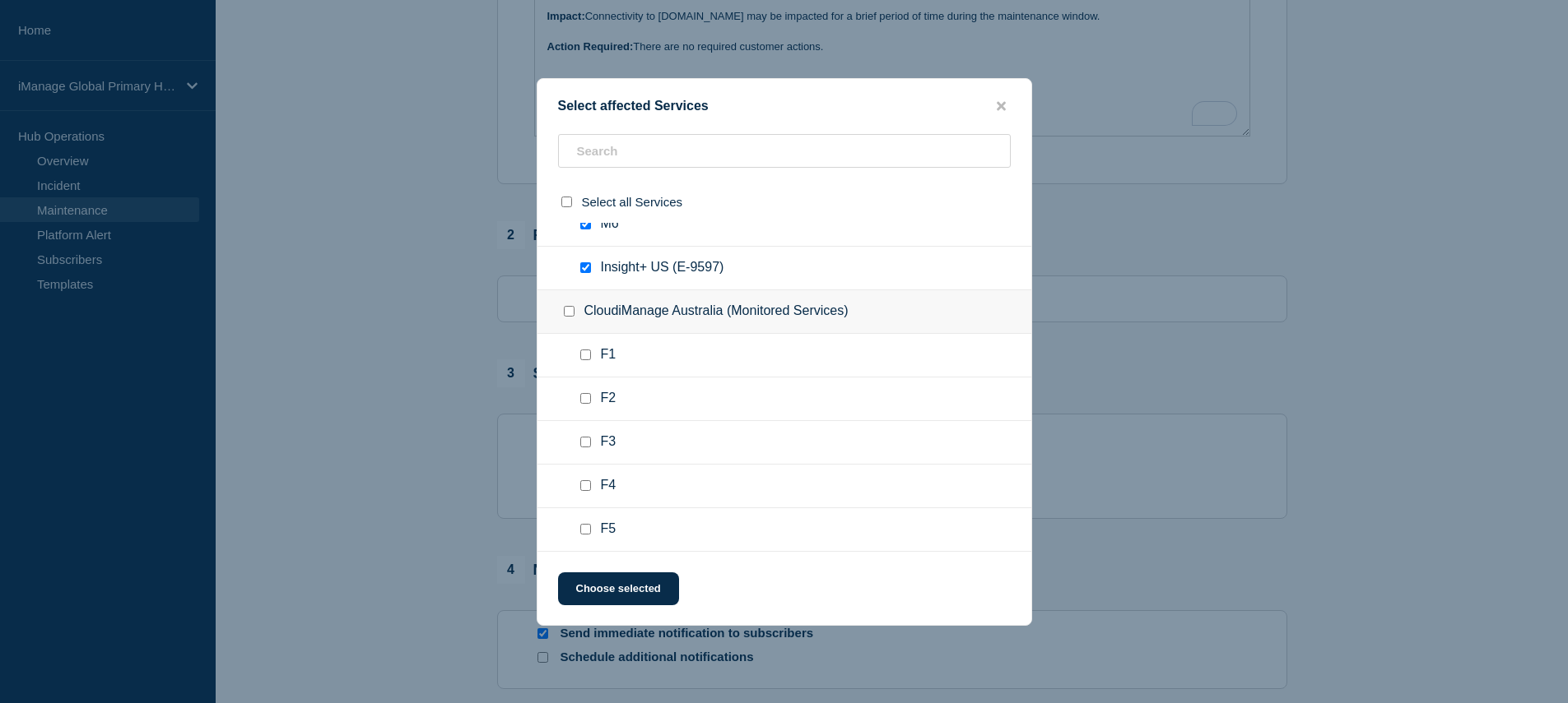
scroll to position [6875, 0]
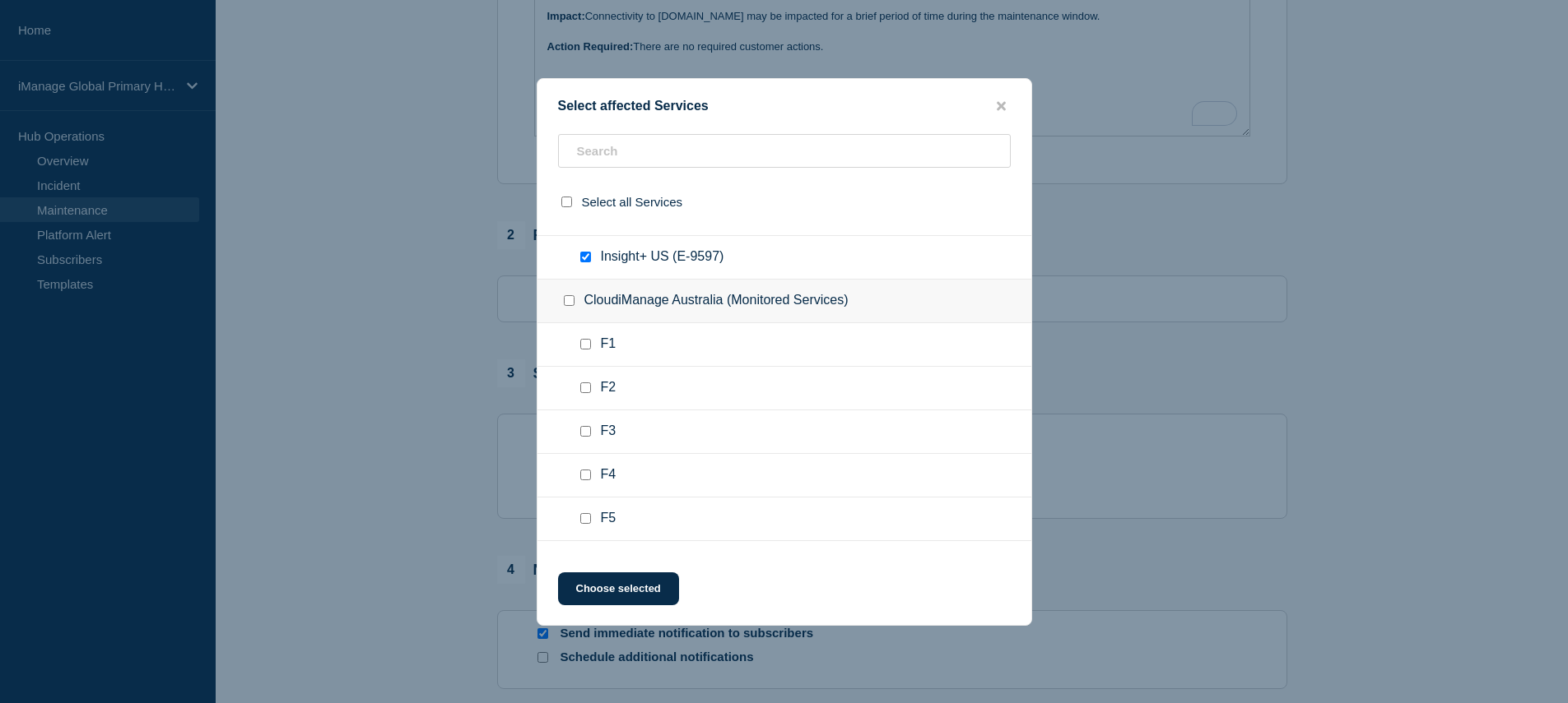
click at [584, 262] on input "Insight+ US (E-9597) checkbox" at bounding box center [585, 257] width 10 height 10
checkbox input "false"
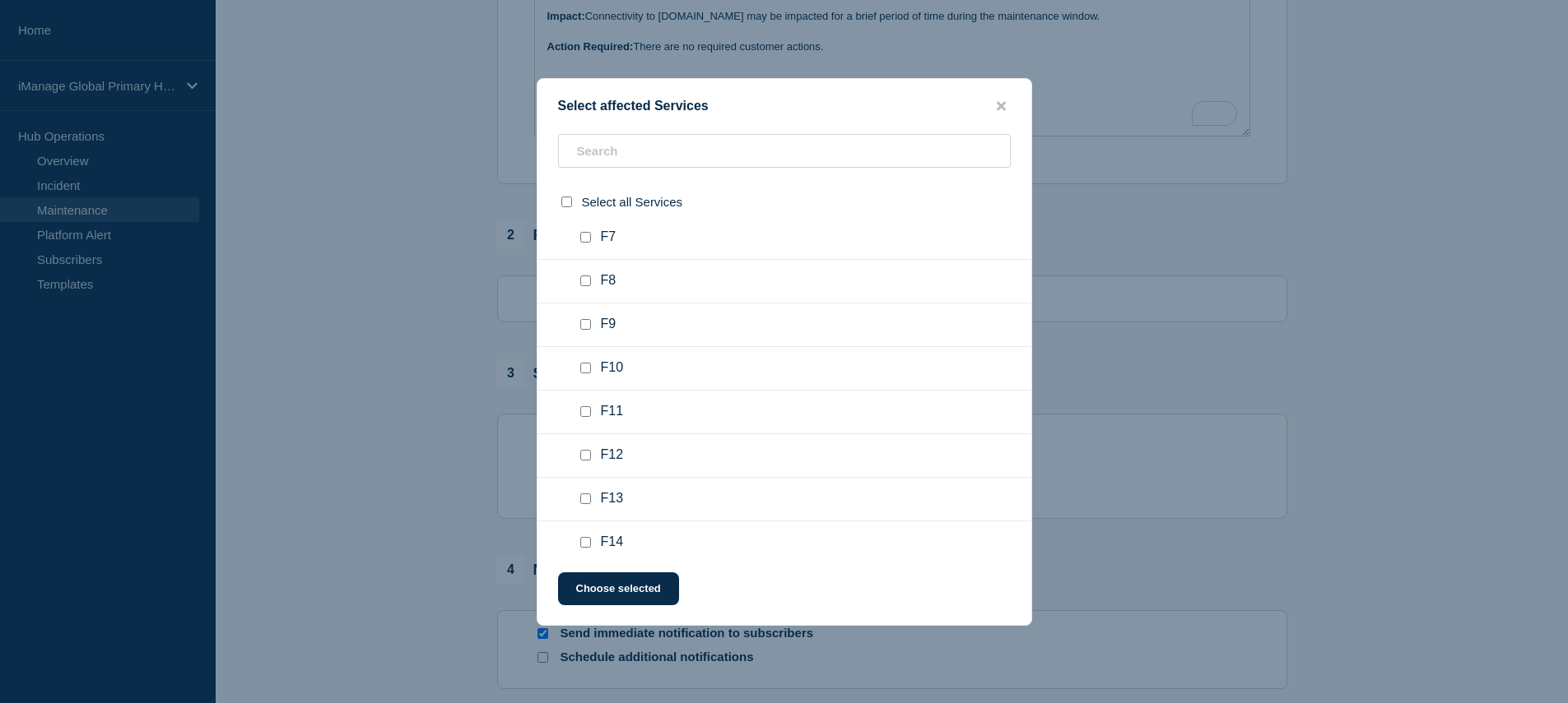
scroll to position [7202, 0]
checkbox input "true"
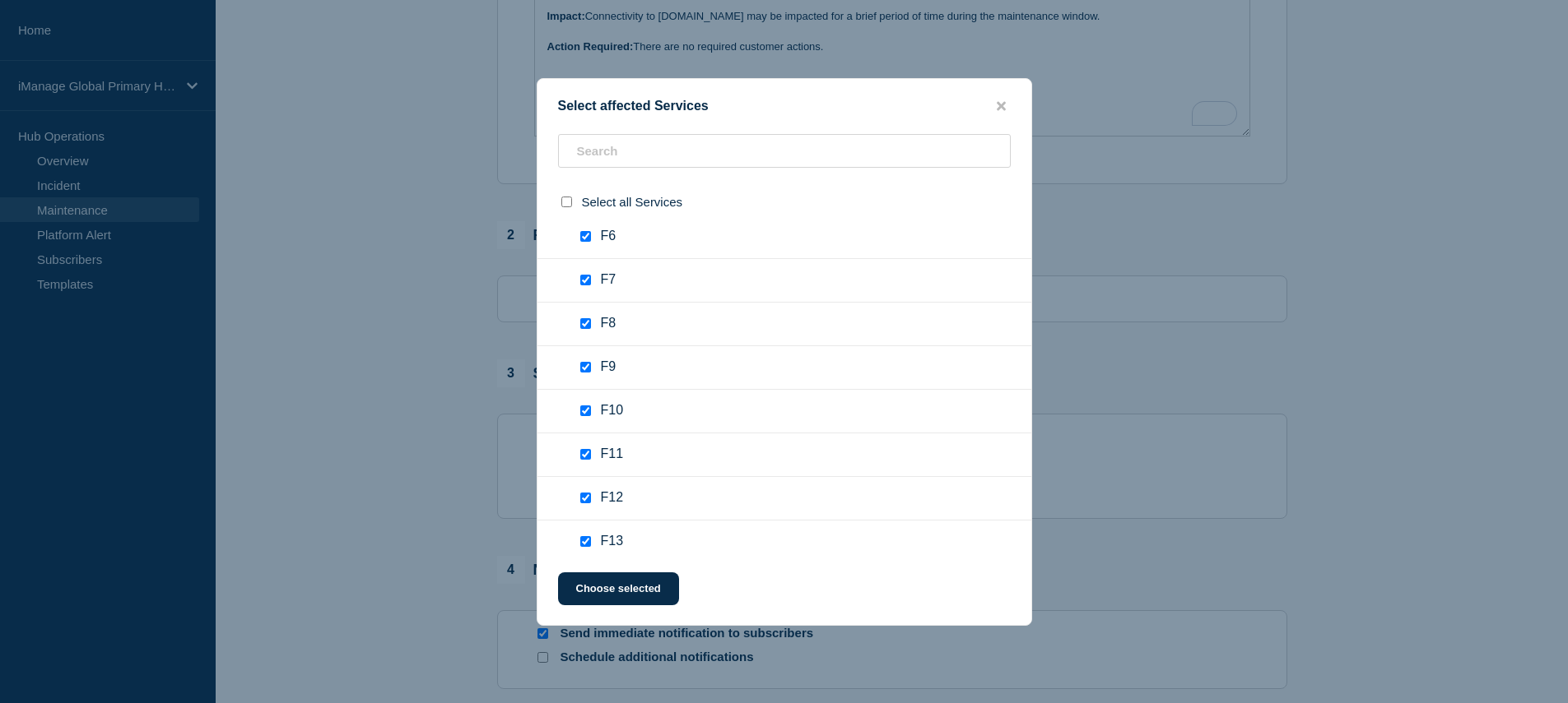
checkbox input "true"
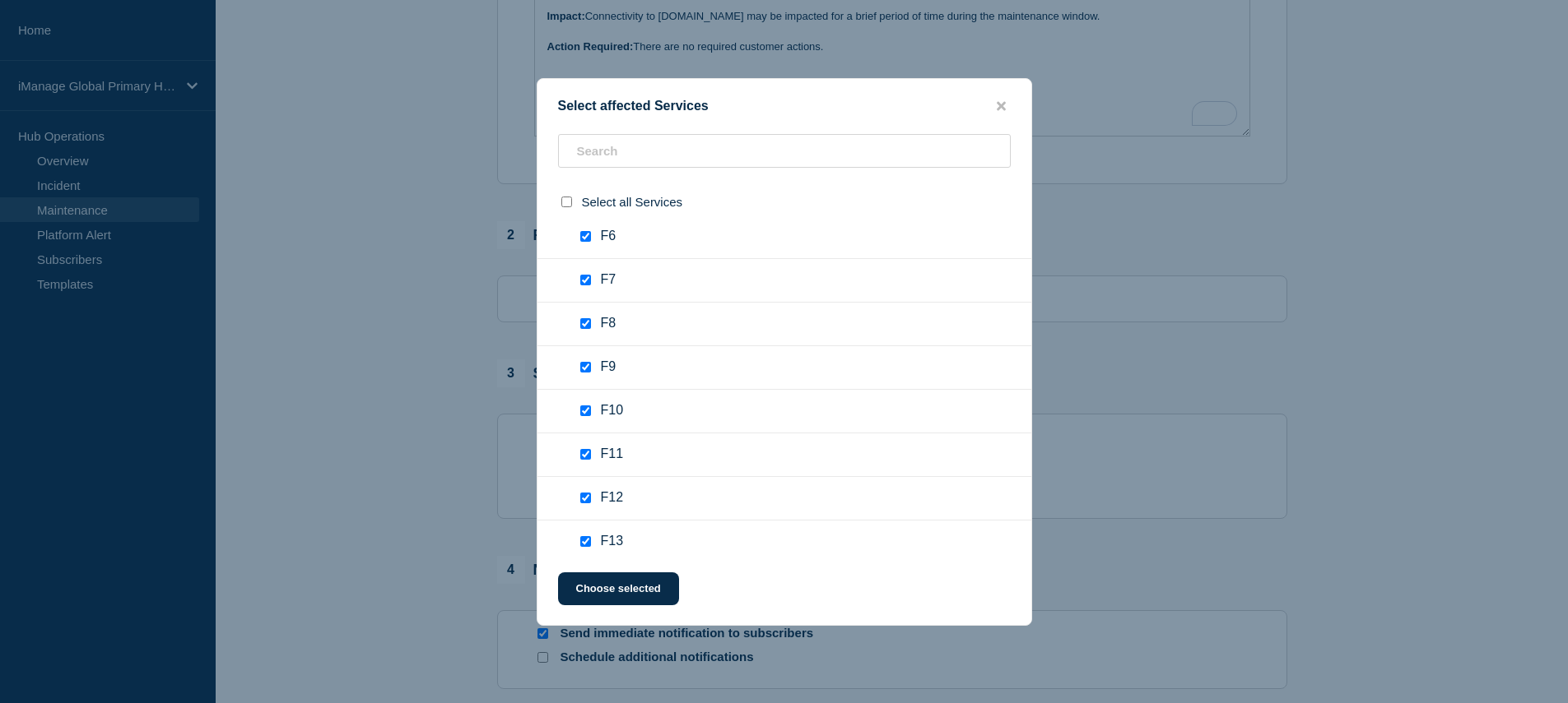
checkbox input "true"
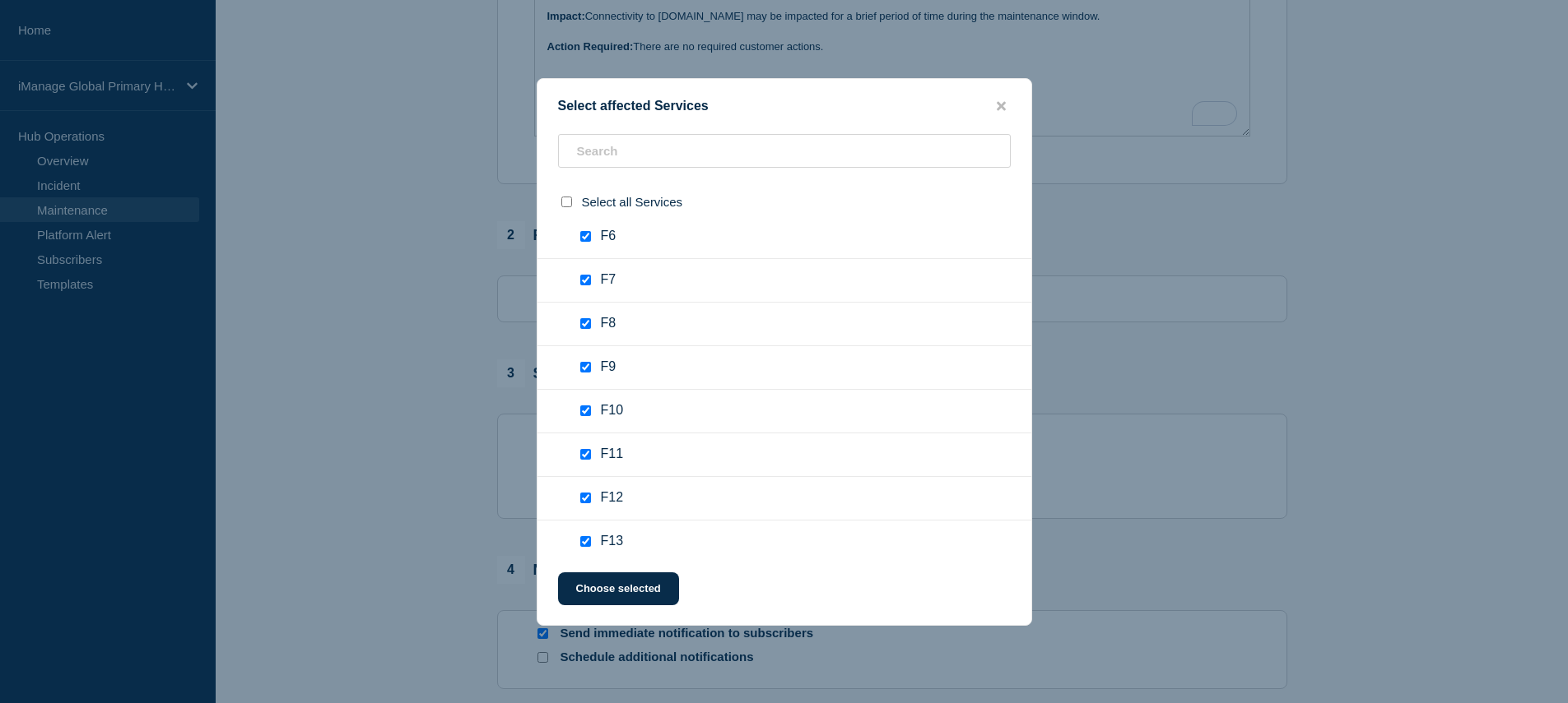
checkbox input "true"
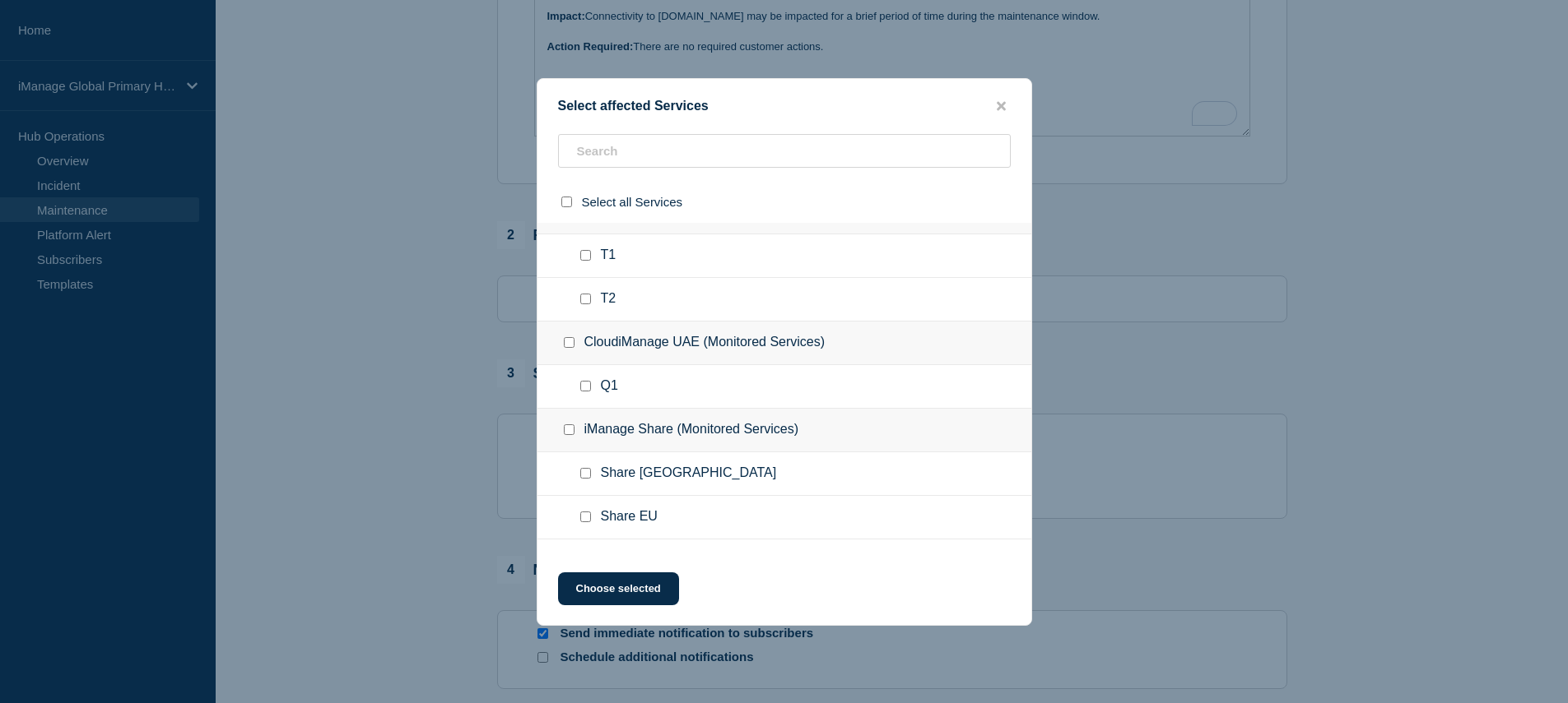
scroll to position [7716, 0]
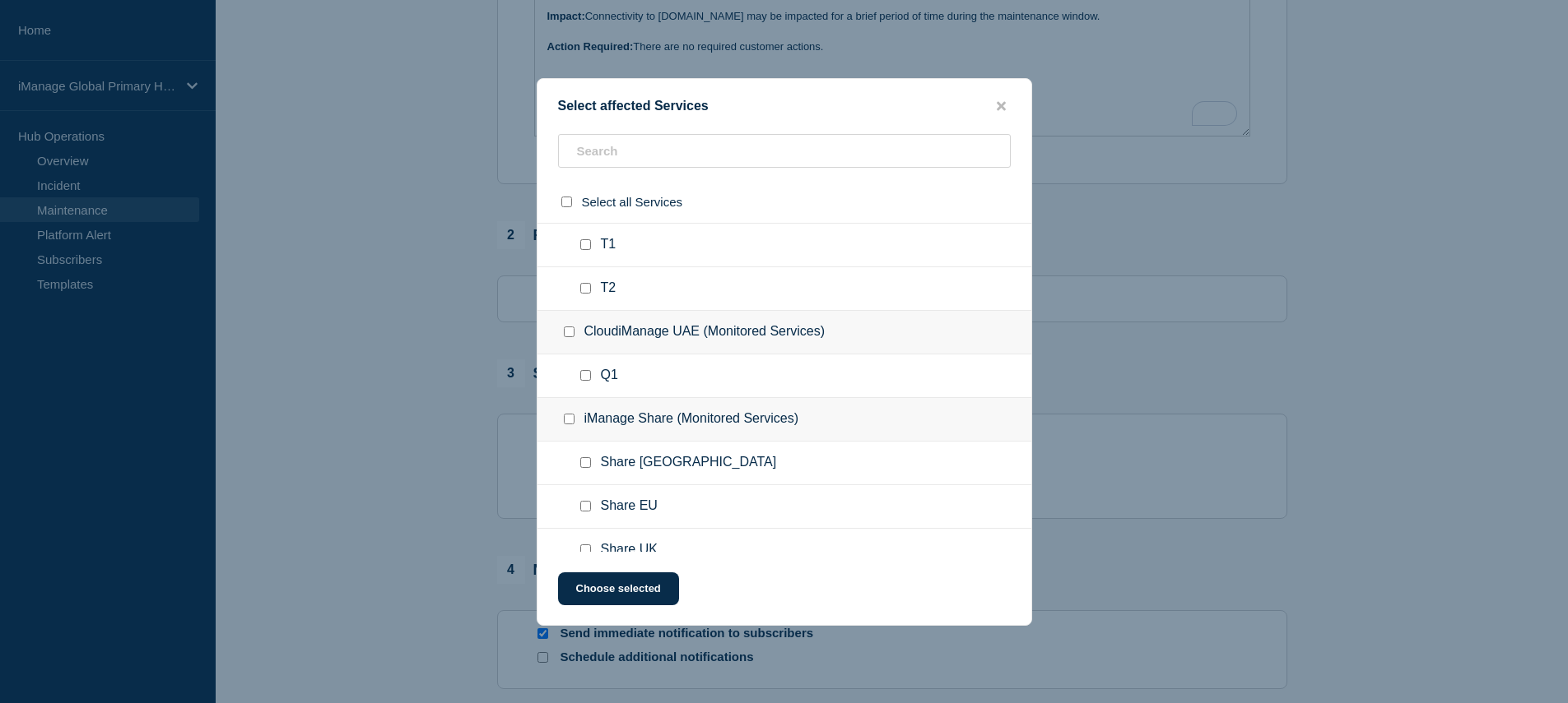
click at [590, 123] on div at bounding box center [588, 114] width 23 height 17
click at [587, 119] on input "Insight+ AU (E-1098) checkbox" at bounding box center [585, 113] width 10 height 10
checkbox input "false"
drag, startPoint x: 589, startPoint y: 446, endPoint x: 598, endPoint y: 448, distance: 9.2
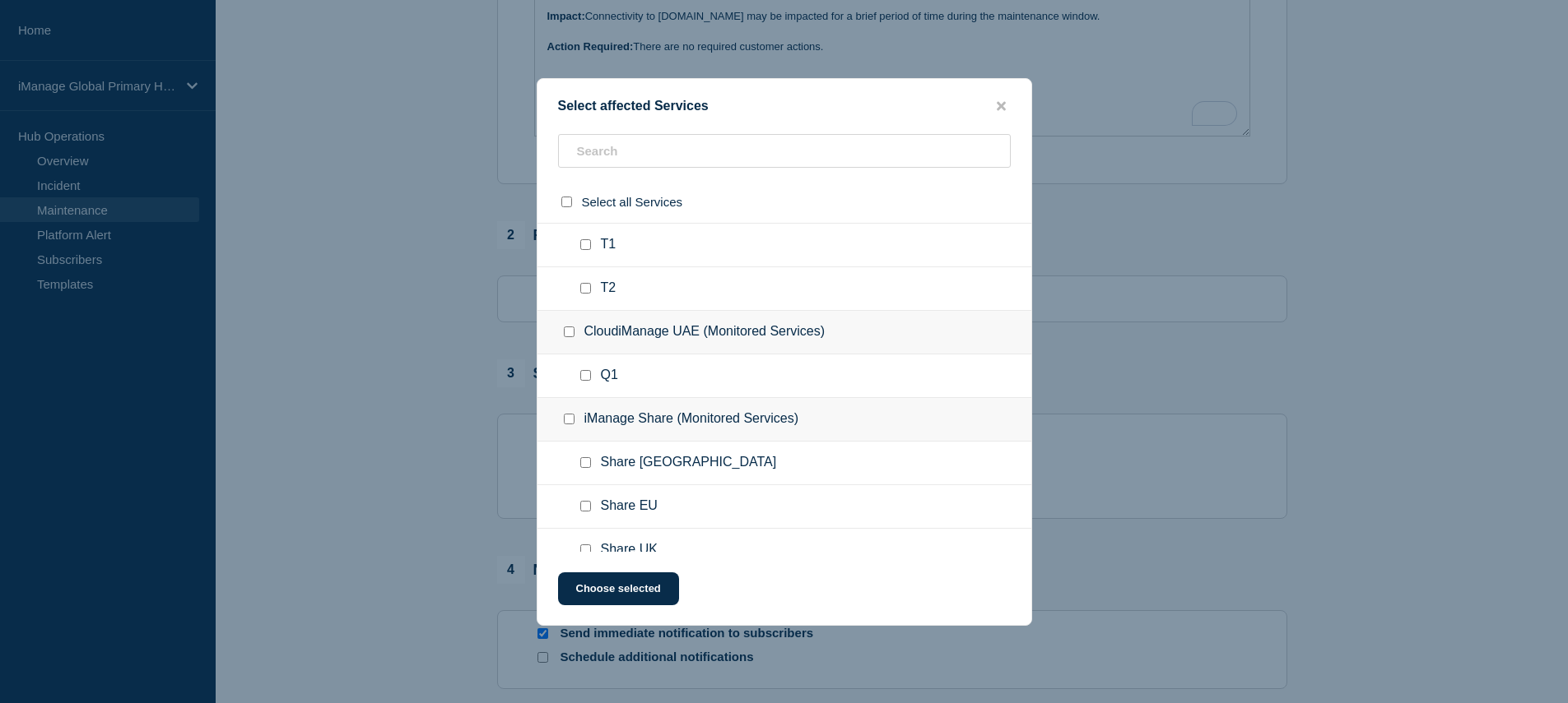
click at [589, 163] on input "Insight+ AU (E-7399) checkbox" at bounding box center [585, 157] width 10 height 10
checkbox input "false"
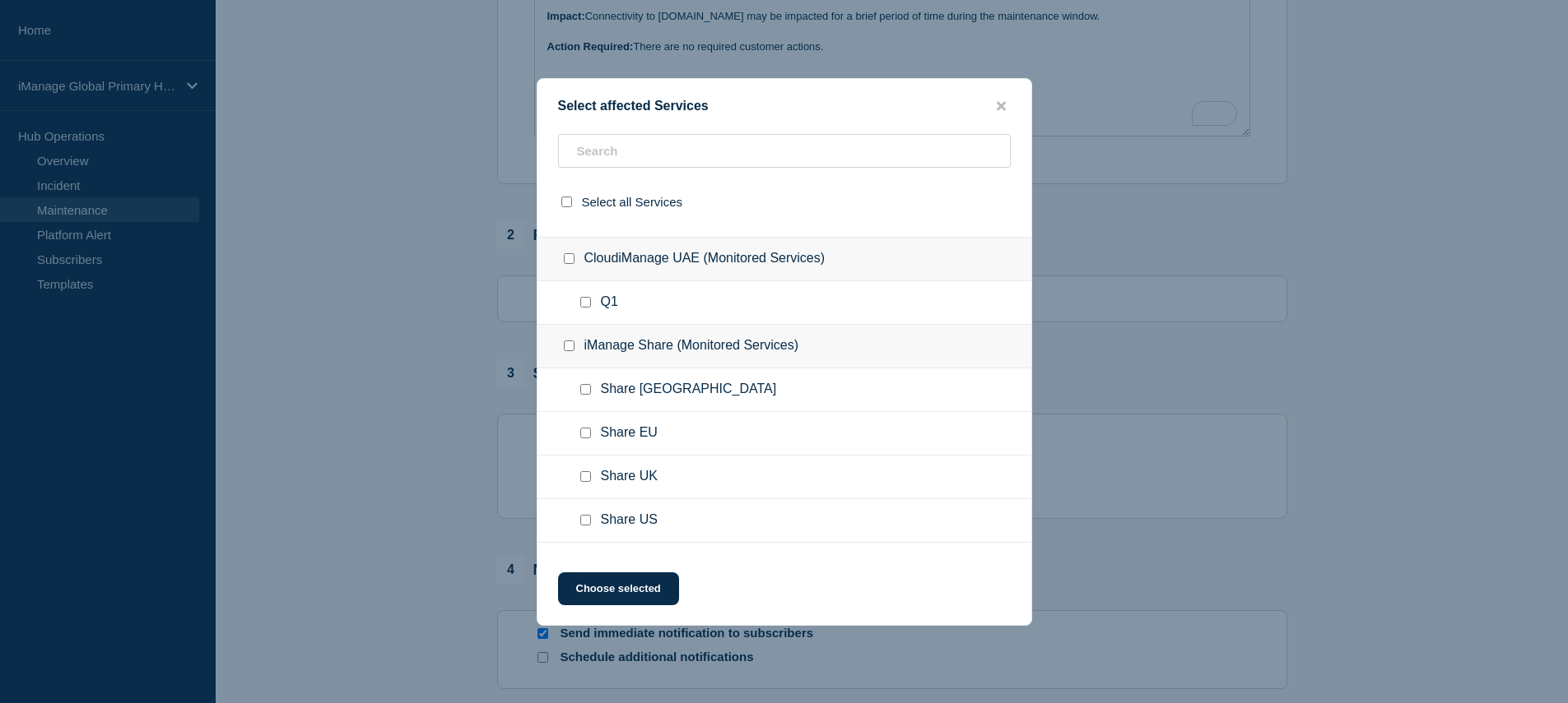
scroll to position [7799, 0]
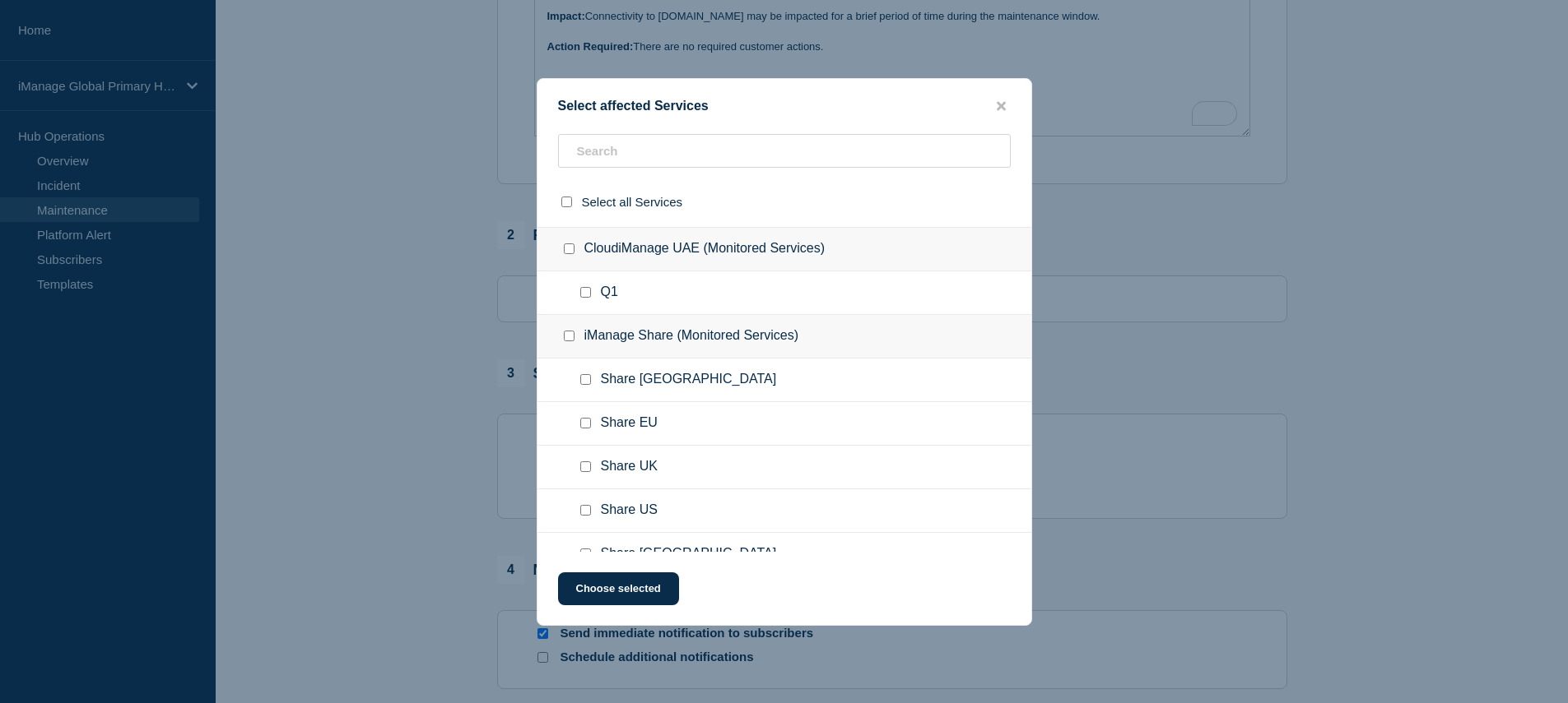
click at [572, 124] on input "CloudiManage Brazil (Monitored Services) checkbox" at bounding box center [568, 117] width 10 height 10
checkbox input "true"
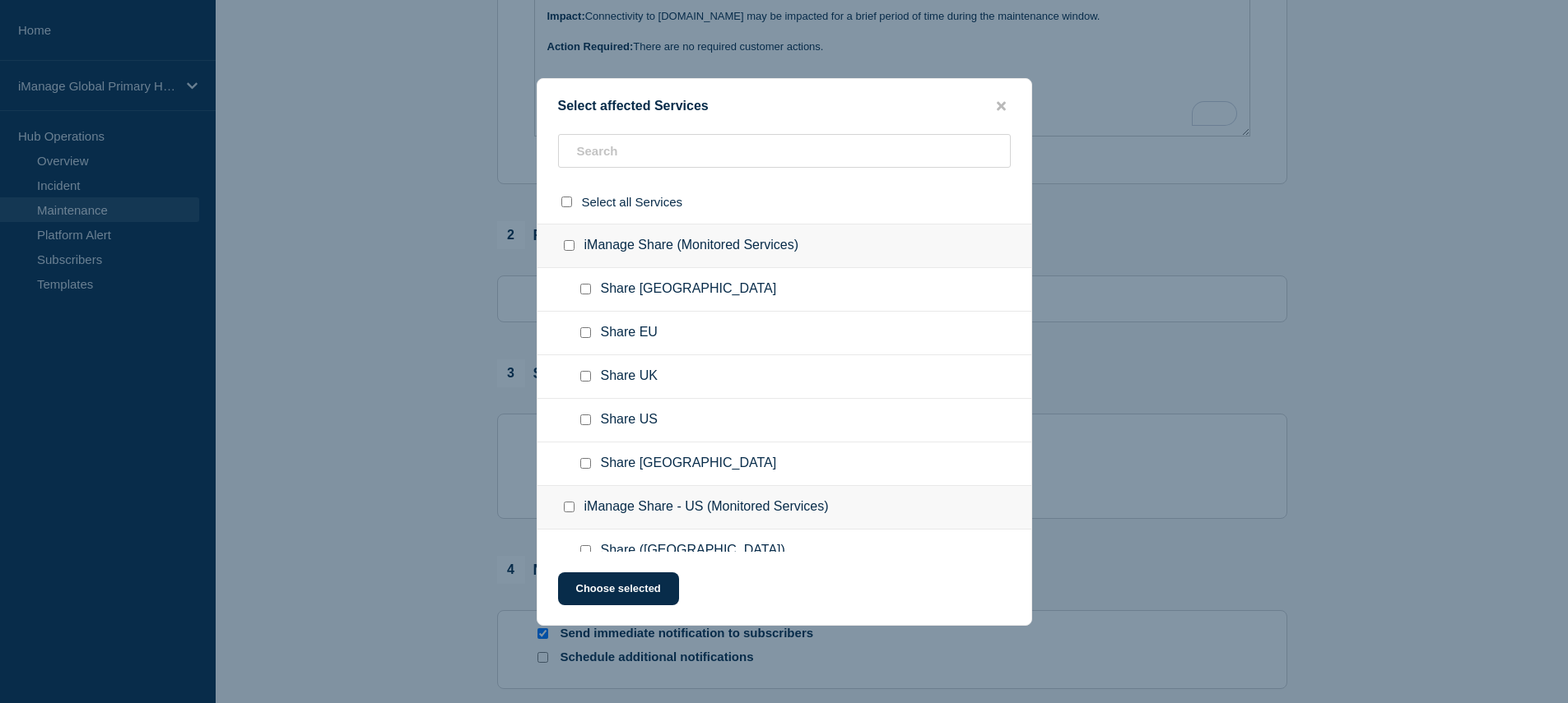
scroll to position [7900, 0]
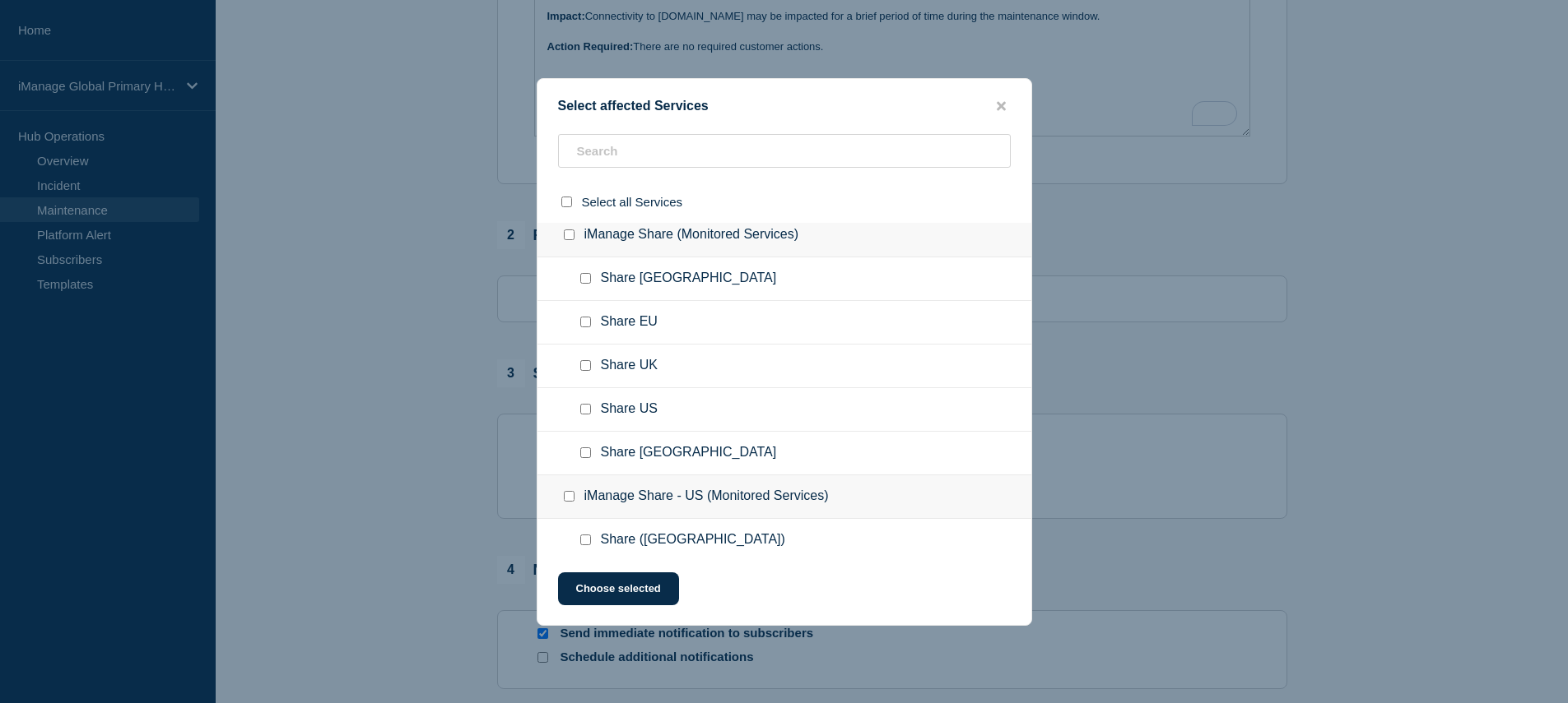
click at [565, 153] on input "CloudiManage UAE (Monitored Services) checkbox" at bounding box center [568, 147] width 10 height 10
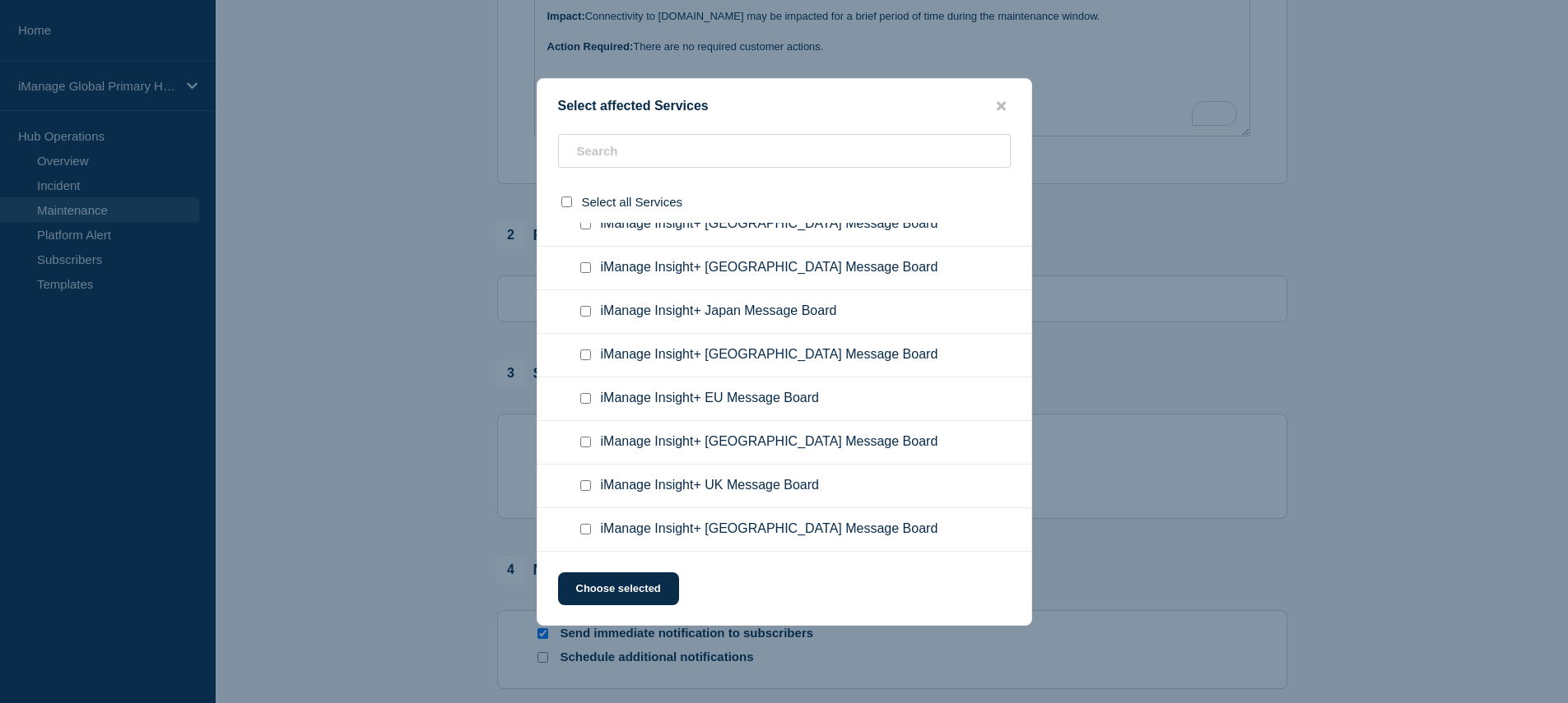
scroll to position [12067, 0]
click at [632, 582] on button "Choose selected" at bounding box center [618, 589] width 121 height 33
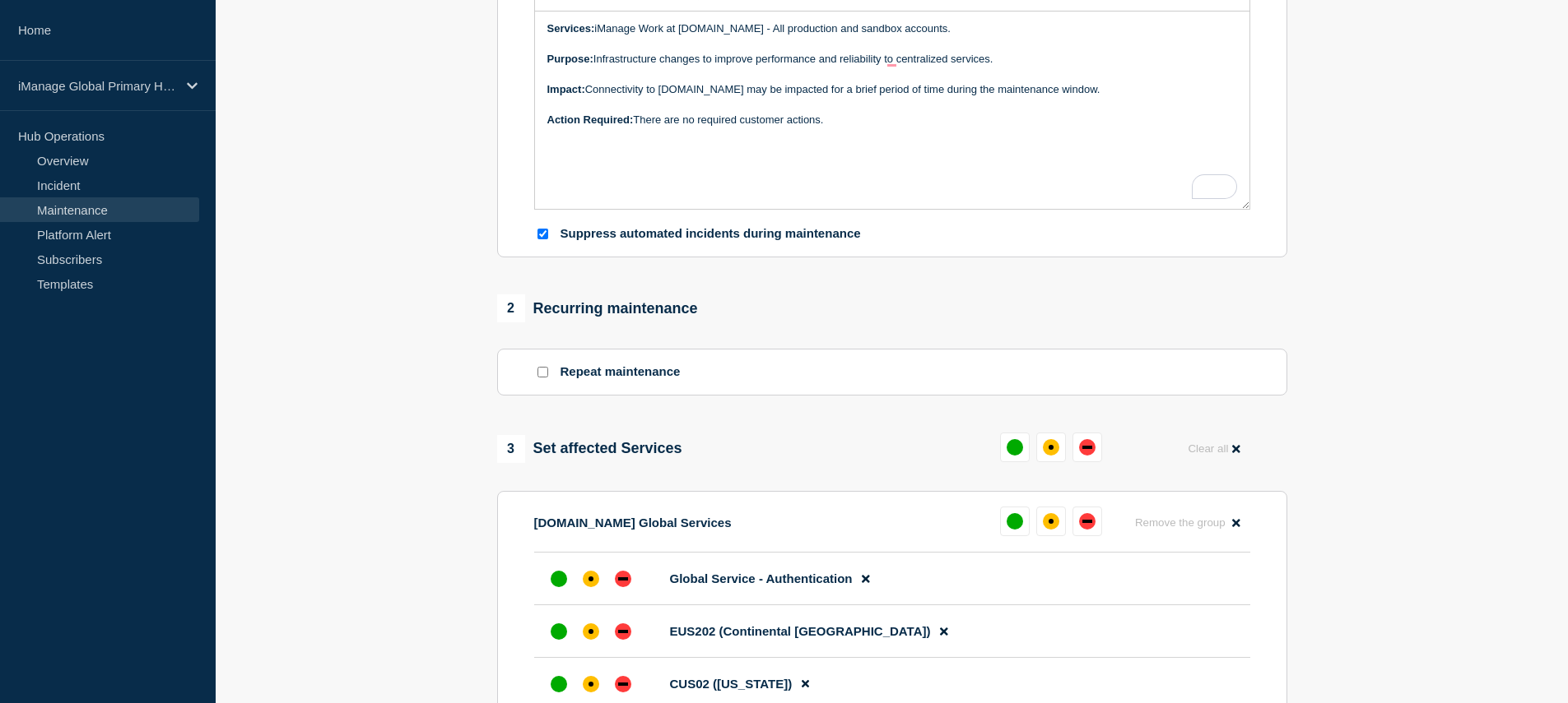
scroll to position [493, 0]
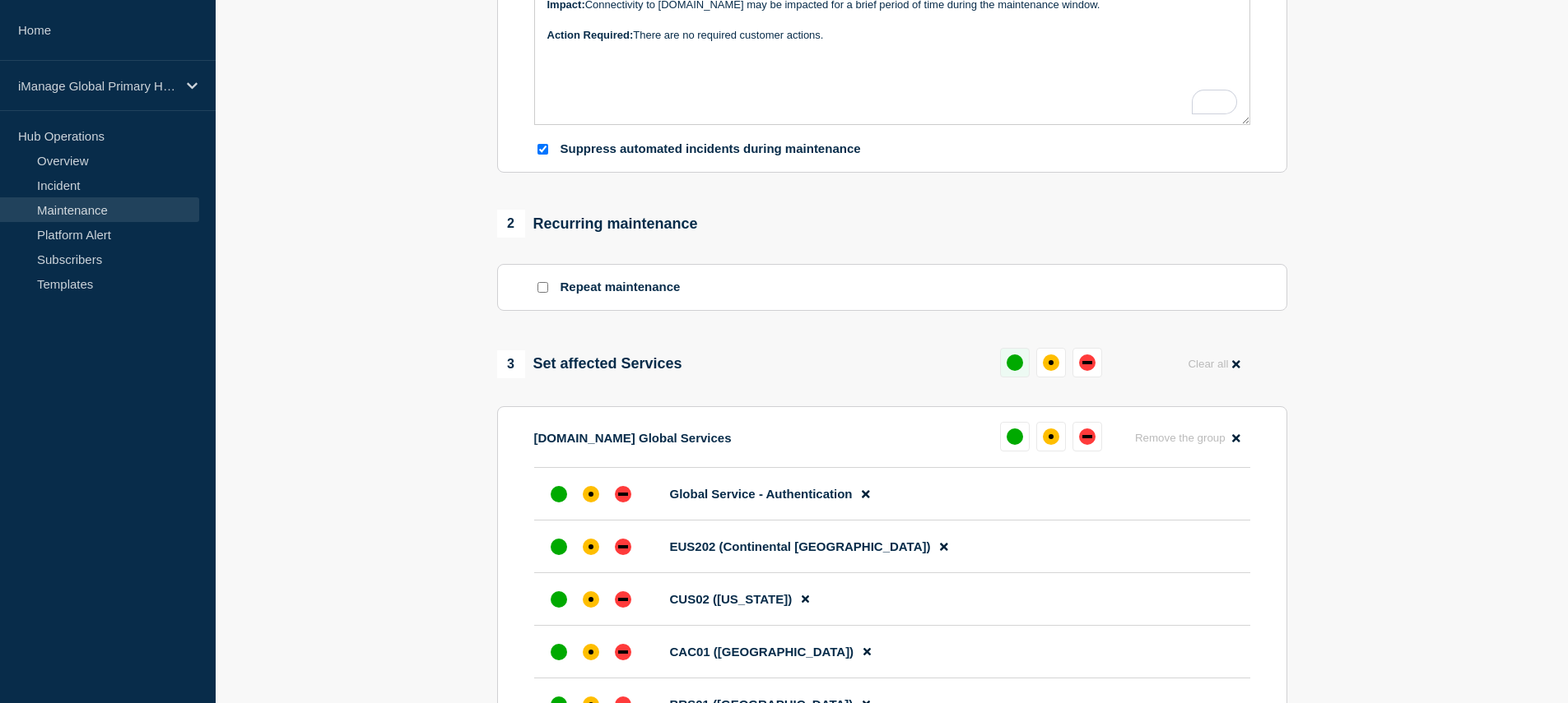
click at [1020, 371] on div "up" at bounding box center [1015, 363] width 17 height 17
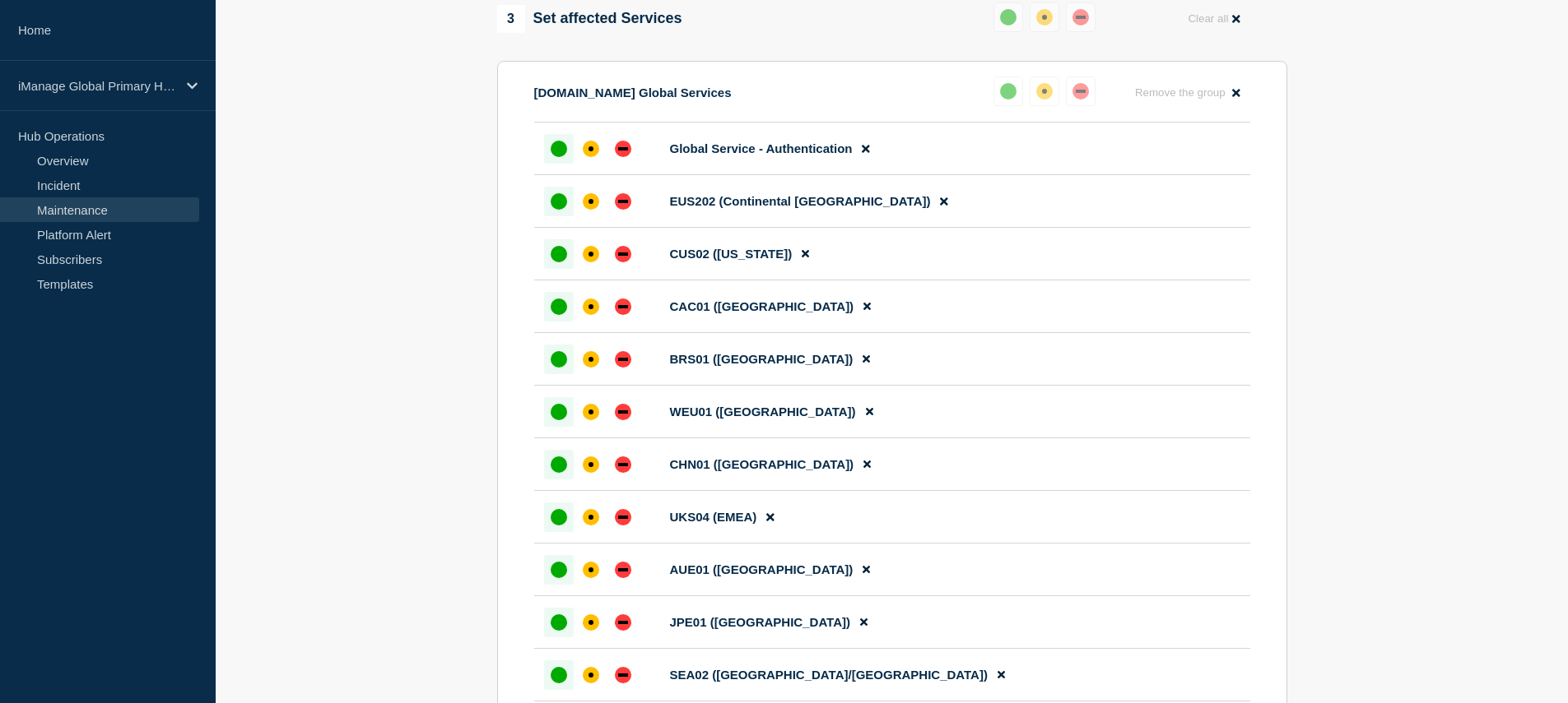
scroll to position [0, 0]
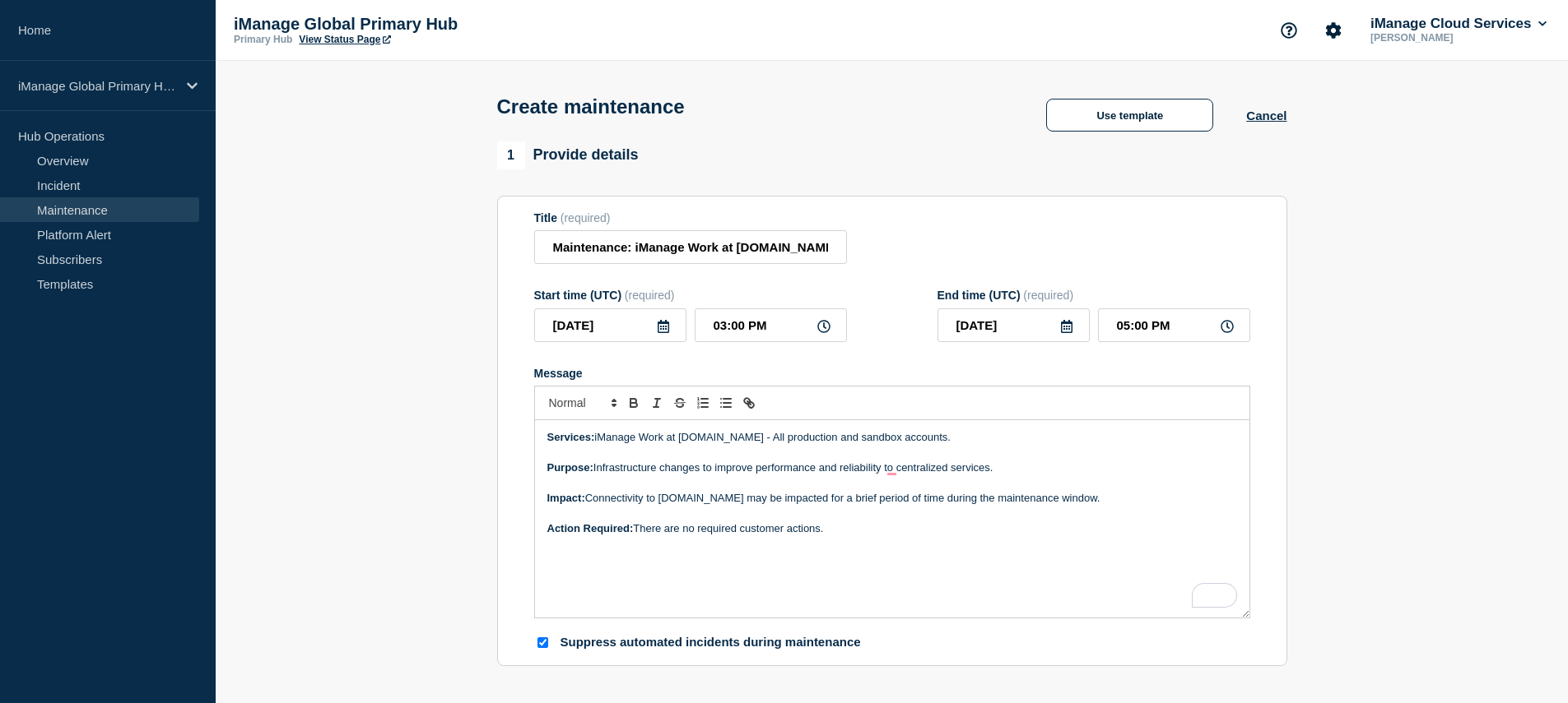
click at [957, 520] on p "To enrich screen reader interactions, please activate Accessibility in Grammarl…" at bounding box center [892, 514] width 689 height 15
click at [889, 506] on p "Impact: Connectivity to cloudimanage.com may be impacted for a brief period of …" at bounding box center [892, 499] width 689 height 15
click at [570, 520] on p "To enrich screen reader interactions, please activate Accessibility in Grammarl…" at bounding box center [892, 514] width 689 height 15
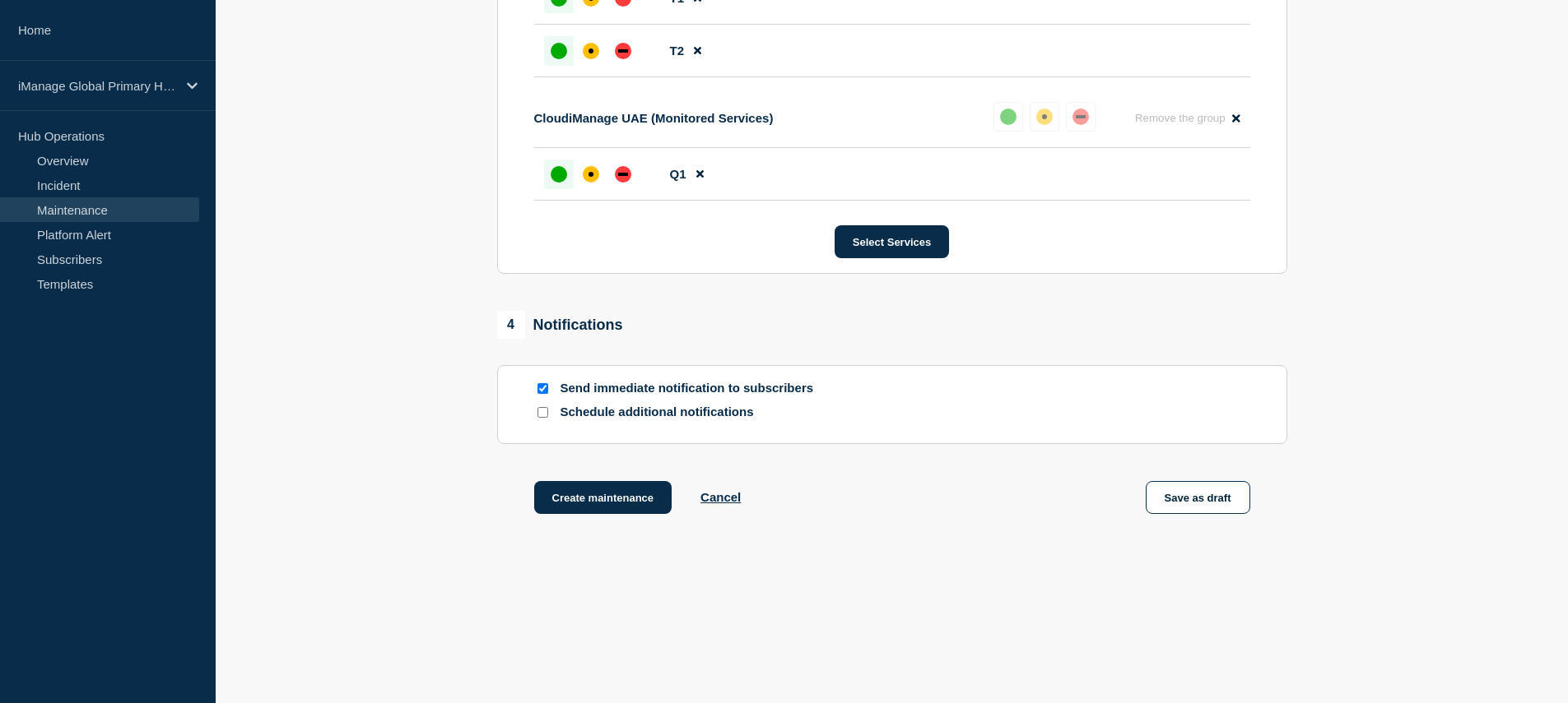
scroll to position [10226, 0]
click at [584, 493] on button "Create maintenance" at bounding box center [602, 497] width 138 height 33
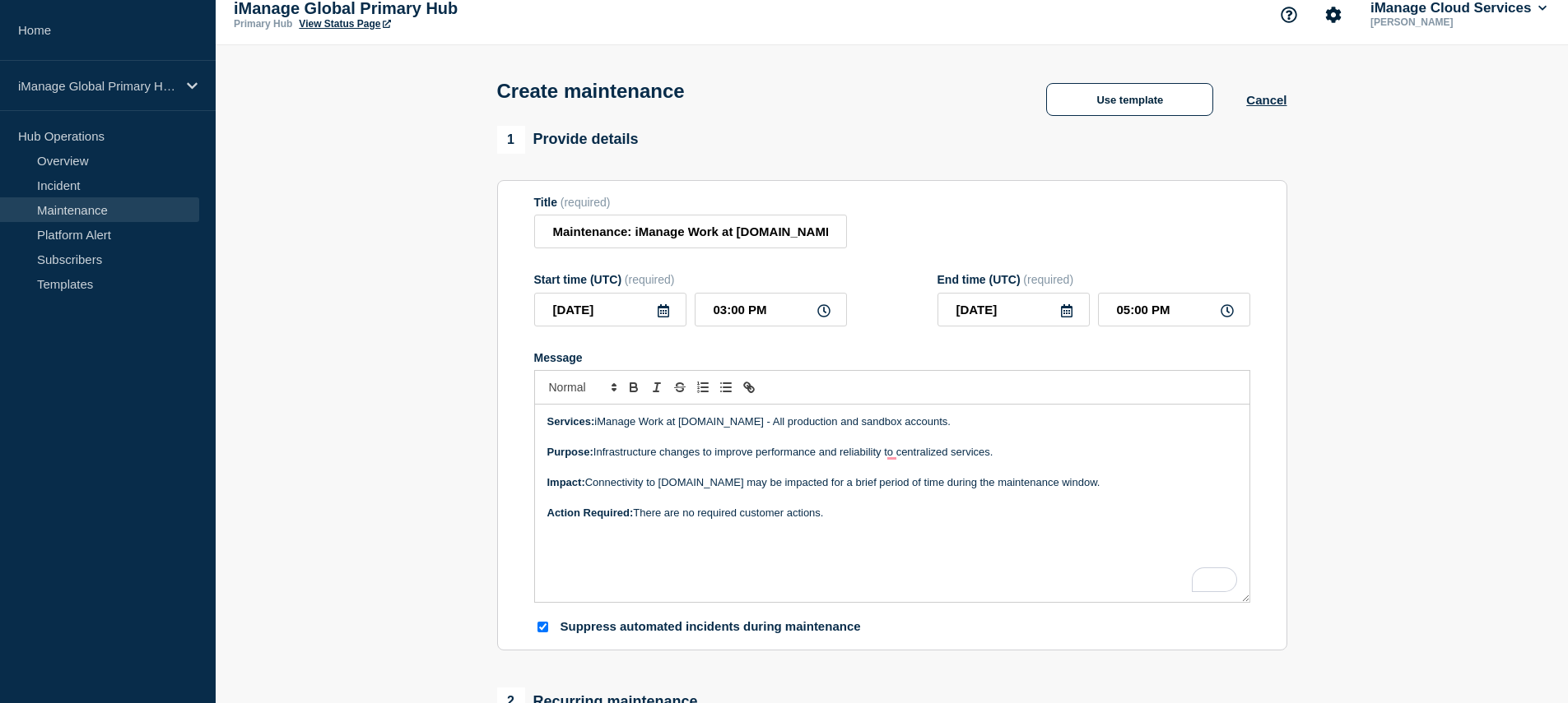
scroll to position [0, 0]
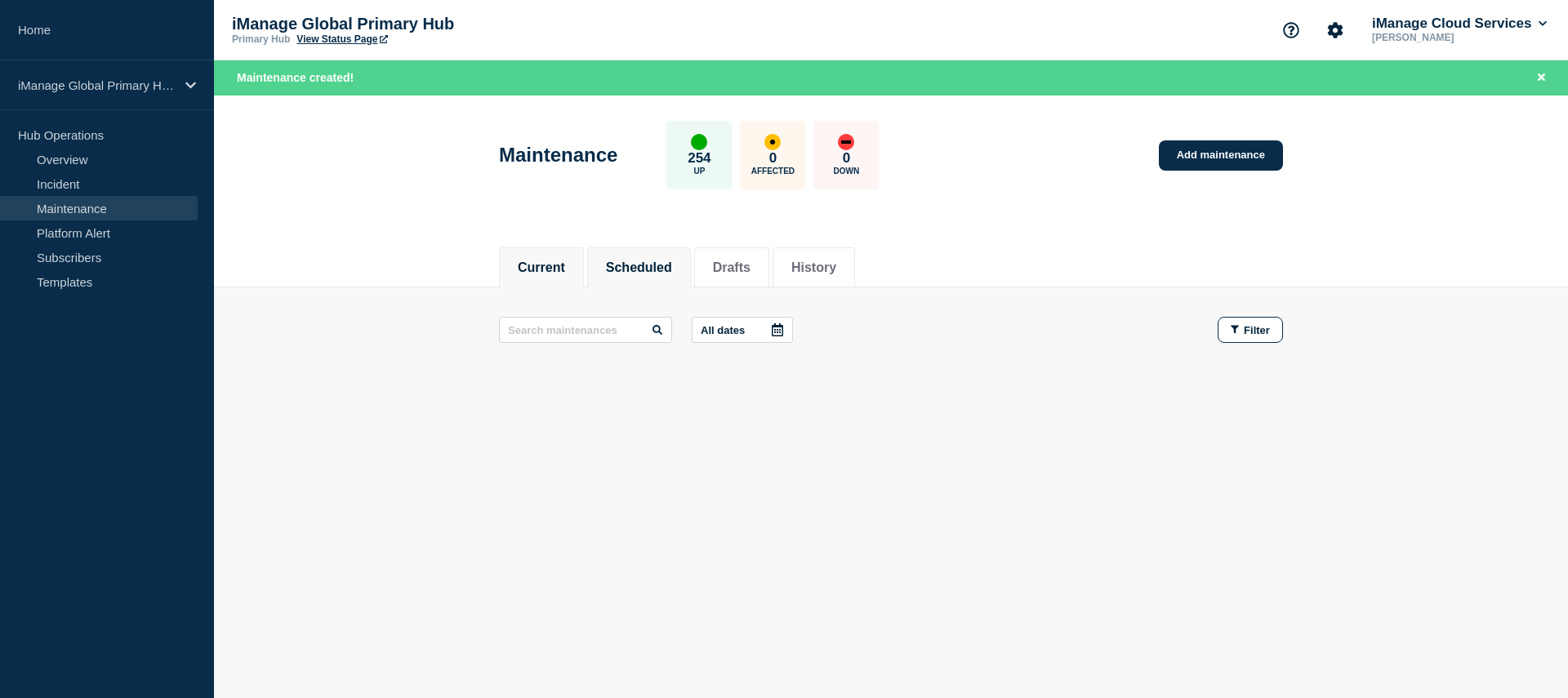
click at [636, 261] on button "Scheduled" at bounding box center [638, 268] width 66 height 15
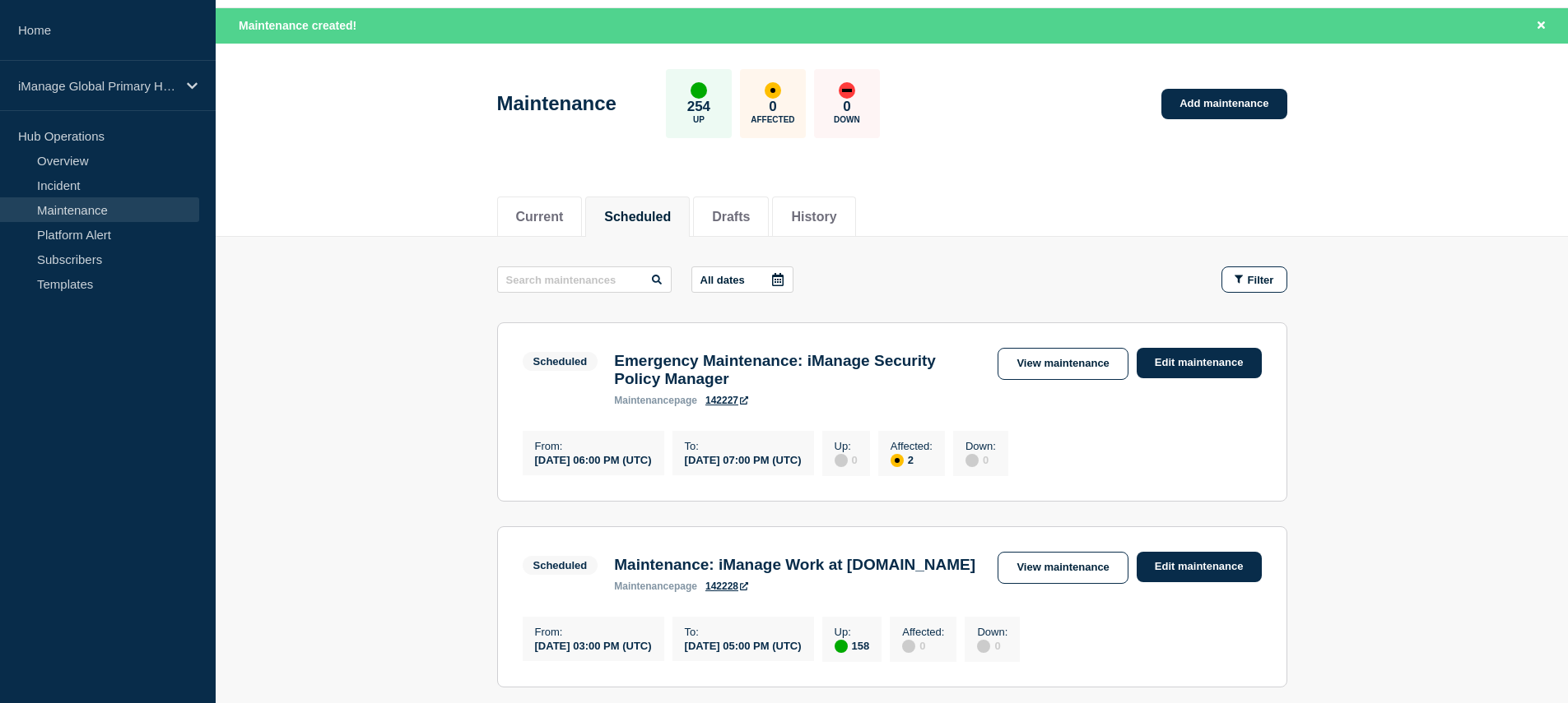
scroll to position [94, 0]
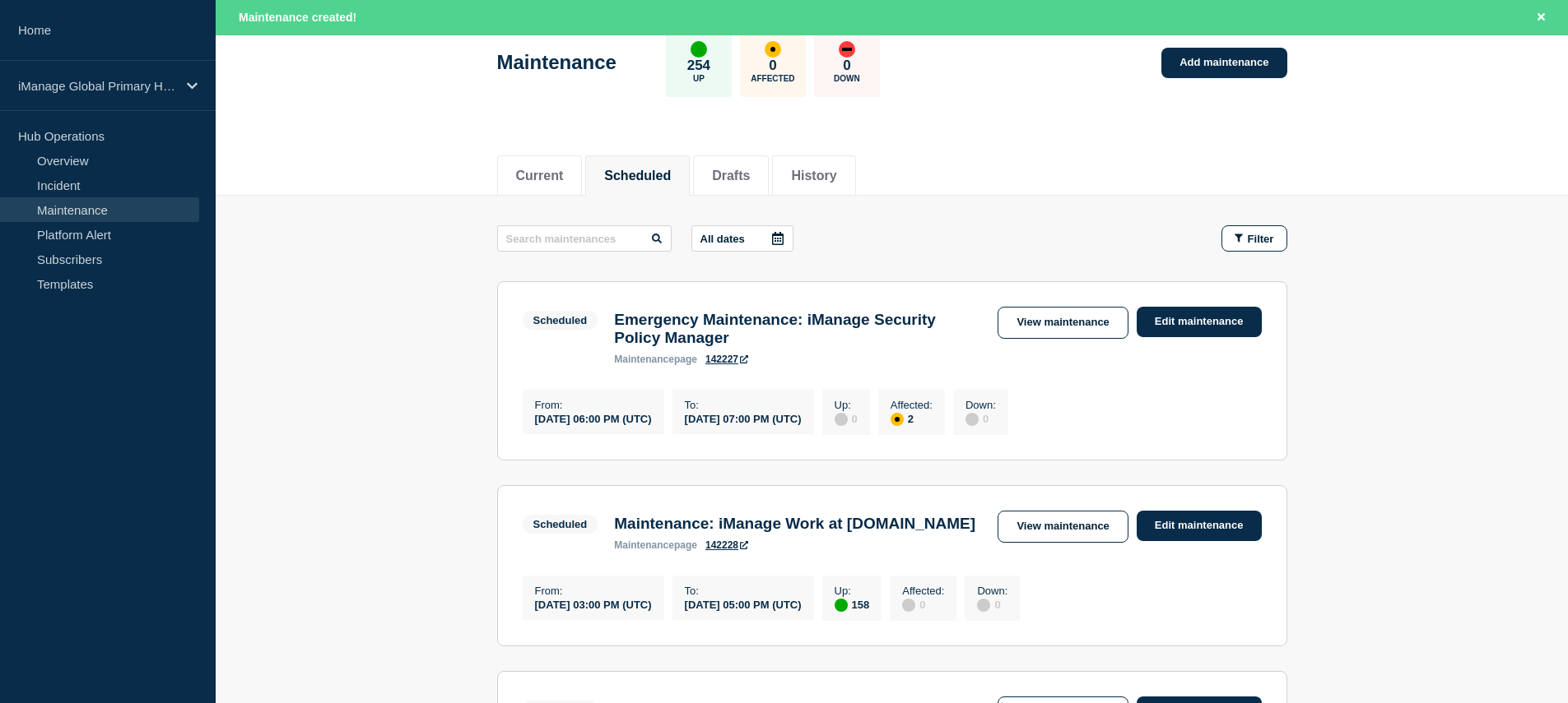
click at [725, 551] on link "142228" at bounding box center [727, 546] width 43 height 11
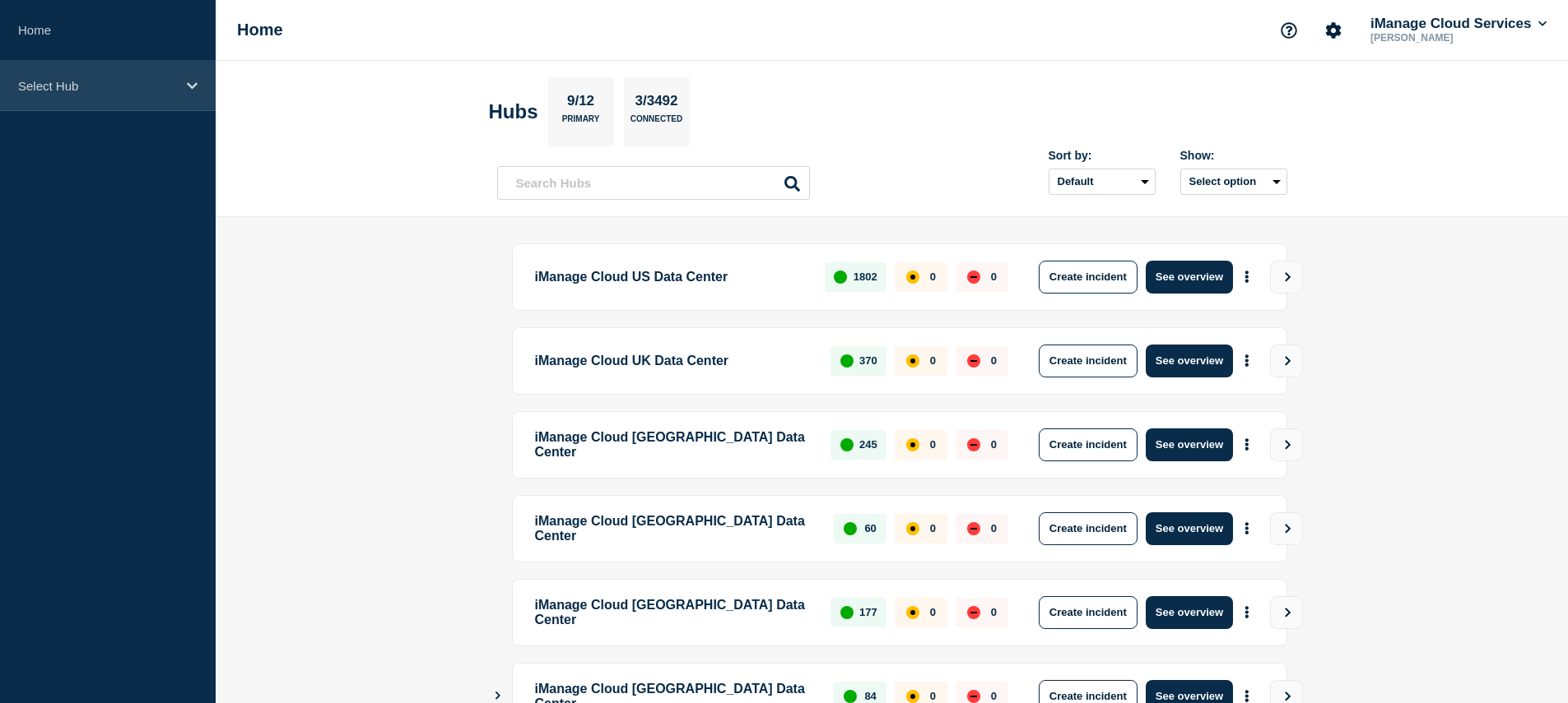
click at [111, 79] on p "Select Hub" at bounding box center [97, 85] width 158 height 14
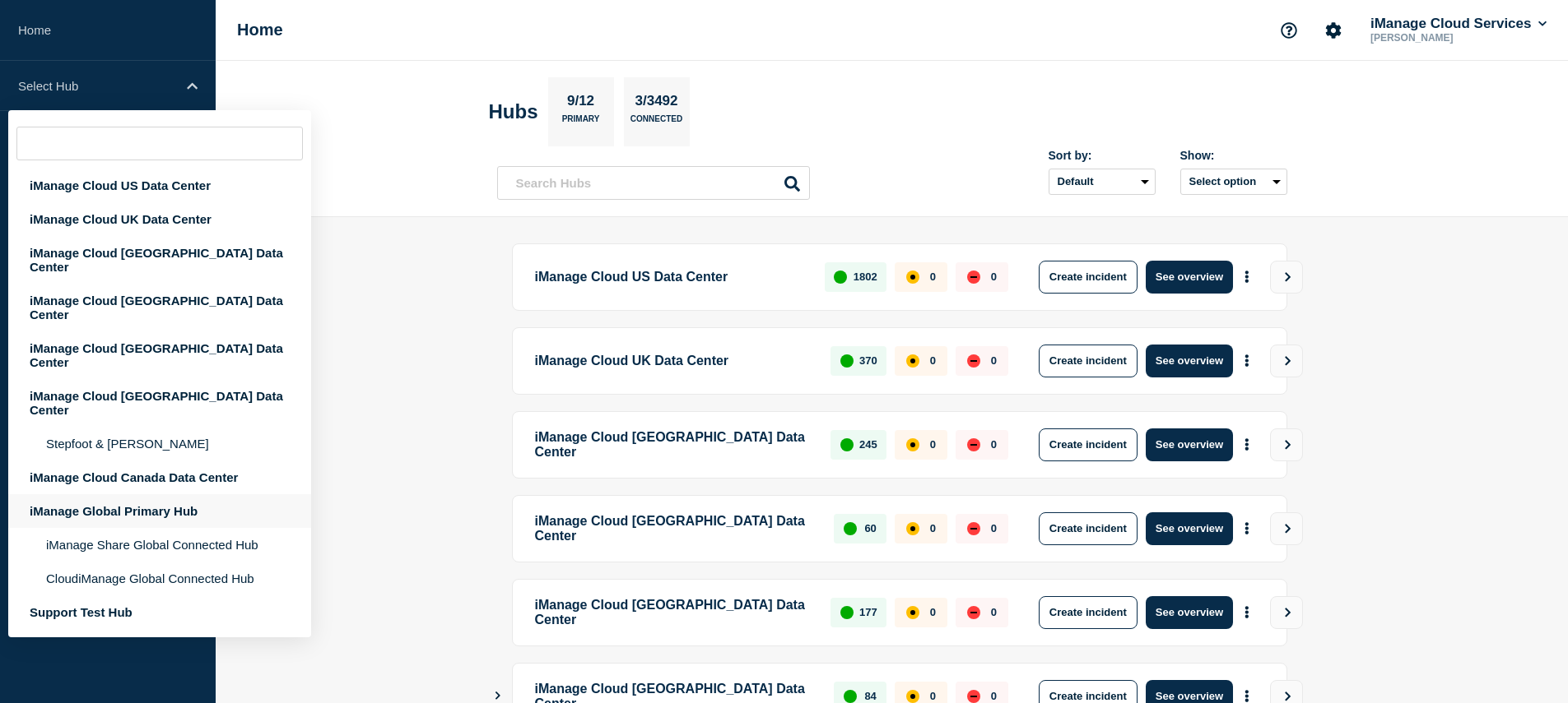
click at [145, 494] on div "iManage Global Primary Hub" at bounding box center [159, 511] width 303 height 34
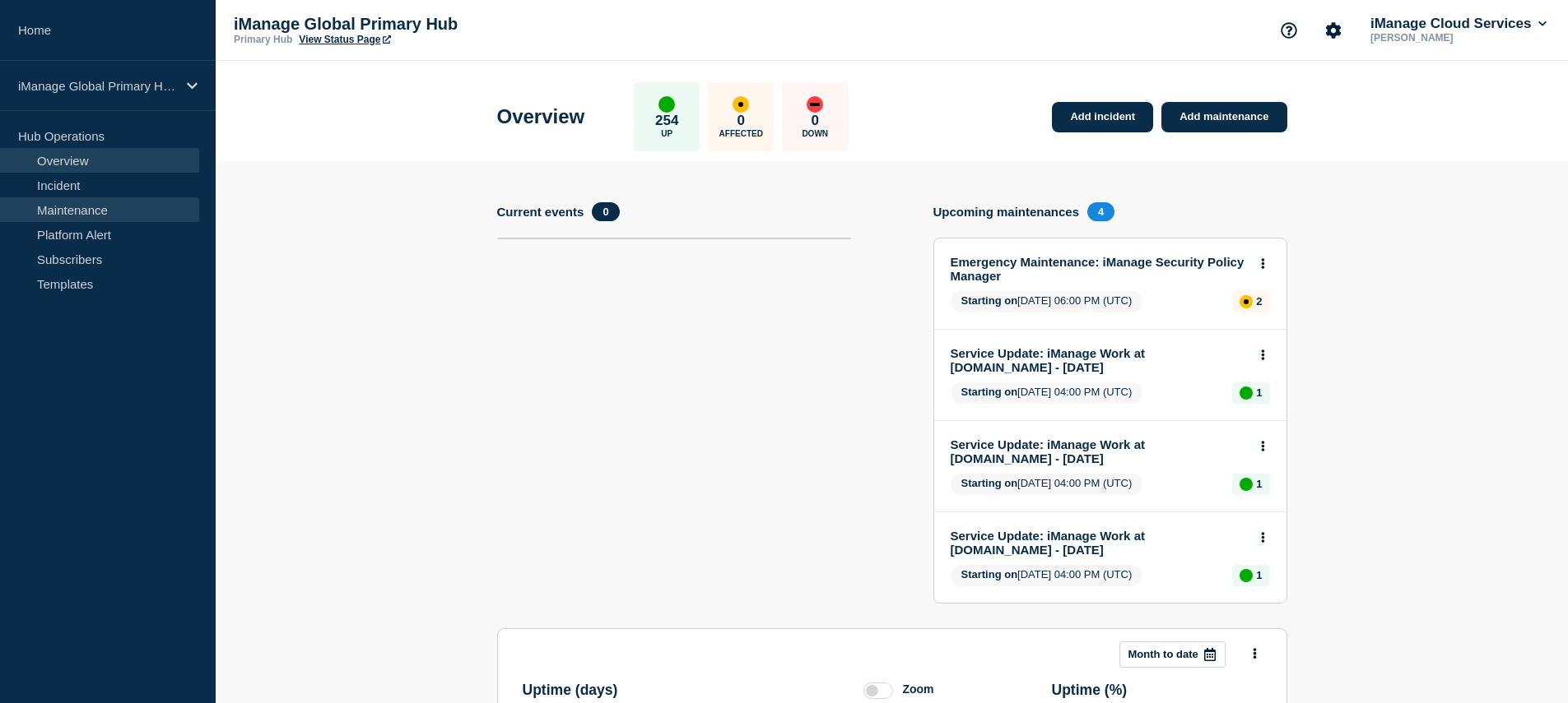
click at [104, 215] on link "Maintenance" at bounding box center [99, 210] width 199 height 24
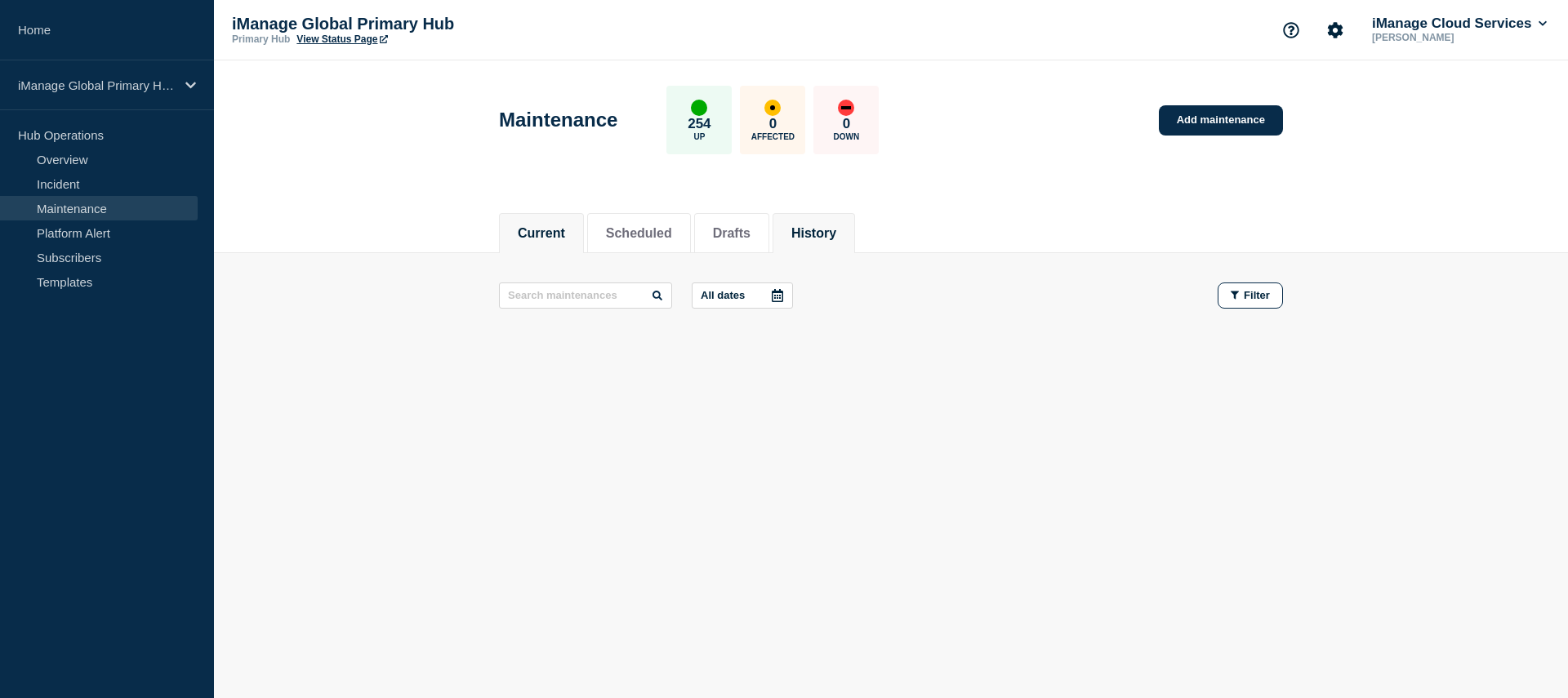
click at [803, 233] on button "History" at bounding box center [813, 234] width 45 height 15
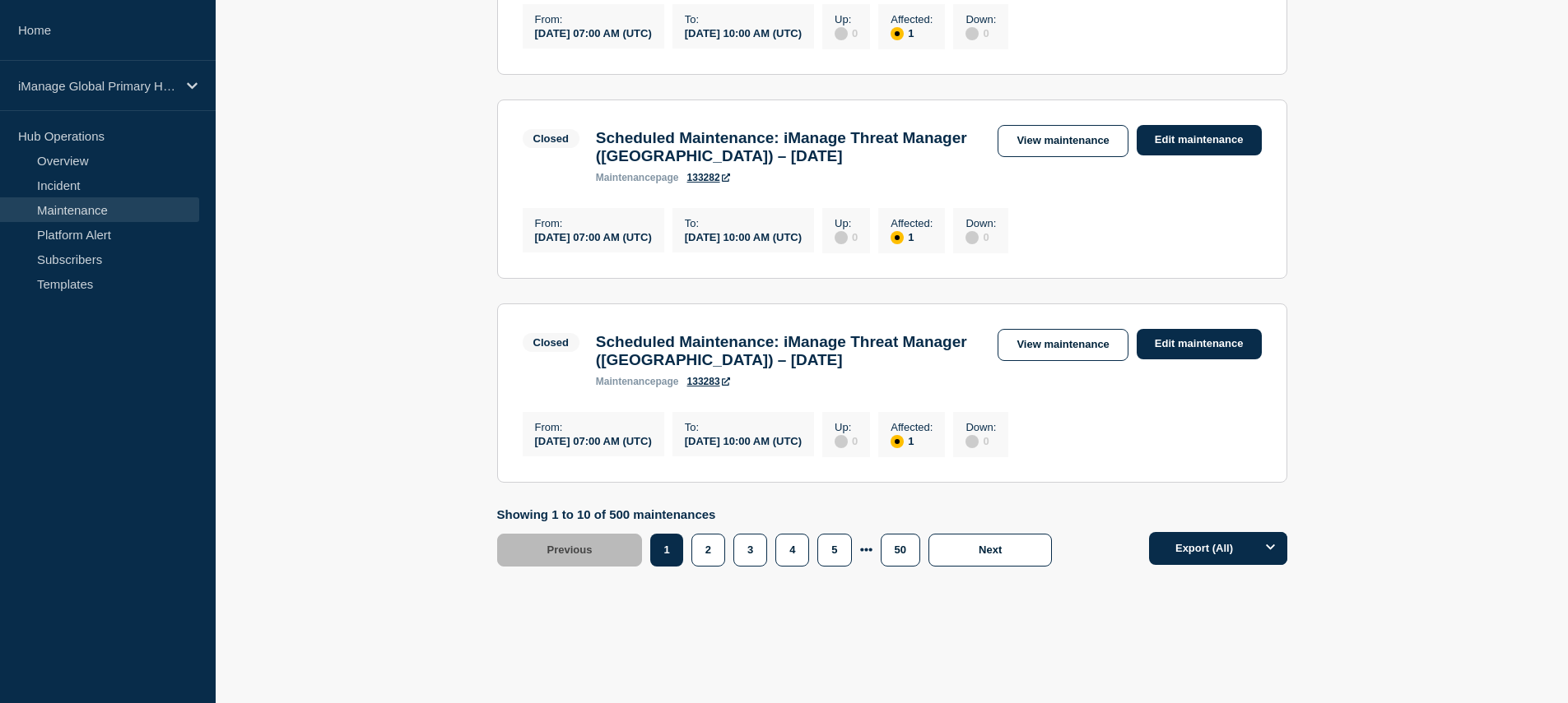
scroll to position [1995, 0]
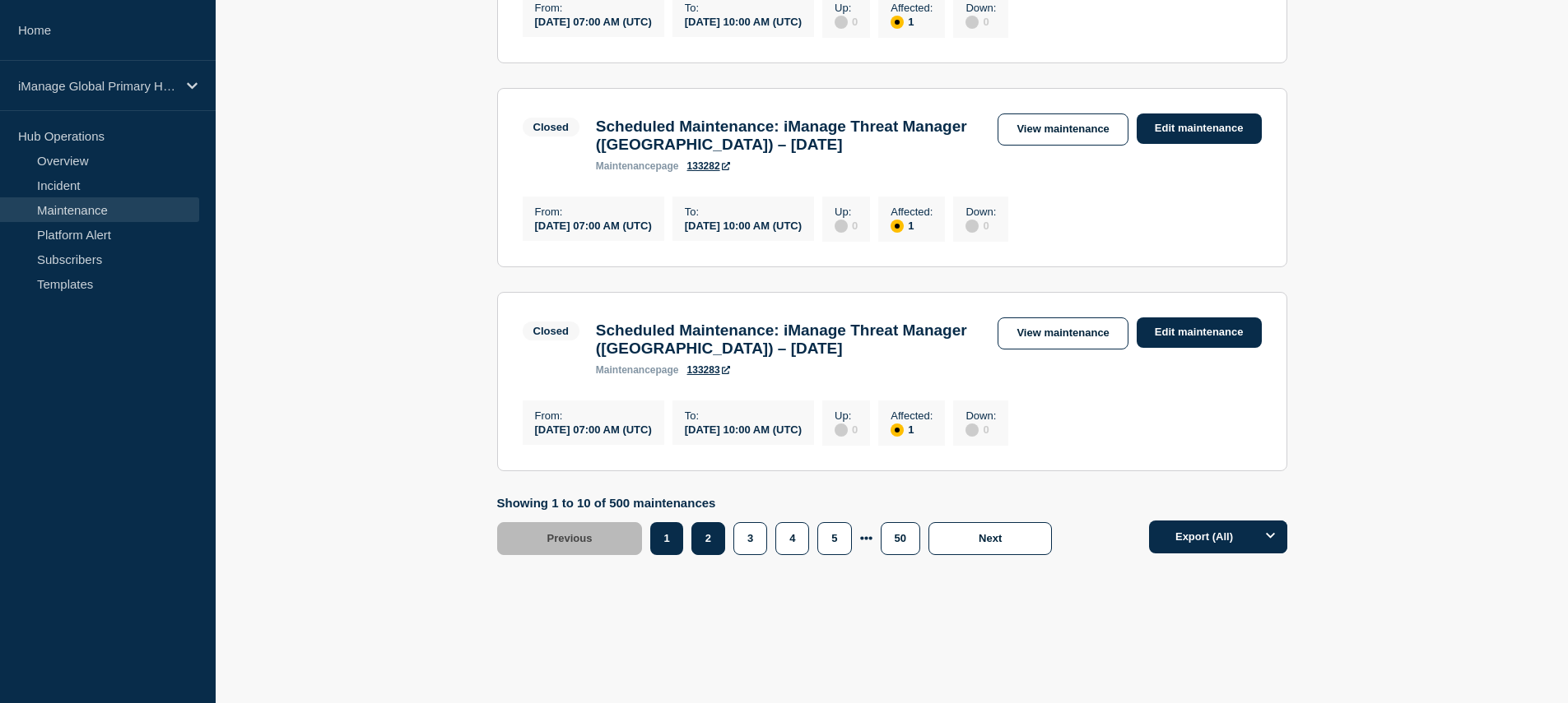
click at [707, 554] on button "2" at bounding box center [708, 538] width 34 height 33
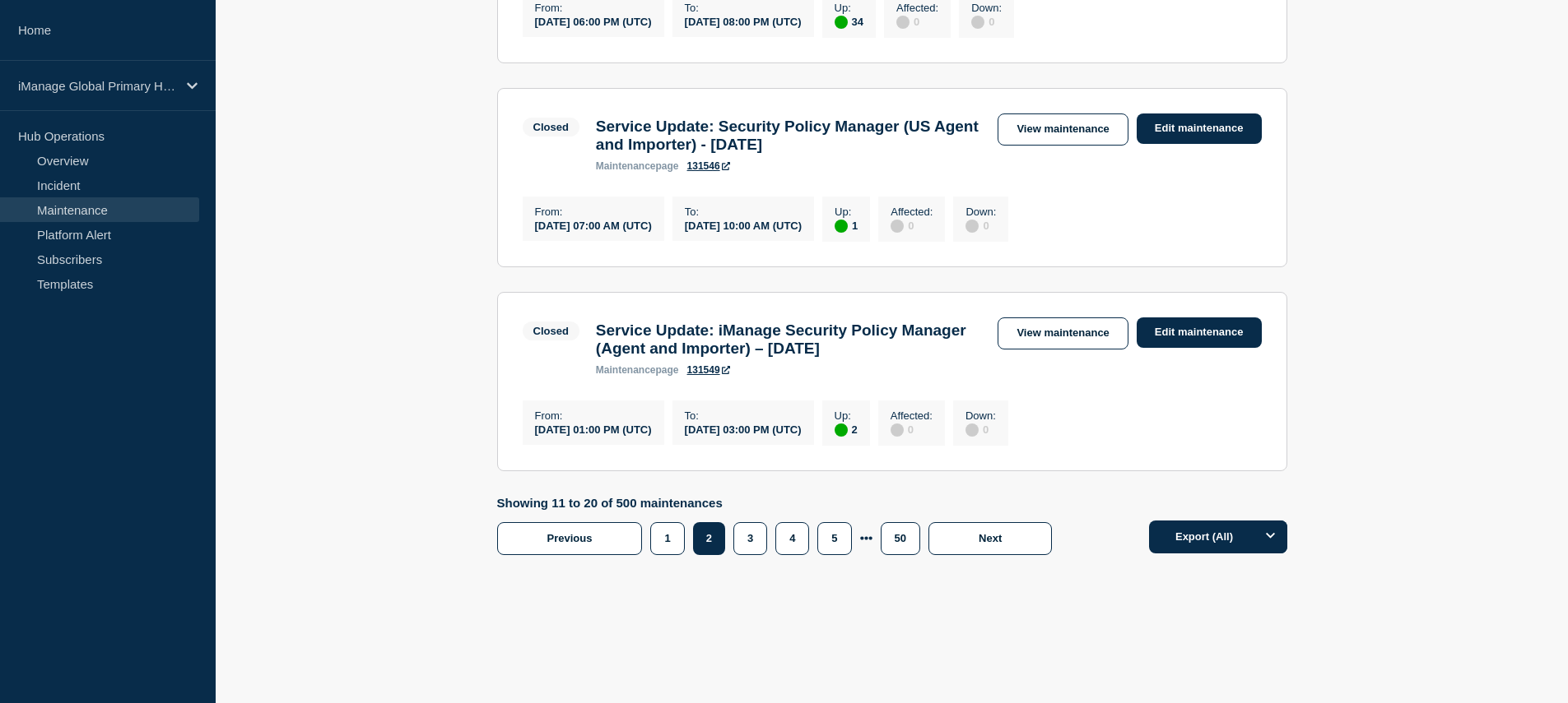
scroll to position [2011, 0]
click at [754, 539] on button "3" at bounding box center [750, 538] width 34 height 33
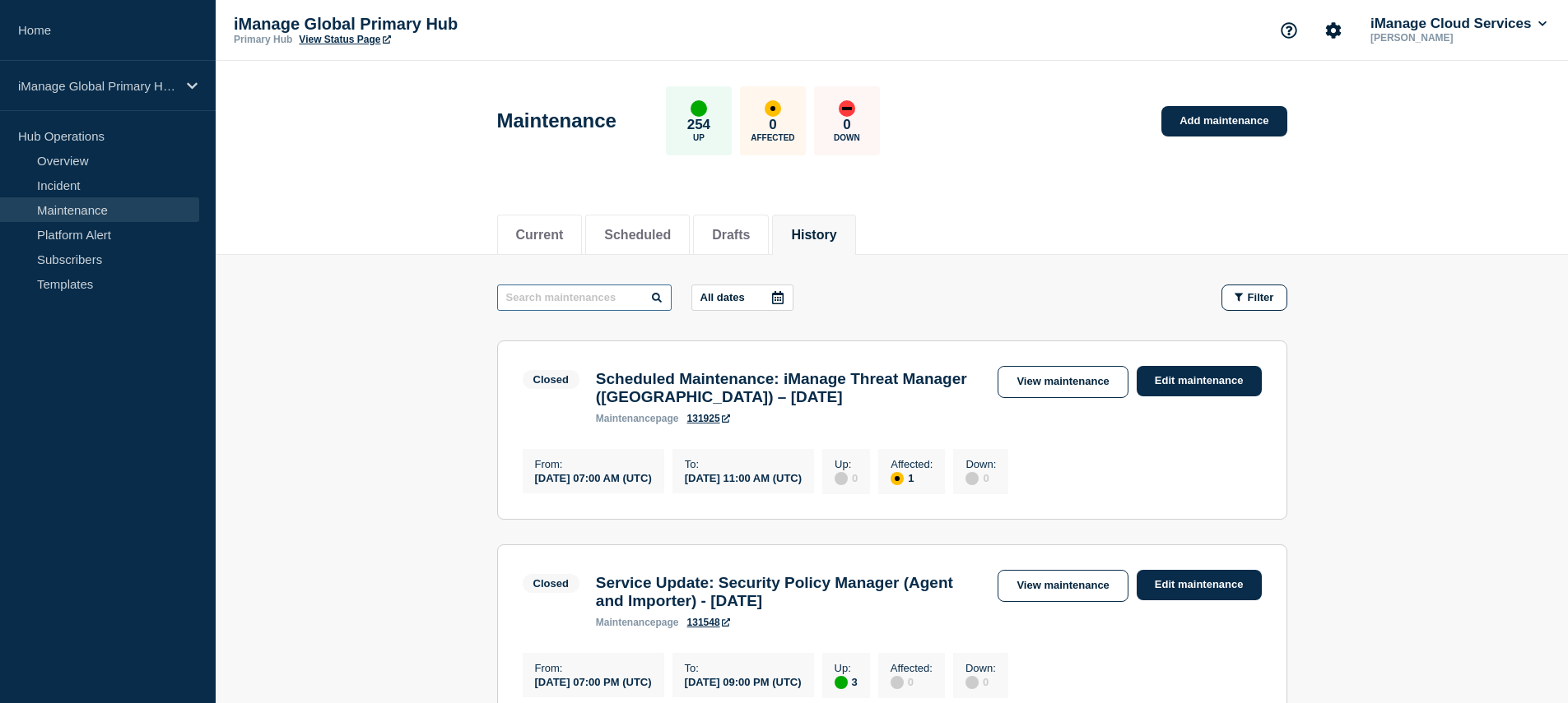
click at [565, 300] on input "text" at bounding box center [584, 298] width 174 height 26
type input "Emergency"
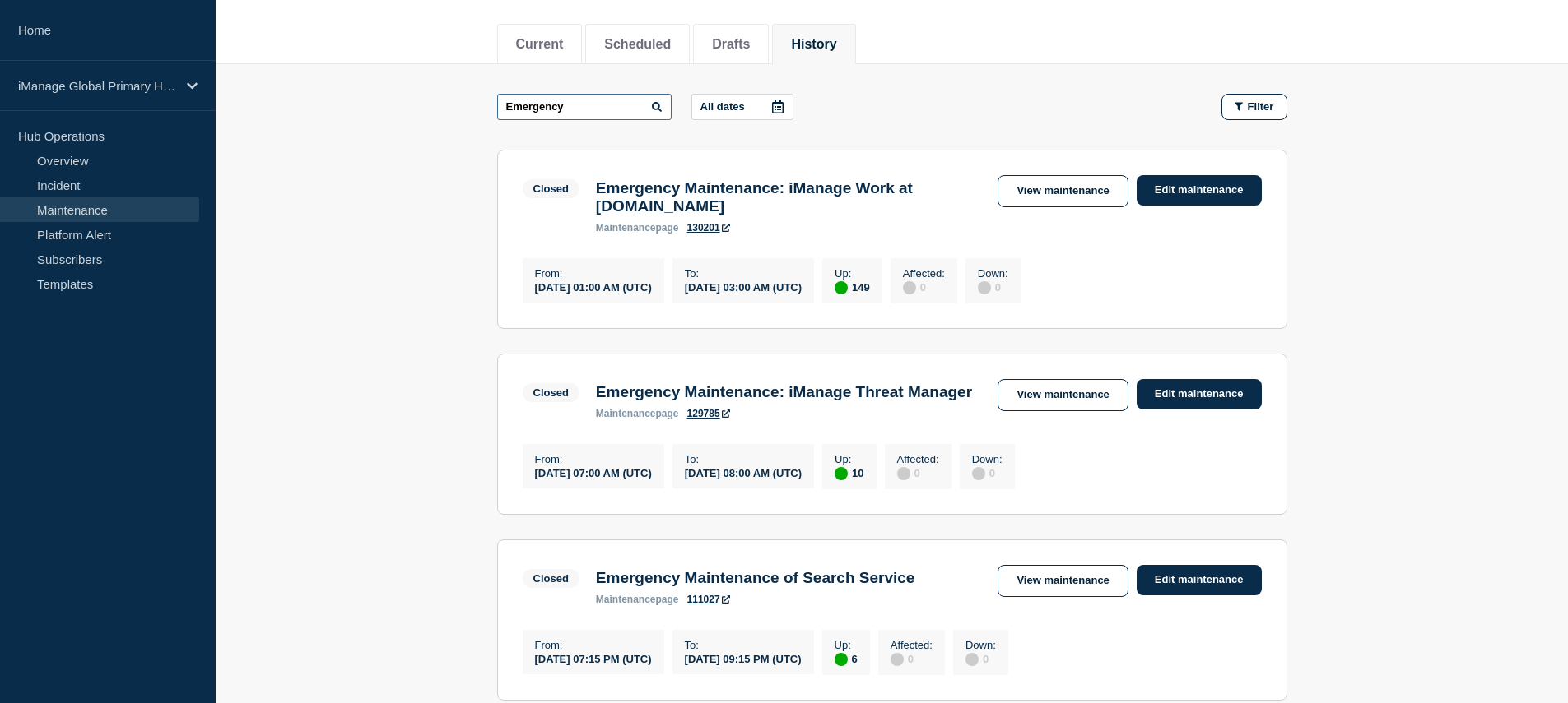
scroll to position [123, 0]
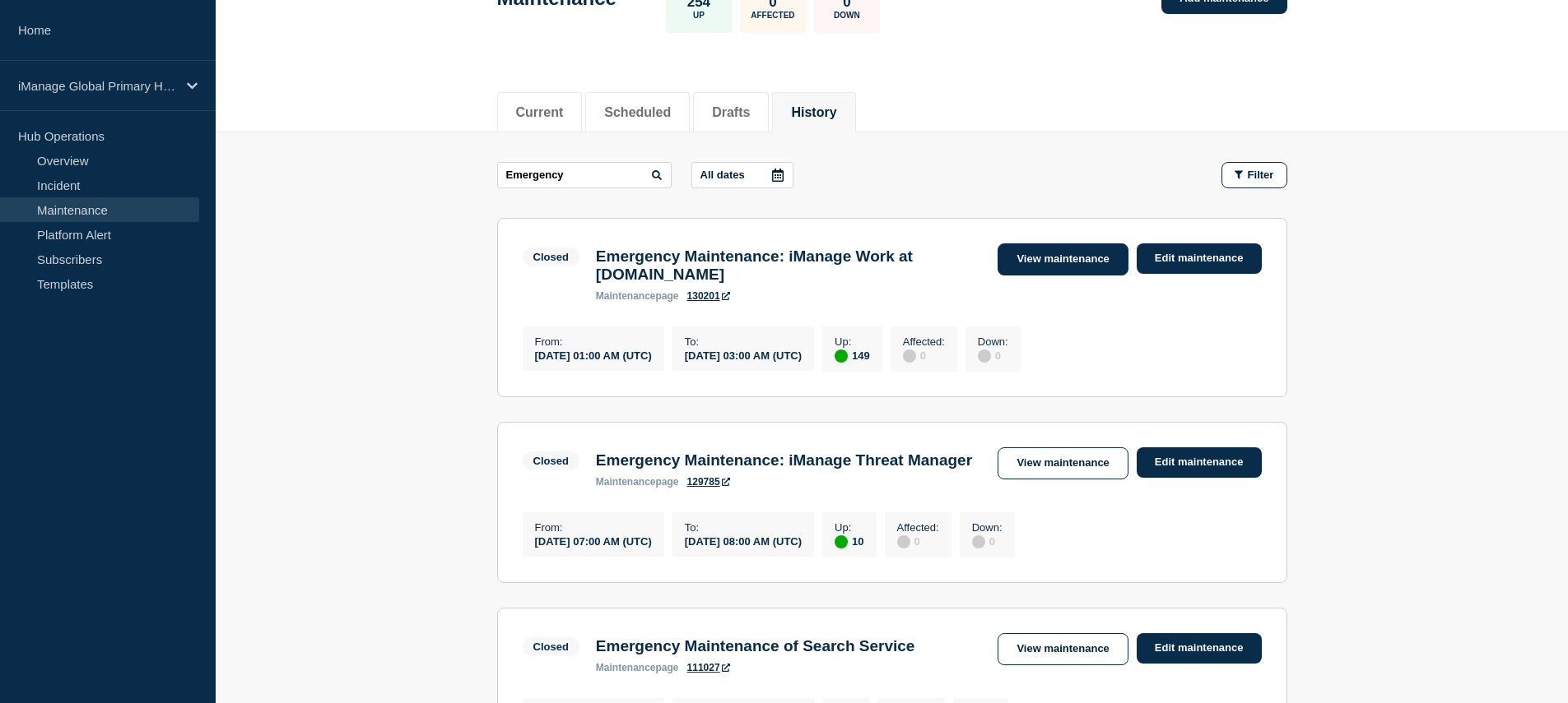
click at [1067, 267] on link "View maintenance" at bounding box center [1063, 260] width 130 height 32
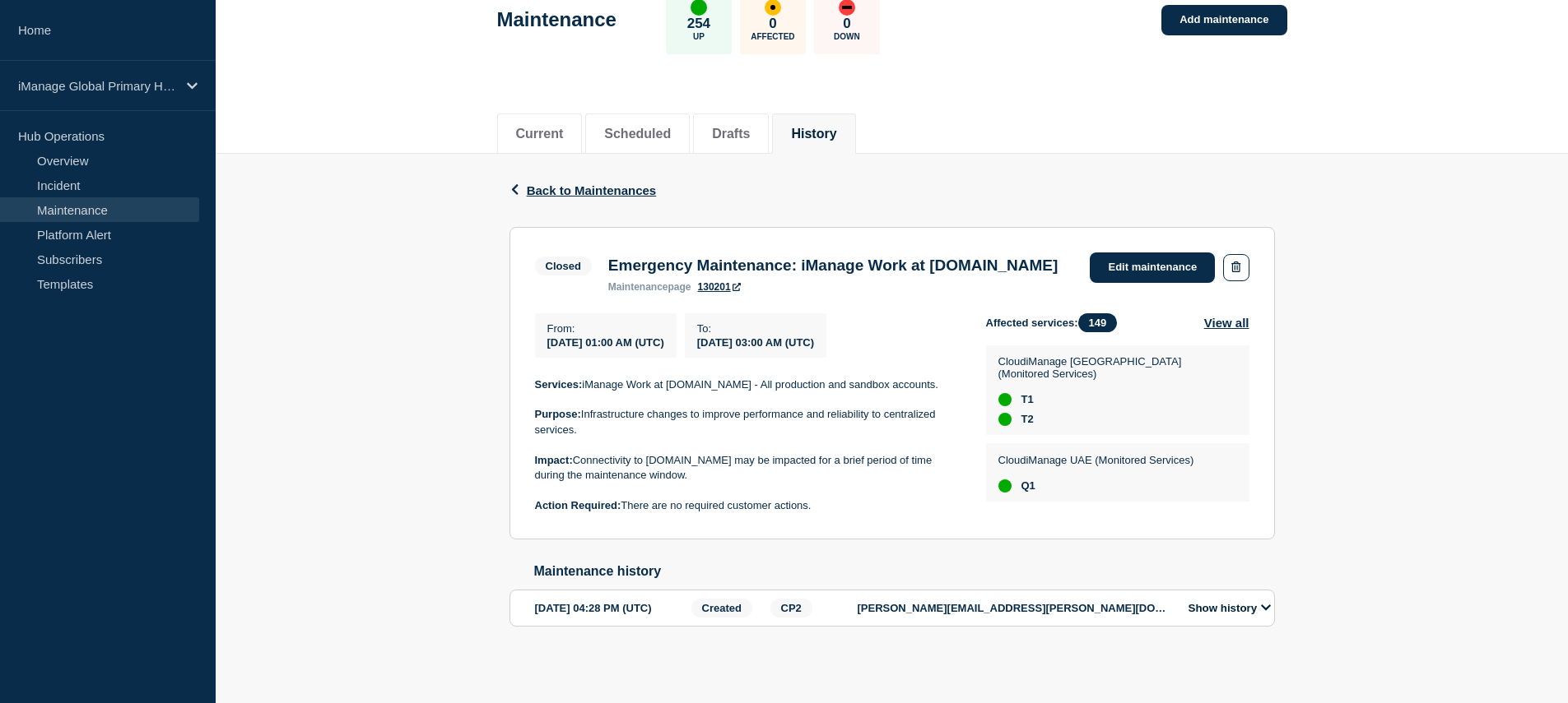
scroll to position [89, 0]
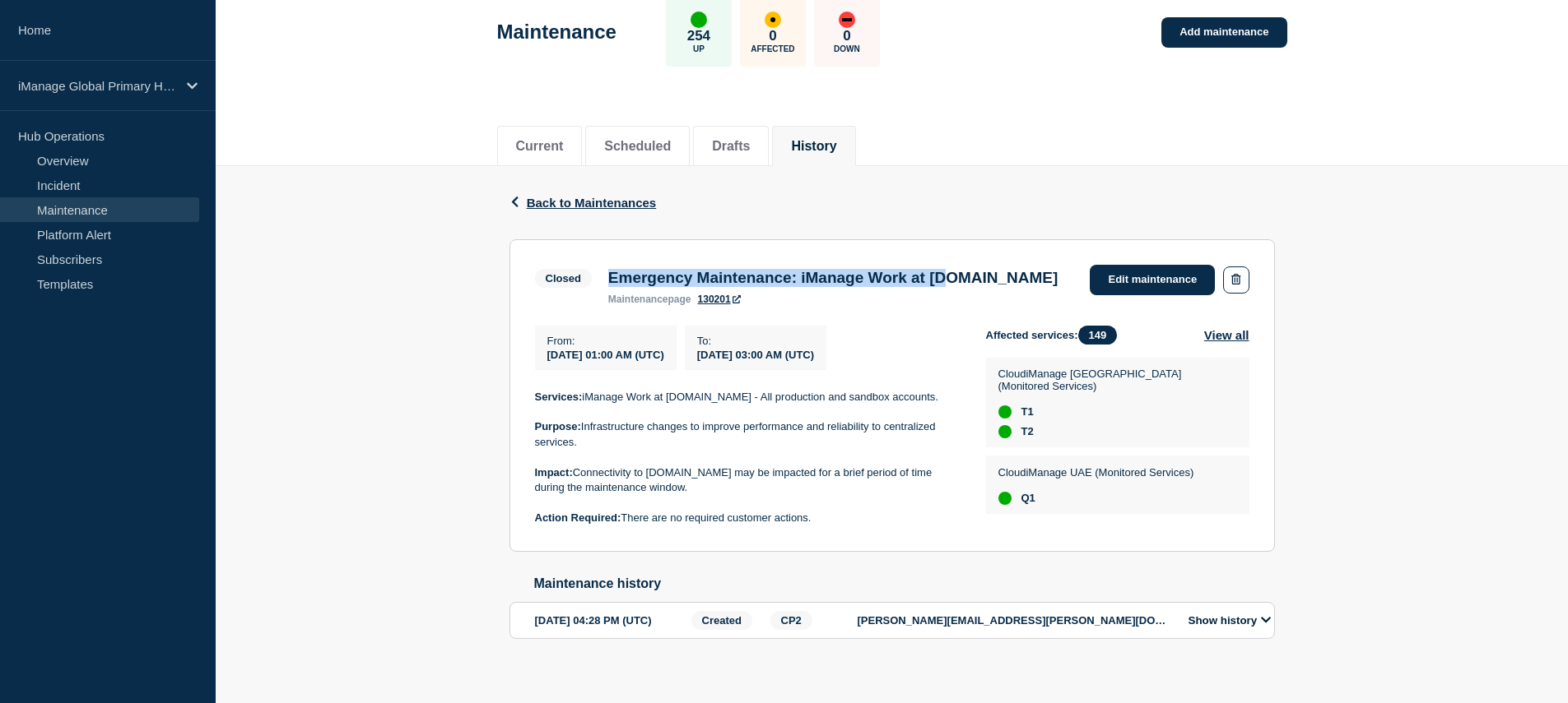
drag, startPoint x: 608, startPoint y: 283, endPoint x: 941, endPoint y: 283, distance: 333.0
click at [941, 283] on h3 "Emergency Maintenance: iManage Work at [DOMAIN_NAME]" at bounding box center [833, 277] width 450 height 18
click at [868, 287] on h3 "Emergency Maintenance: iManage Work at [DOMAIN_NAME]" at bounding box center [833, 277] width 450 height 18
drag, startPoint x: 694, startPoint y: 278, endPoint x: 1065, endPoint y: 282, distance: 371.0
click at [1058, 282] on h3 "Emergency Maintenance: iManage Work at [DOMAIN_NAME]" at bounding box center [833, 277] width 450 height 18
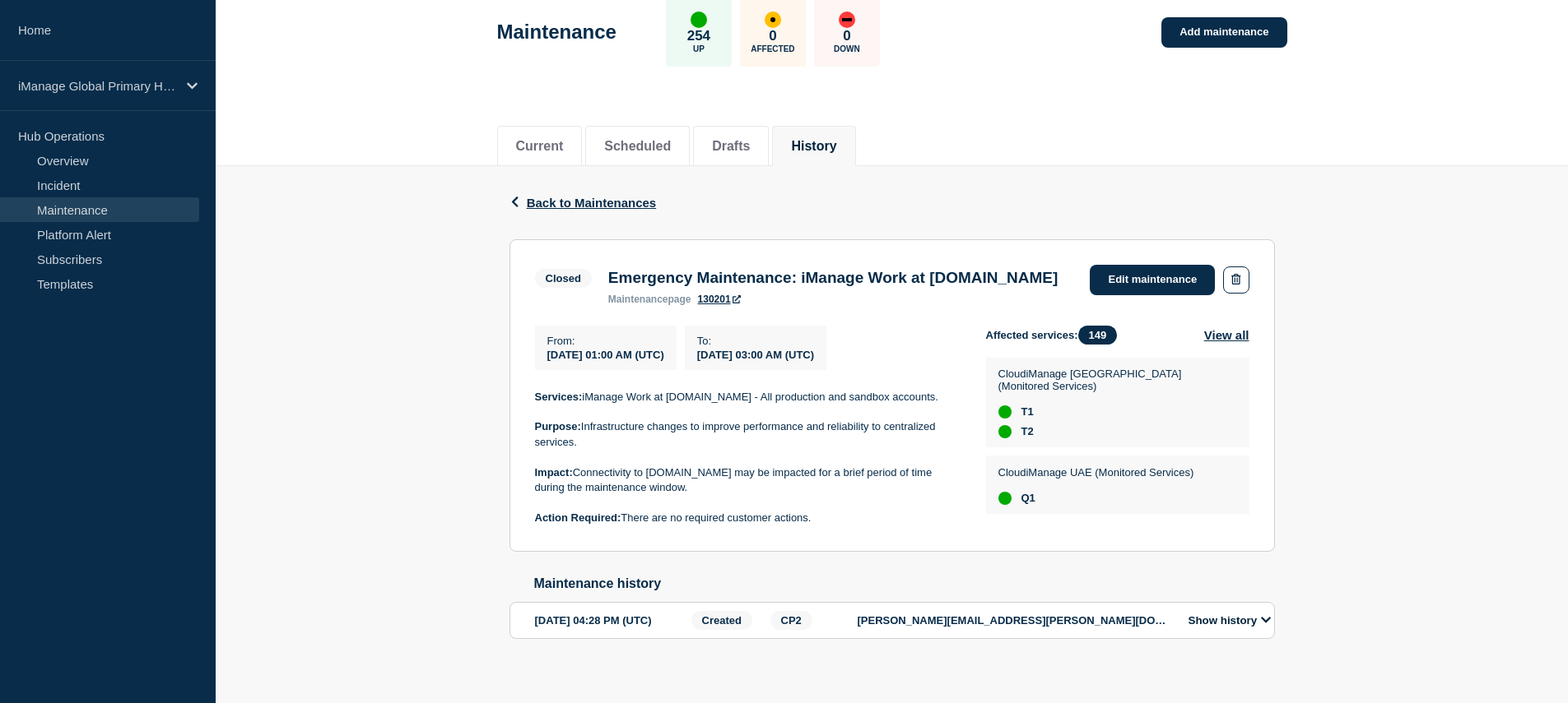
copy h3 "Maintenance: iManage Work at [DOMAIN_NAME]"
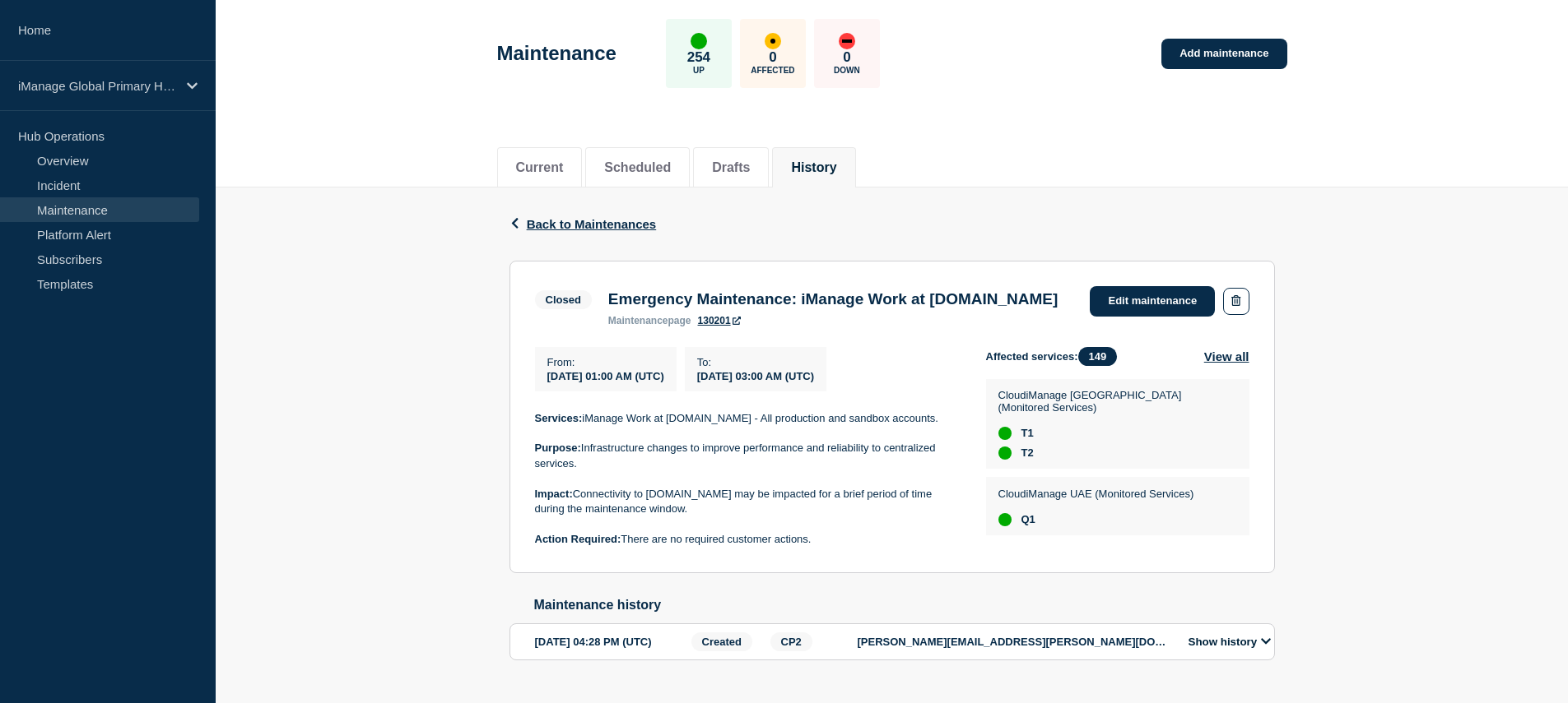
click at [976, 302] on h3 "Emergency Maintenance: iManage Work at [DOMAIN_NAME]" at bounding box center [833, 299] width 450 height 18
drag, startPoint x: 1067, startPoint y: 301, endPoint x: 701, endPoint y: 302, distance: 366.0
click at [701, 302] on div "Emergency Maintenance: iManage Work at [DOMAIN_NAME] maintenance page 130201" at bounding box center [834, 308] width 467 height 37
copy h3 "Maintenance: iManage Work at [DOMAIN_NAME]"
click at [795, 532] on p at bounding box center [746, 525] width 425 height 15
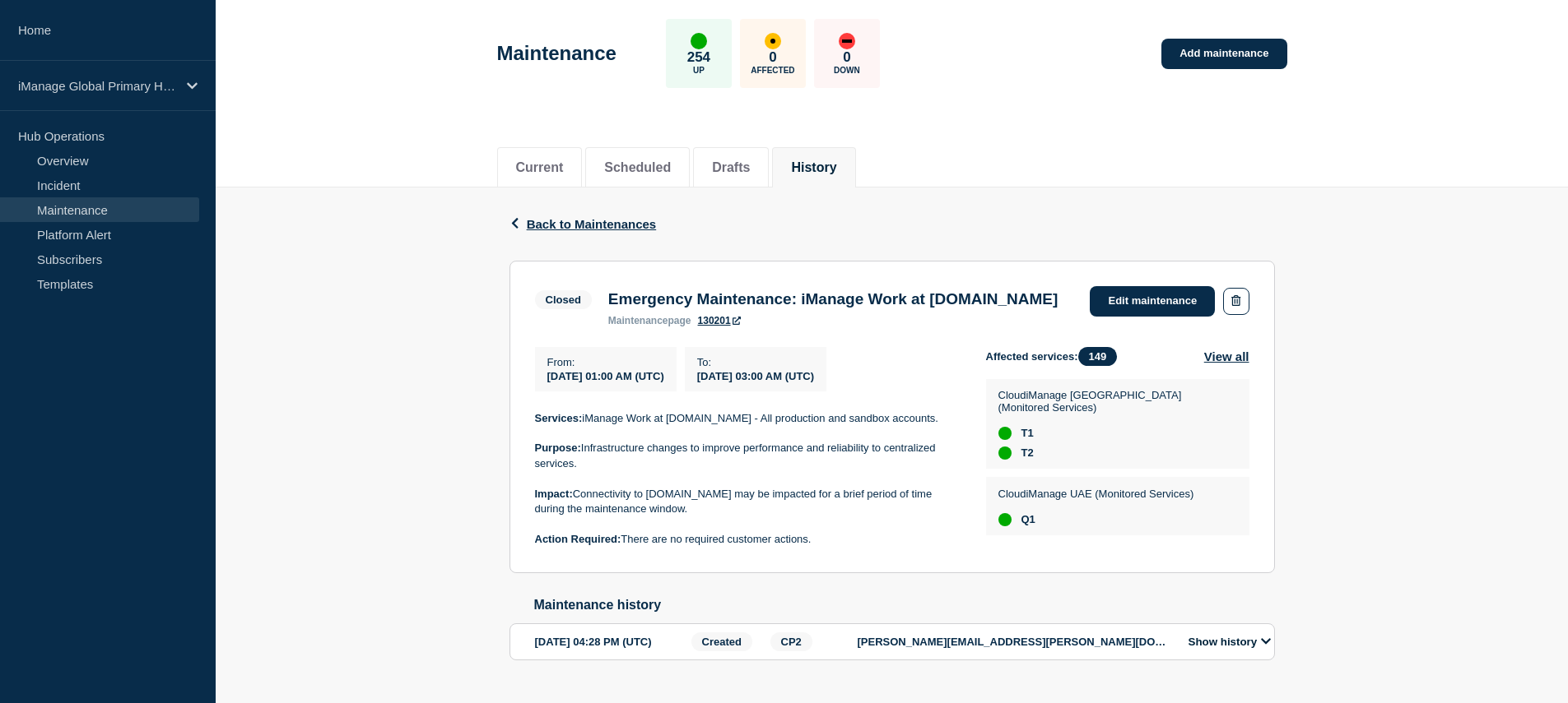
drag, startPoint x: 835, startPoint y: 558, endPoint x: 525, endPoint y: 430, distance: 335.4
click at [525, 430] on section "Closed Emergency Maintenance: iManage Work at [DOMAIN_NAME] maintenance page 13…" at bounding box center [892, 416] width 765 height 312
copy div "Services: iManage Work at [DOMAIN_NAME] - All production and sandbox accounts. …"
